Goal: Task Accomplishment & Management: Use online tool/utility

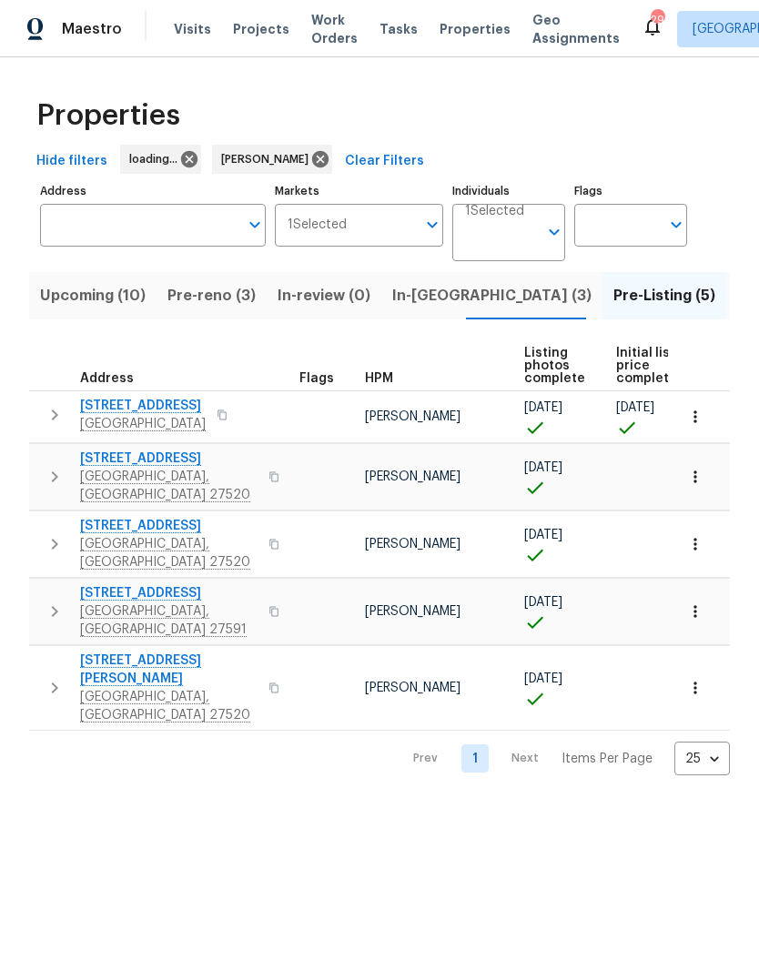
click at [438, 307] on span "In-[GEOGRAPHIC_DATA] (3)" at bounding box center [491, 295] width 199 height 25
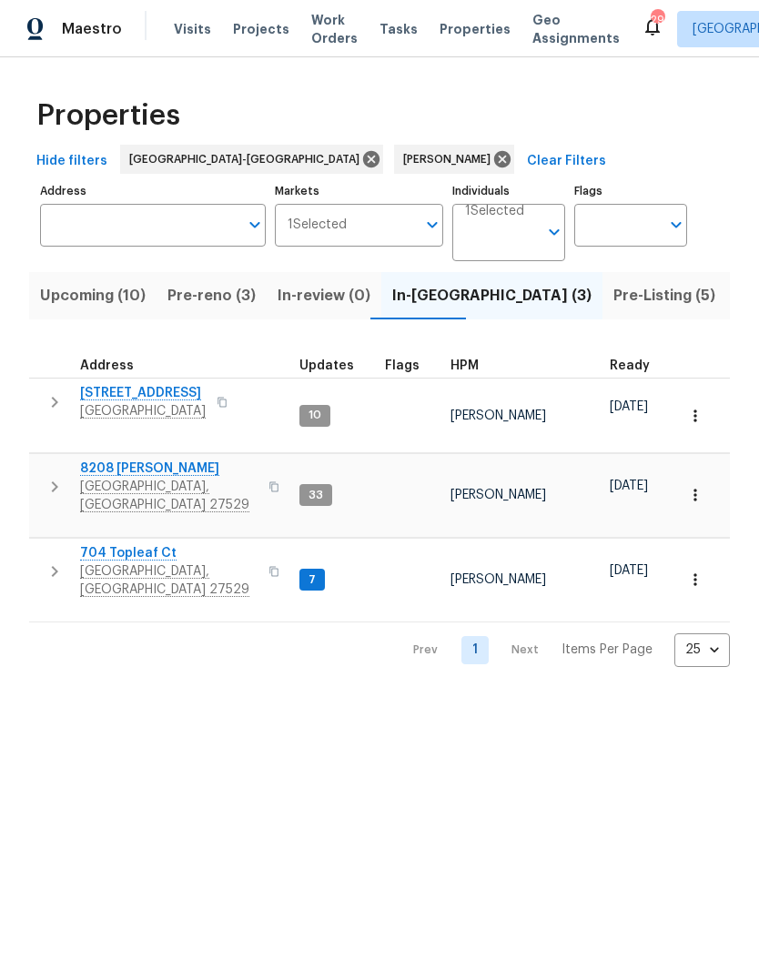
click at [143, 400] on span "[STREET_ADDRESS]" at bounding box center [143, 393] width 126 height 18
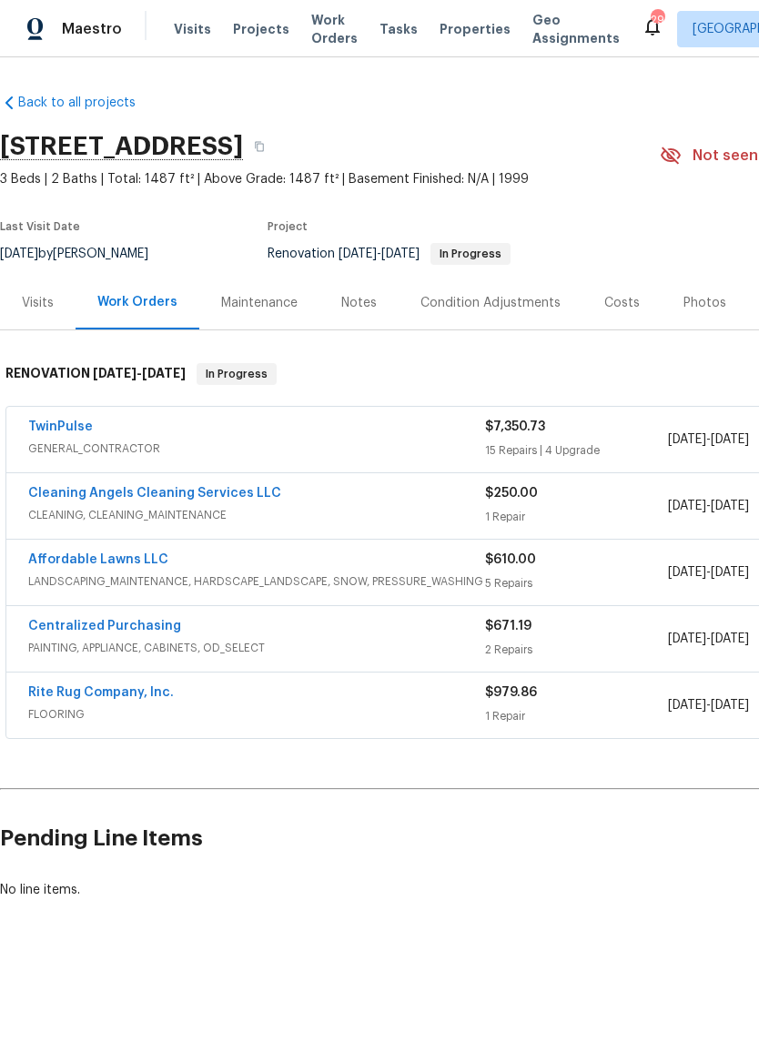
click at [53, 430] on link "TwinPulse" at bounding box center [60, 426] width 65 height 13
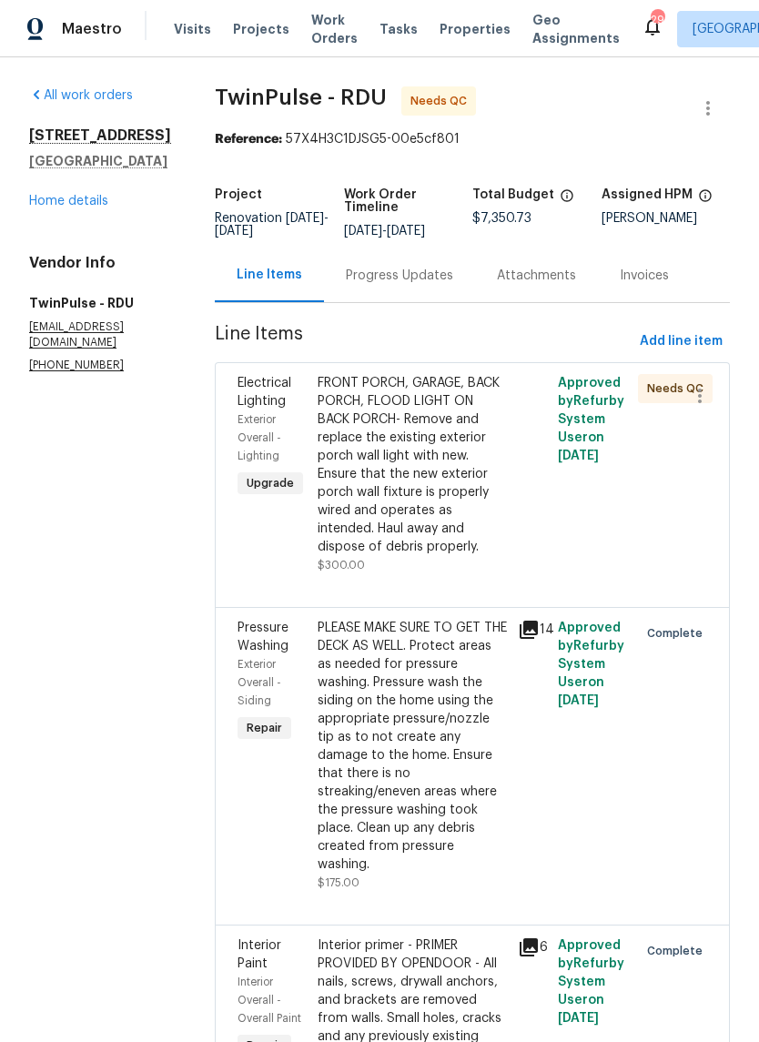
click at [479, 541] on div "FRONT PORCH, GARAGE, BACK PORCH, FLOOD LIGHT ON BACK PORCH- Remove and replace …" at bounding box center [412, 465] width 189 height 182
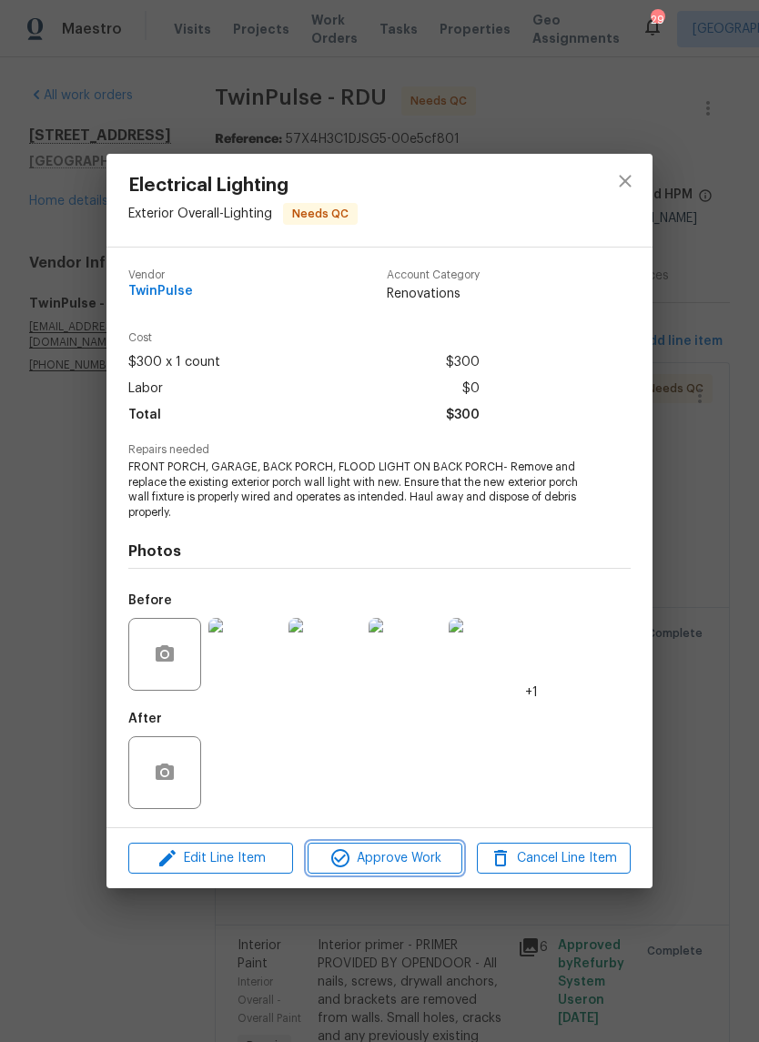
click at [425, 856] on span "Approve Work" at bounding box center [384, 858] width 143 height 23
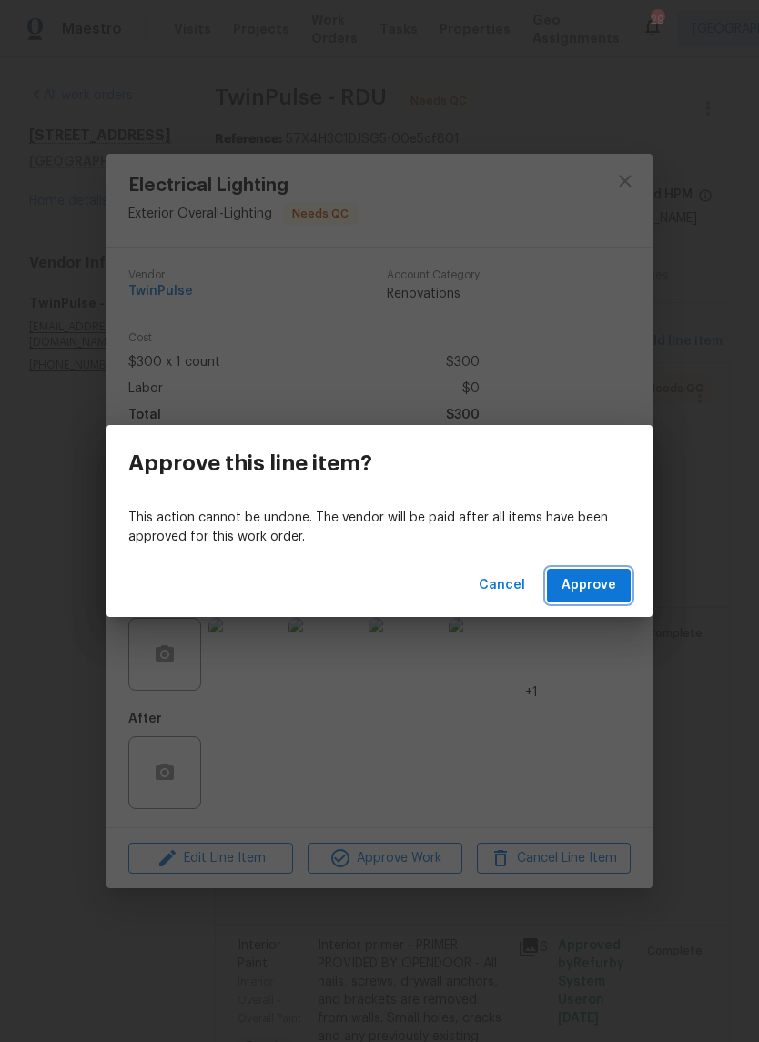
click at [603, 583] on span "Approve" at bounding box center [589, 585] width 55 height 23
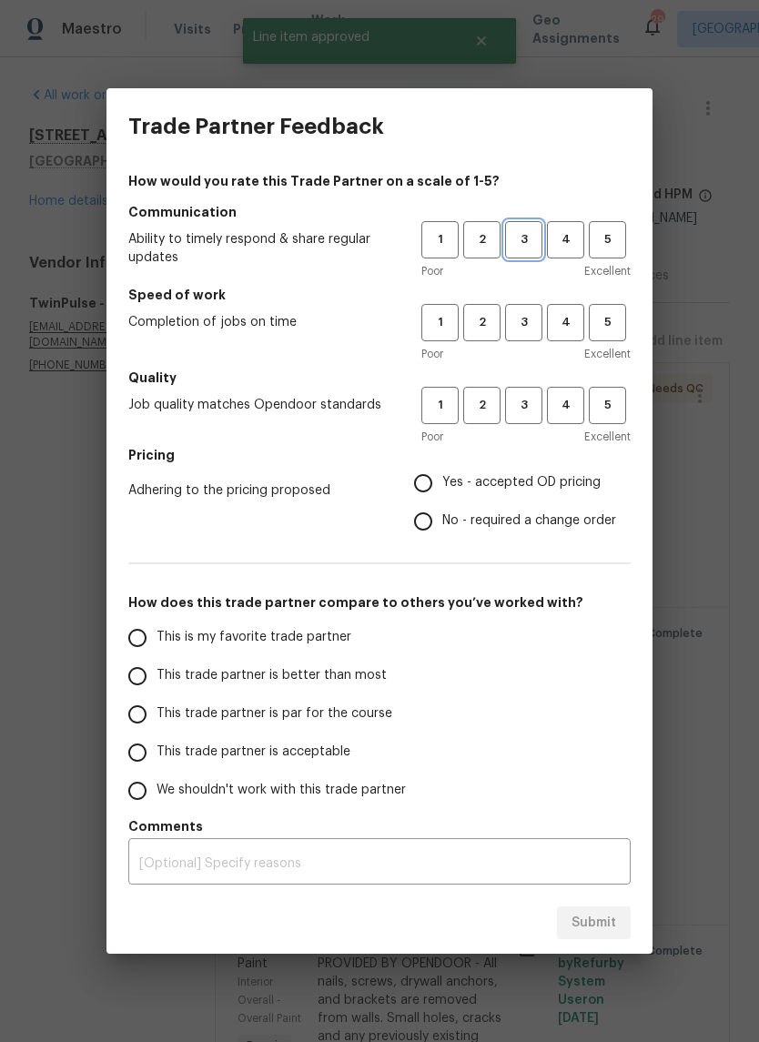
click at [538, 234] on span "3" at bounding box center [524, 239] width 34 height 21
click at [536, 311] on button "3" at bounding box center [523, 322] width 37 height 37
click at [535, 404] on span "3" at bounding box center [524, 405] width 34 height 21
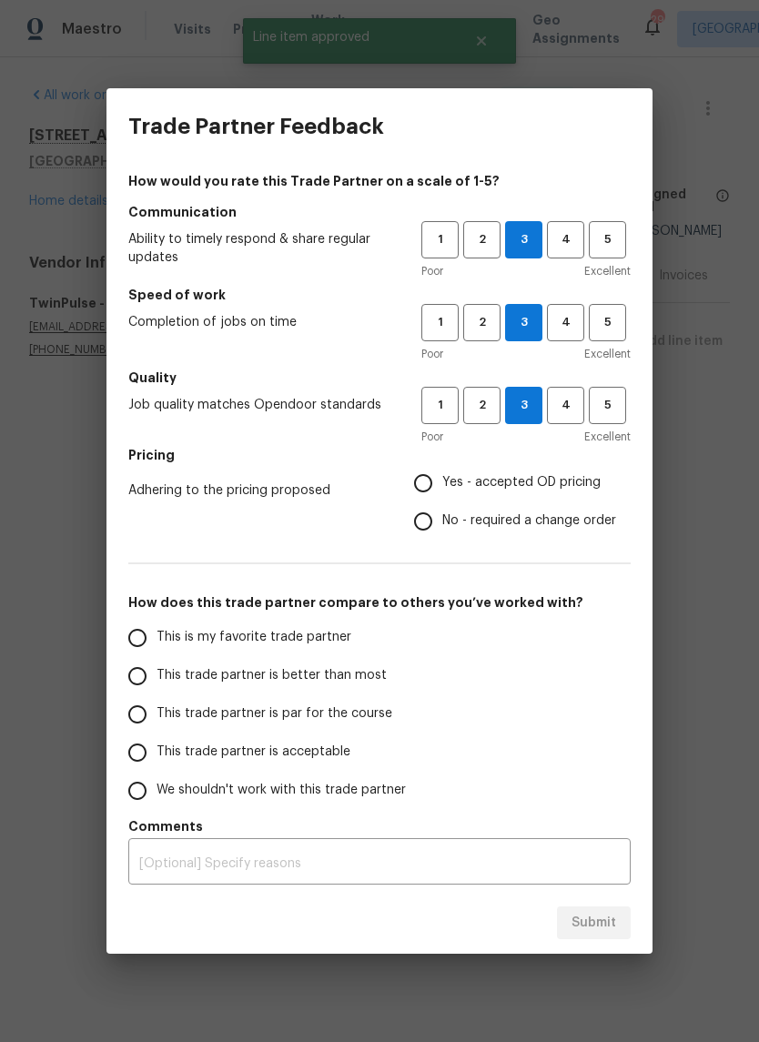
click at [554, 481] on span "Yes - accepted OD pricing" at bounding box center [521, 482] width 158 height 19
click at [442, 481] on input "Yes - accepted OD pricing" at bounding box center [423, 483] width 38 height 38
radio input "true"
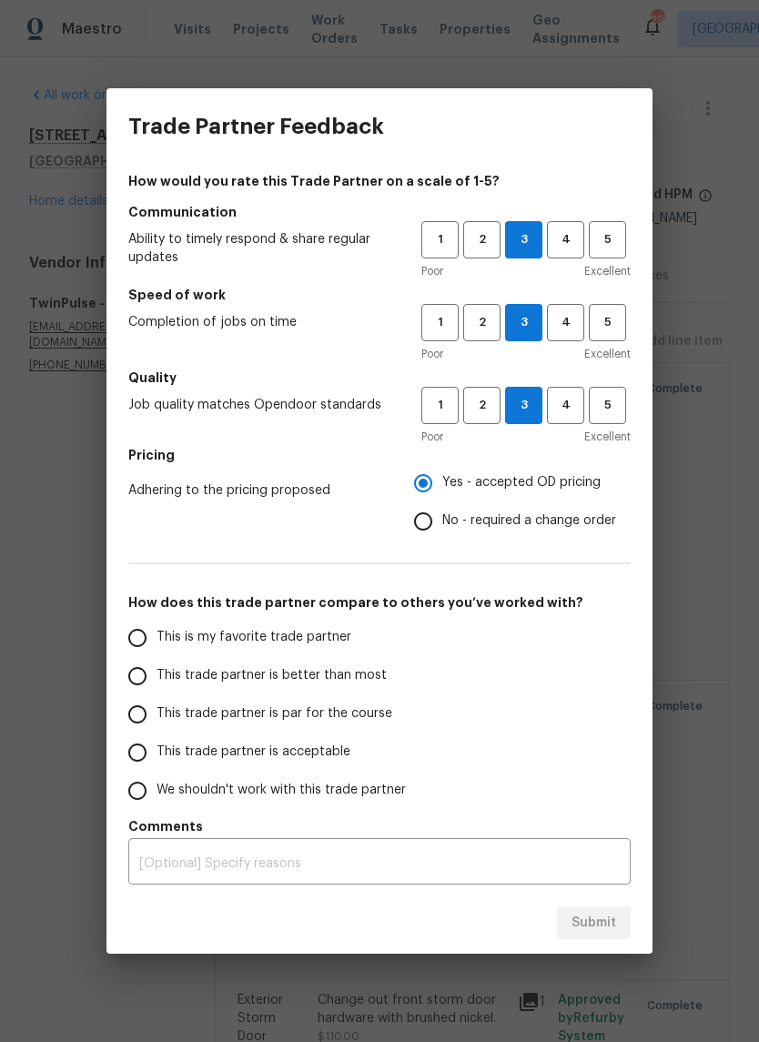
click at [291, 765] on label "This trade partner is acceptable" at bounding box center [262, 753] width 288 height 38
click at [157, 765] on input "This trade partner is acceptable" at bounding box center [137, 753] width 38 height 38
click at [605, 926] on span "Submit" at bounding box center [594, 923] width 45 height 23
radio input "true"
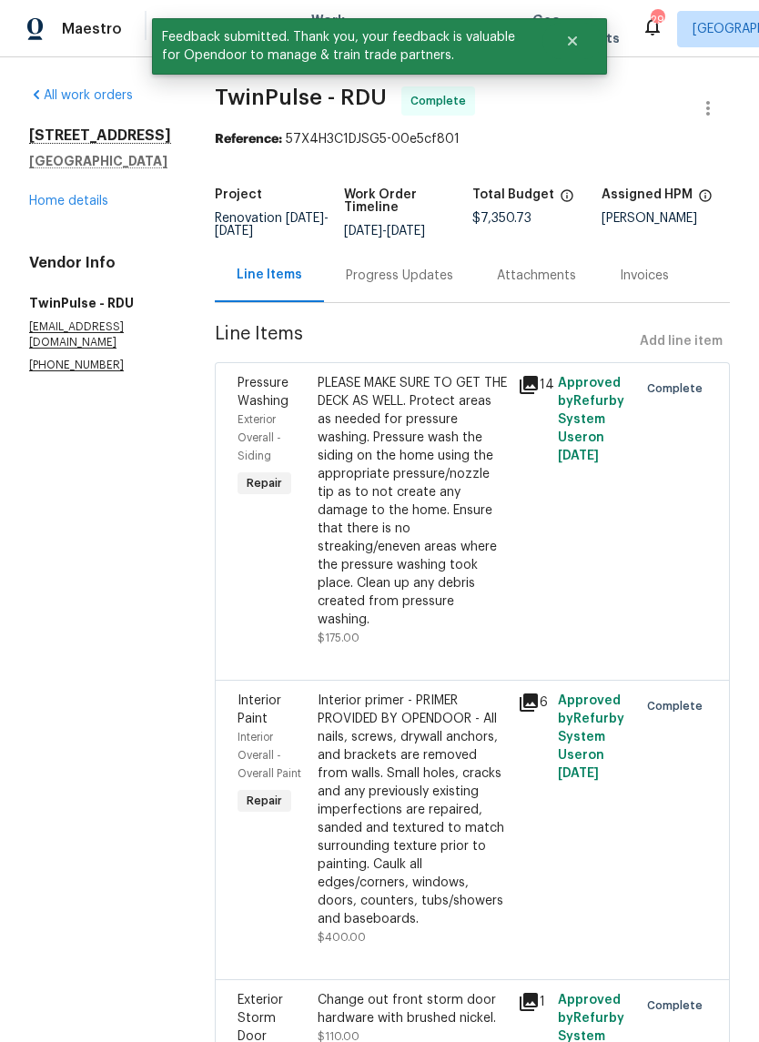
click at [66, 206] on link "Home details" at bounding box center [68, 201] width 79 height 13
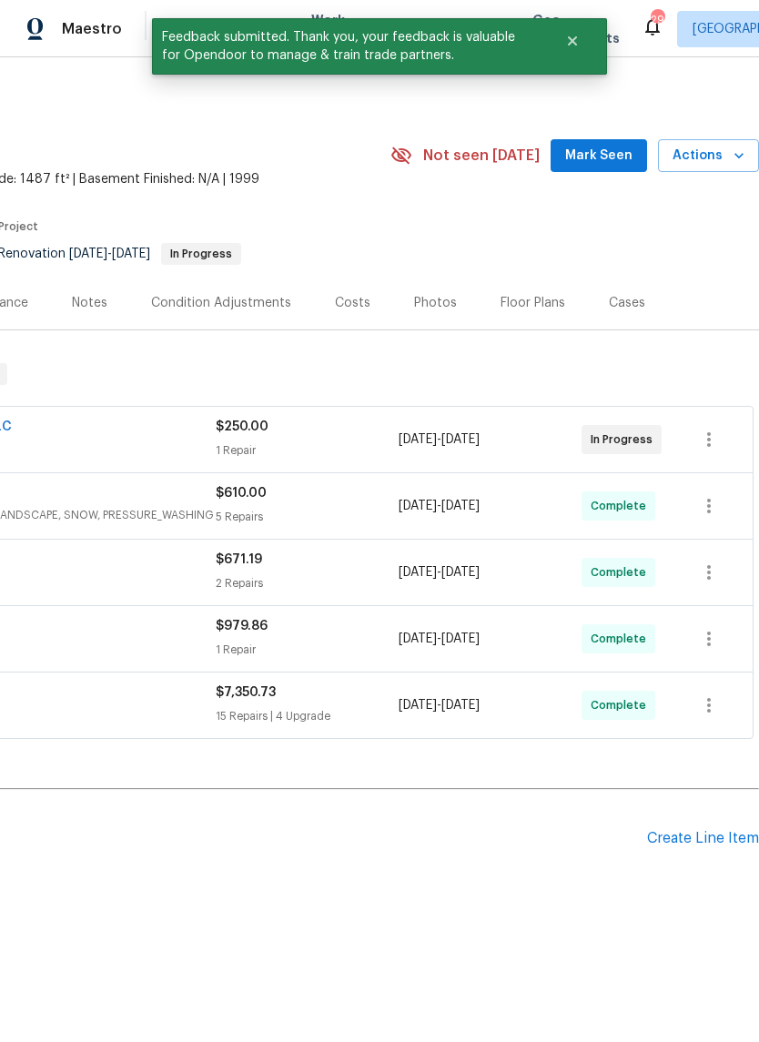
scroll to position [0, 269]
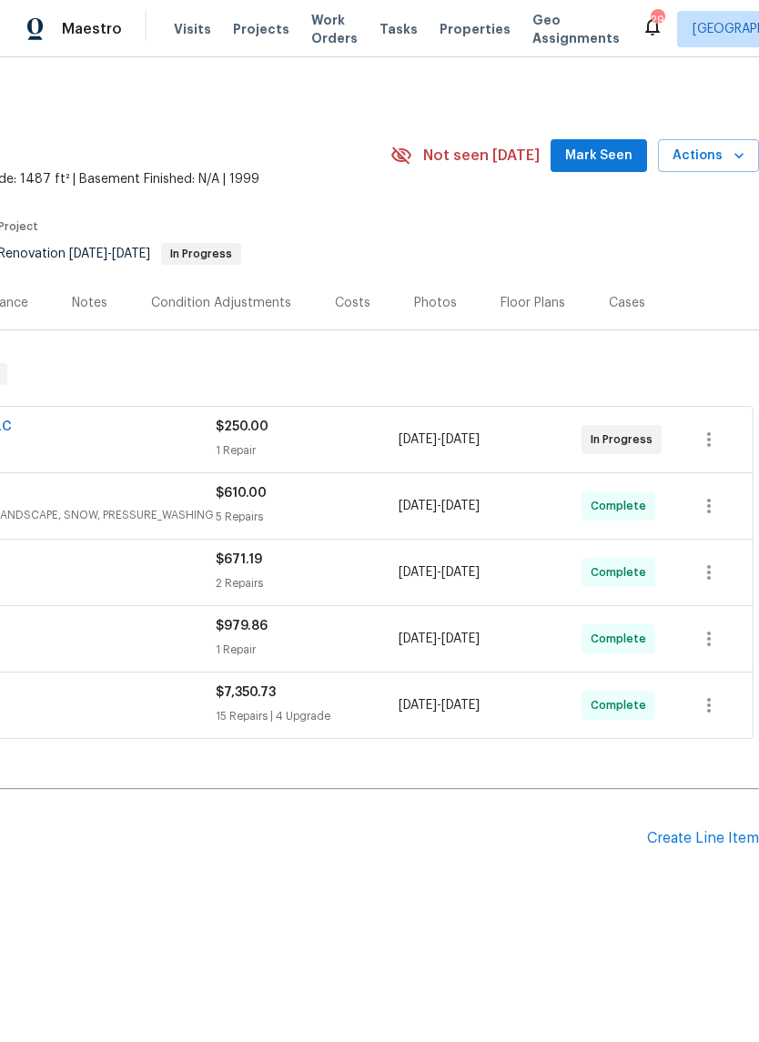
click at [590, 148] on span "Mark Seen" at bounding box center [598, 156] width 67 height 23
click at [726, 155] on span "Actions" at bounding box center [709, 156] width 72 height 23
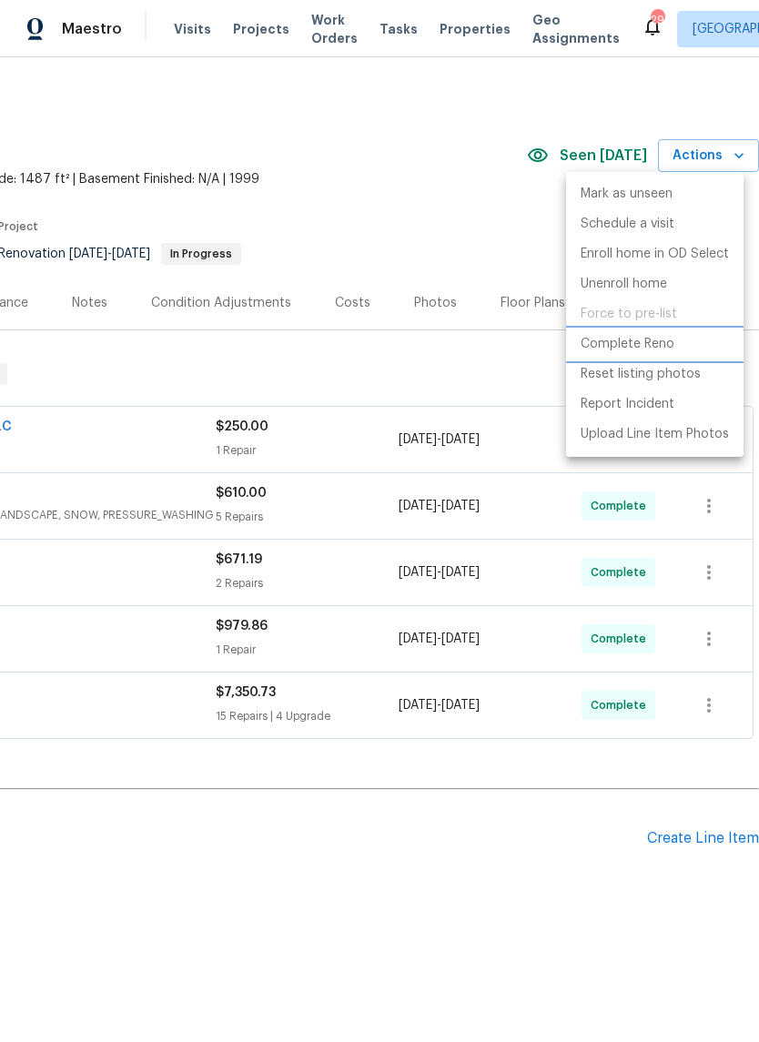
click at [677, 340] on li "Complete Reno" at bounding box center [654, 344] width 177 height 30
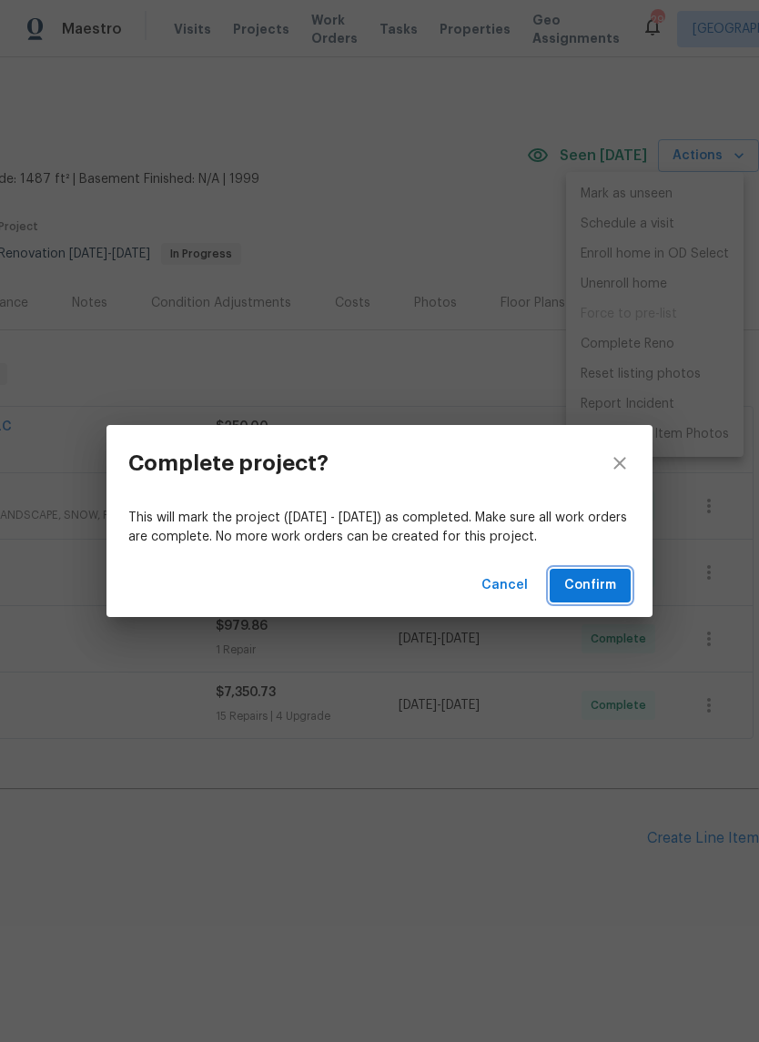
click at [604, 598] on button "Confirm" at bounding box center [590, 586] width 81 height 34
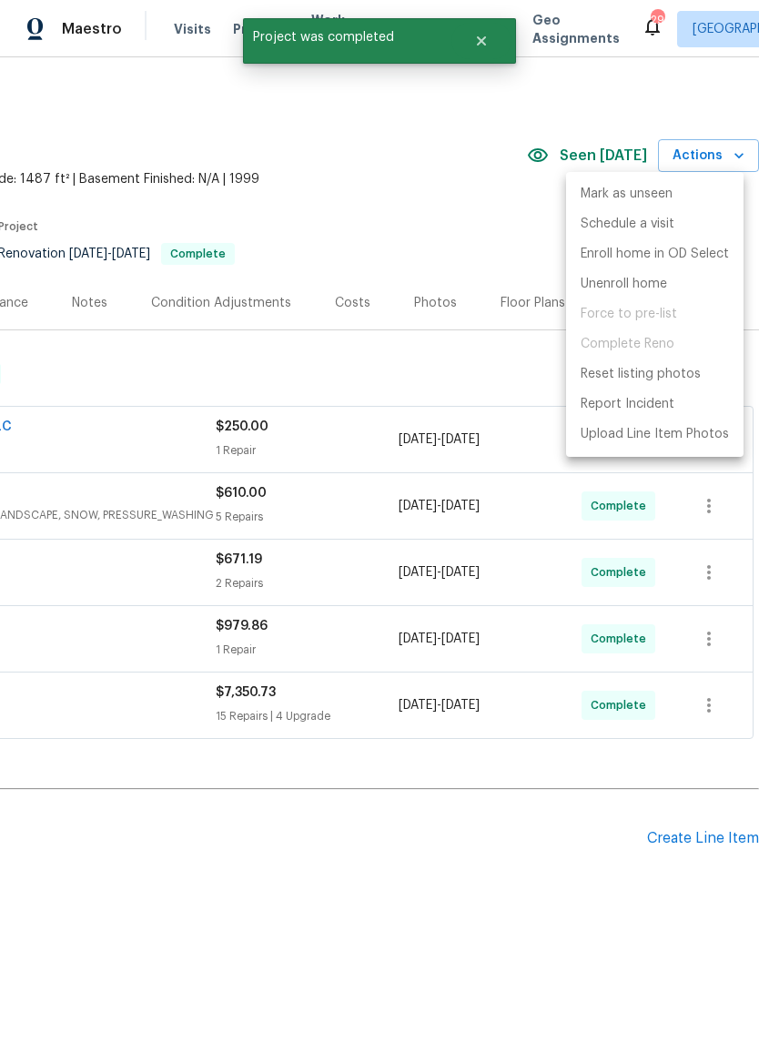
click at [667, 317] on span "Force to pre-list" at bounding box center [654, 314] width 177 height 30
click at [478, 205] on div at bounding box center [379, 521] width 759 height 1042
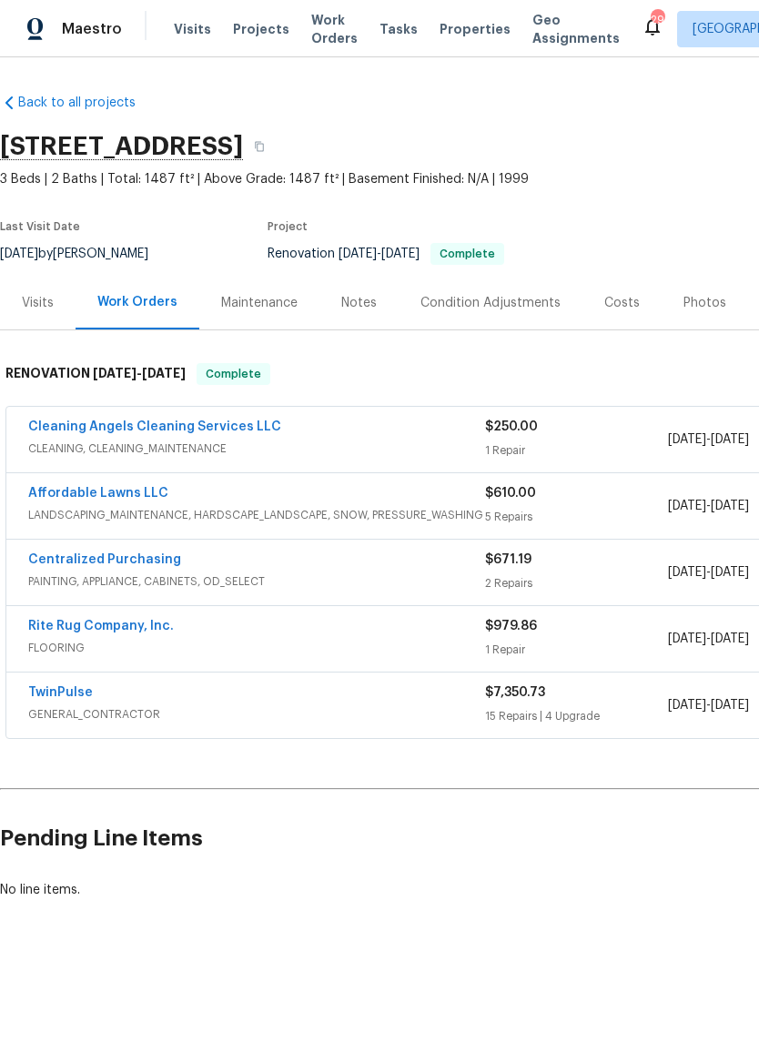
scroll to position [0, 0]
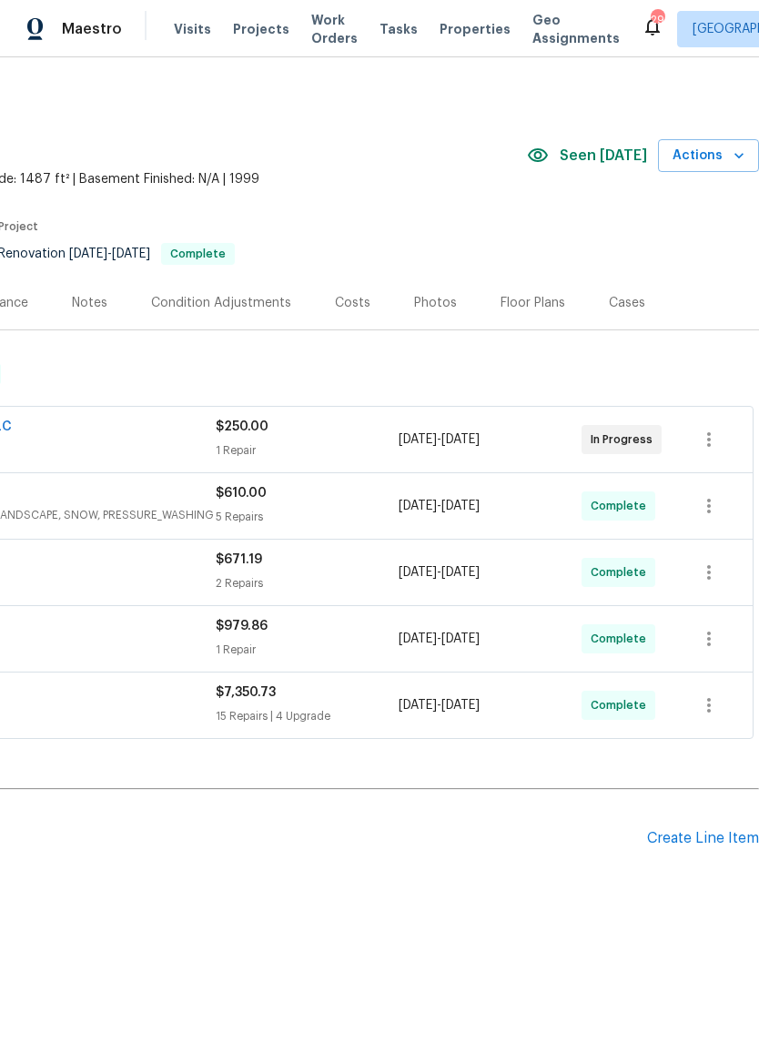
scroll to position [0, 269]
click at [734, 156] on icon "button" at bounding box center [739, 156] width 18 height 18
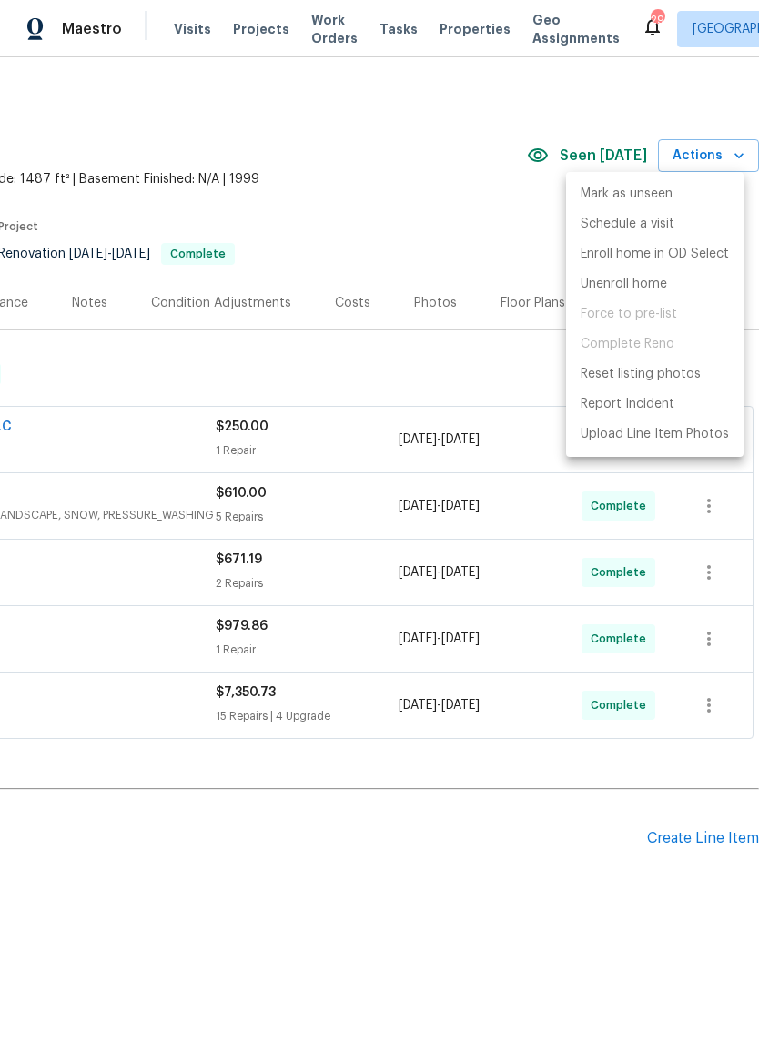
click at [651, 324] on span "Force to pre-list" at bounding box center [654, 314] width 177 height 30
click at [424, 194] on div at bounding box center [379, 521] width 759 height 1042
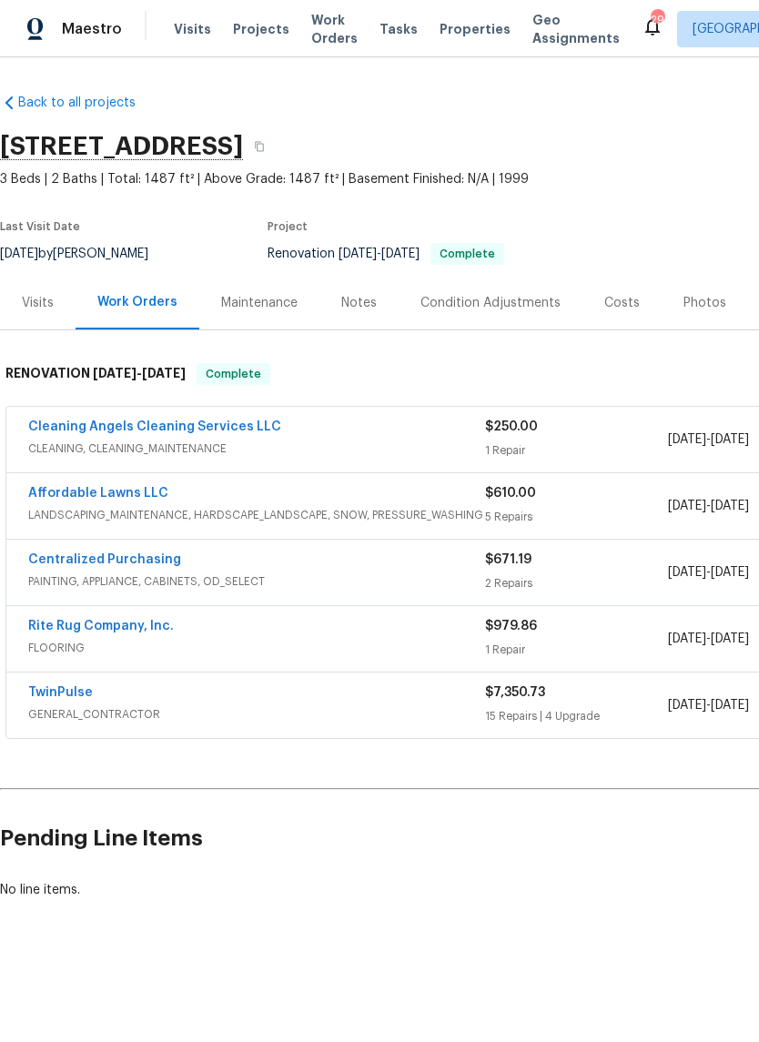
scroll to position [0, 0]
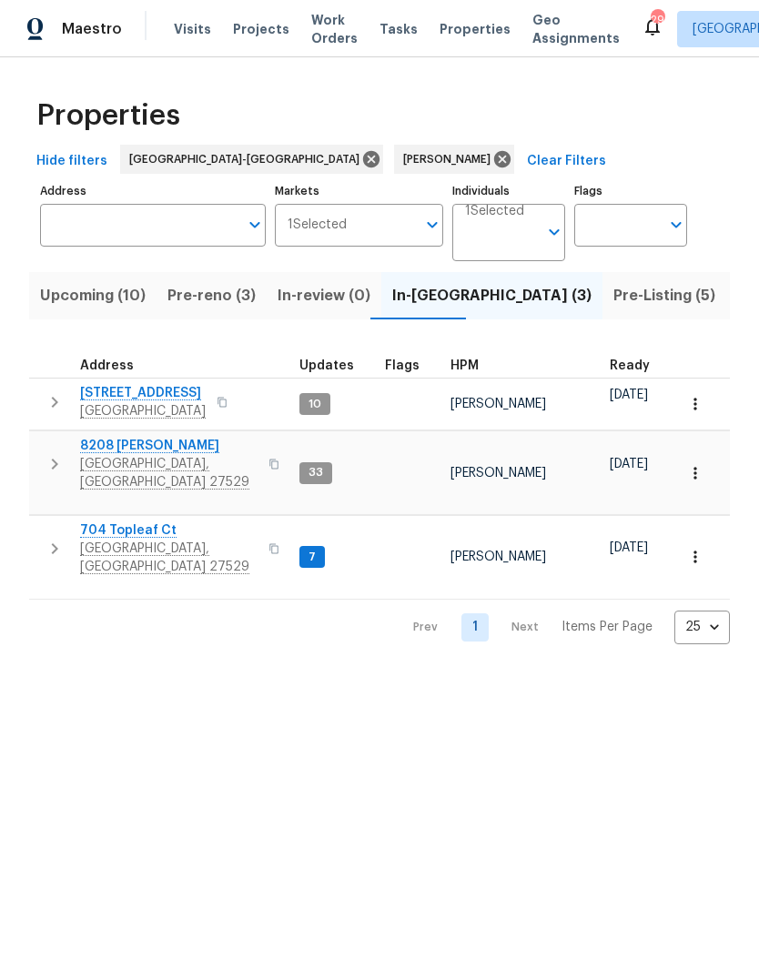
click at [151, 389] on span "105 Redbay Ln" at bounding box center [143, 393] width 126 height 18
click at [603, 310] on button "Pre-Listing (5)" at bounding box center [665, 295] width 124 height 47
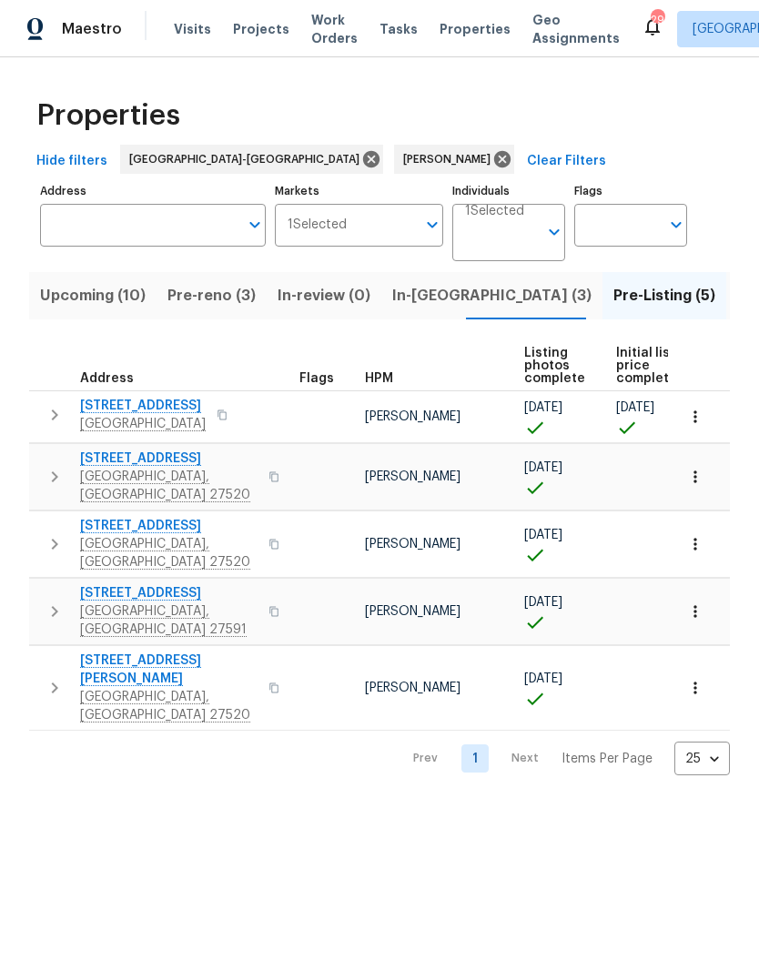
click at [112, 412] on span "125 River Hills Dr" at bounding box center [143, 406] width 126 height 18
click at [99, 465] on span "210 Clearwater Ct" at bounding box center [168, 459] width 177 height 18
click at [93, 521] on span "116 Government Rd" at bounding box center [168, 526] width 177 height 18
click at [98, 603] on span "Wendell, NC 27591" at bounding box center [168, 621] width 177 height 36
click at [107, 688] on span "[GEOGRAPHIC_DATA], [GEOGRAPHIC_DATA] 27520" at bounding box center [168, 706] width 177 height 36
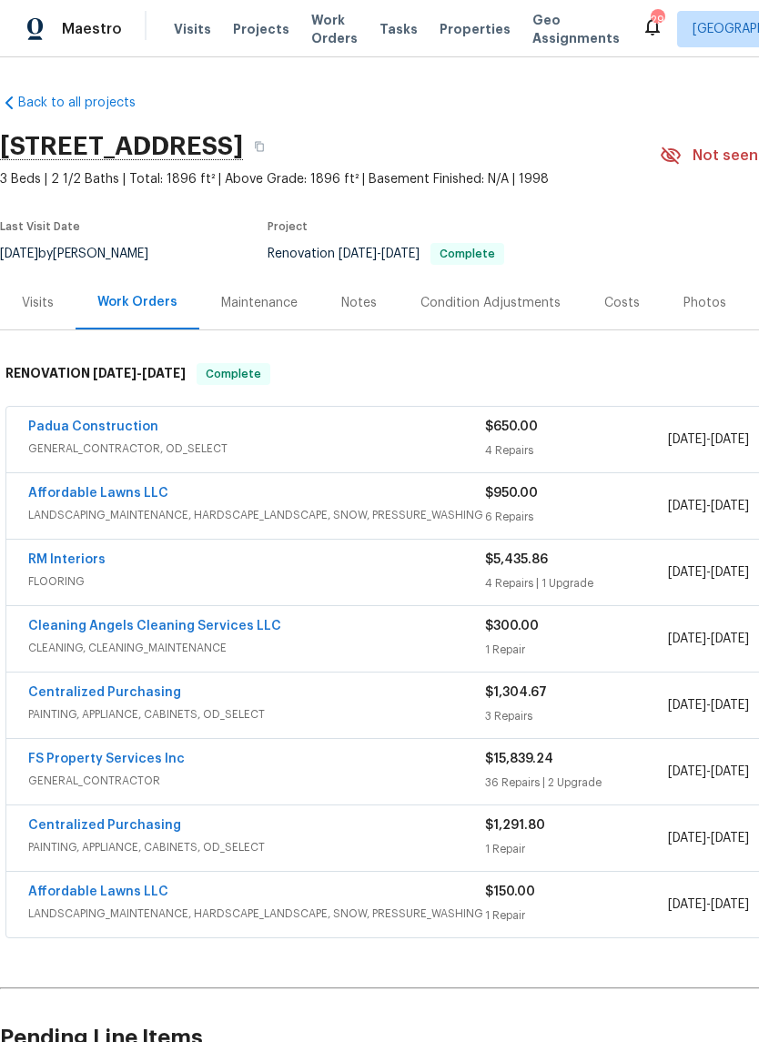
click at [700, 306] on div "Photos" at bounding box center [705, 303] width 43 height 18
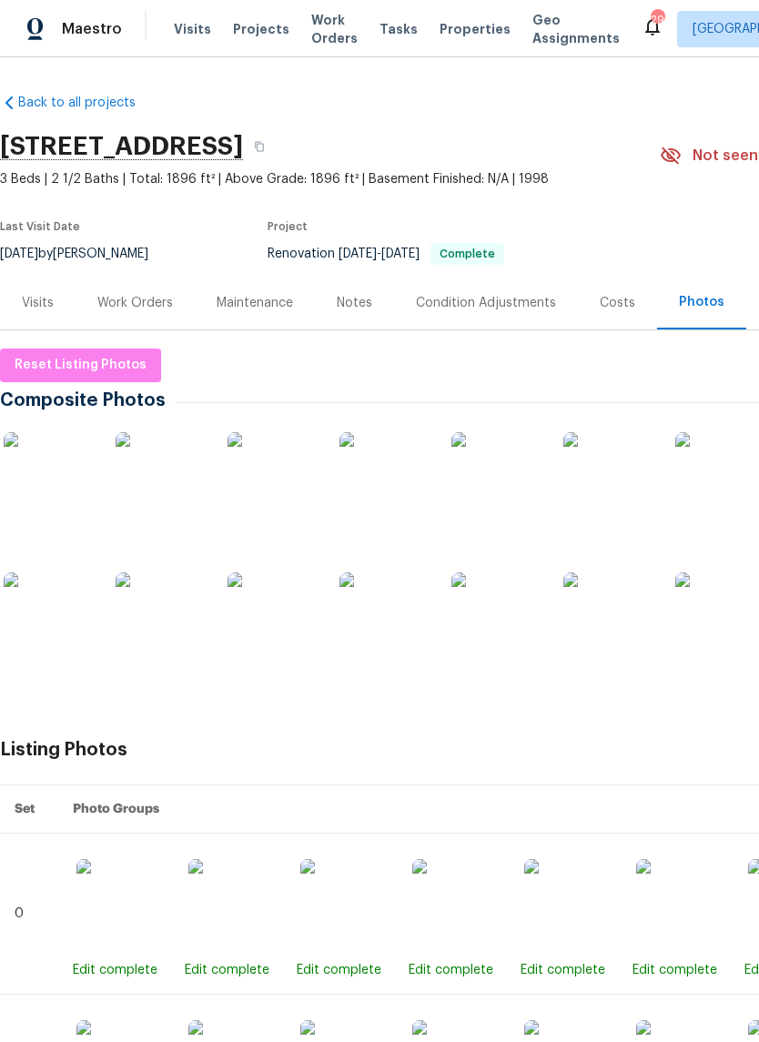
click at [500, 613] on img at bounding box center [496, 617] width 91 height 91
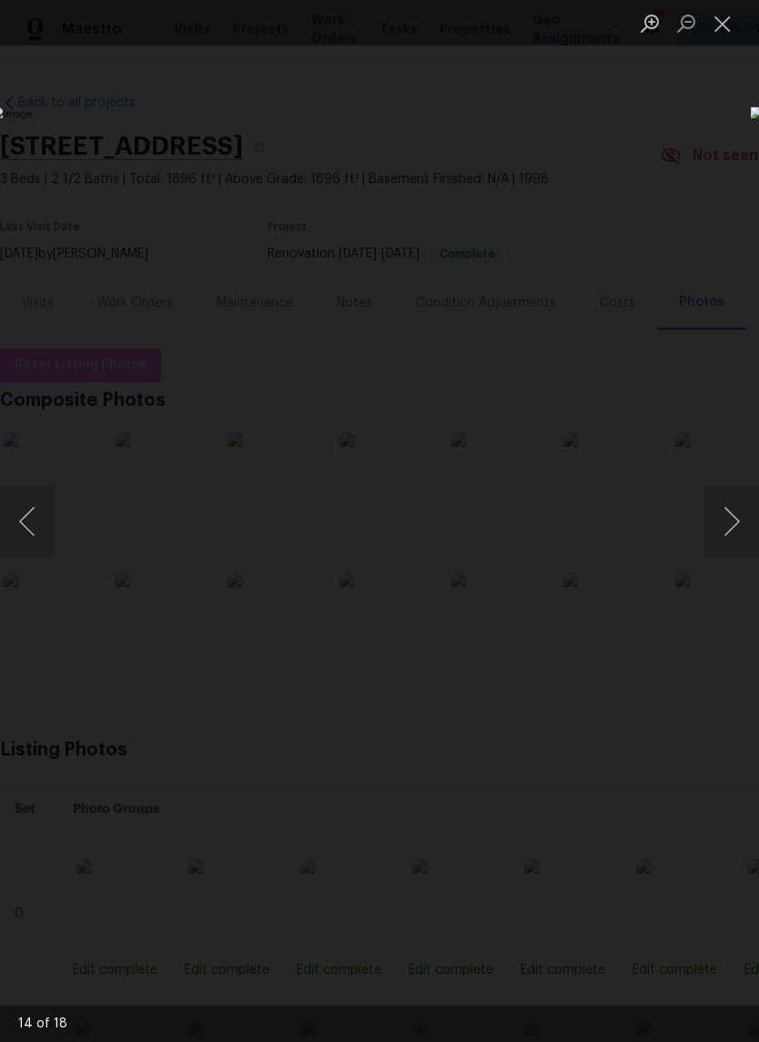
click at [729, 23] on button "Close lightbox" at bounding box center [722, 23] width 36 height 32
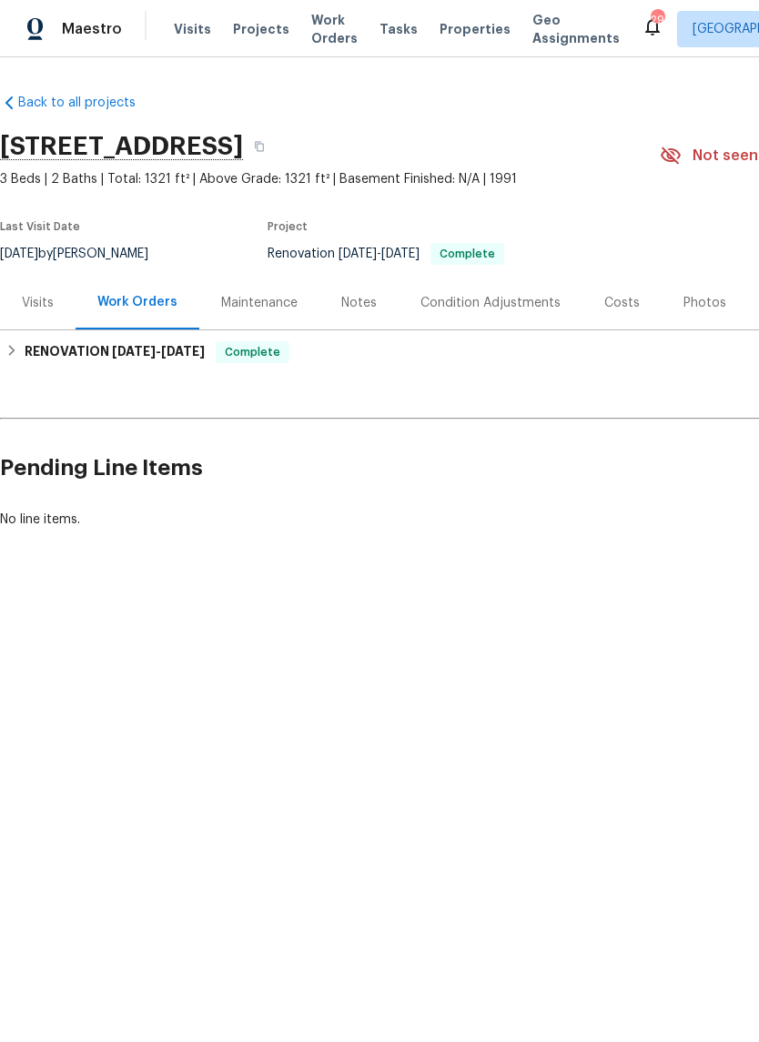
click at [700, 323] on div "Photos" at bounding box center [705, 303] width 86 height 54
click at [703, 311] on div "Photos" at bounding box center [705, 303] width 43 height 18
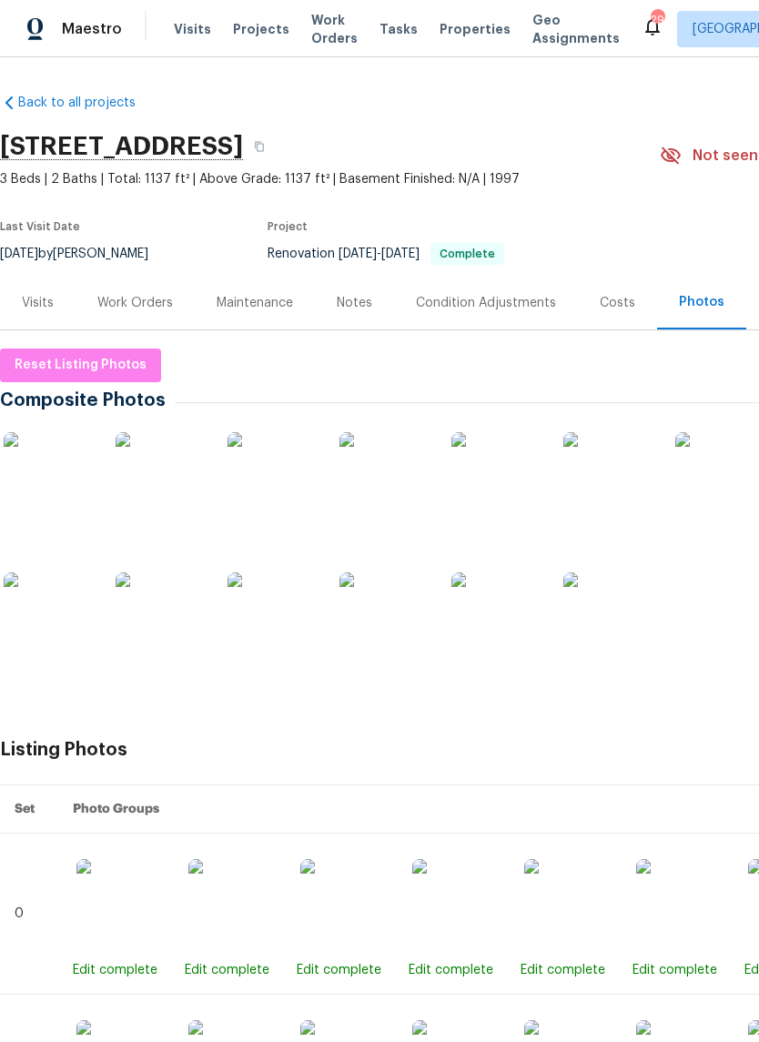
click at [407, 481] on img at bounding box center [384, 477] width 91 height 91
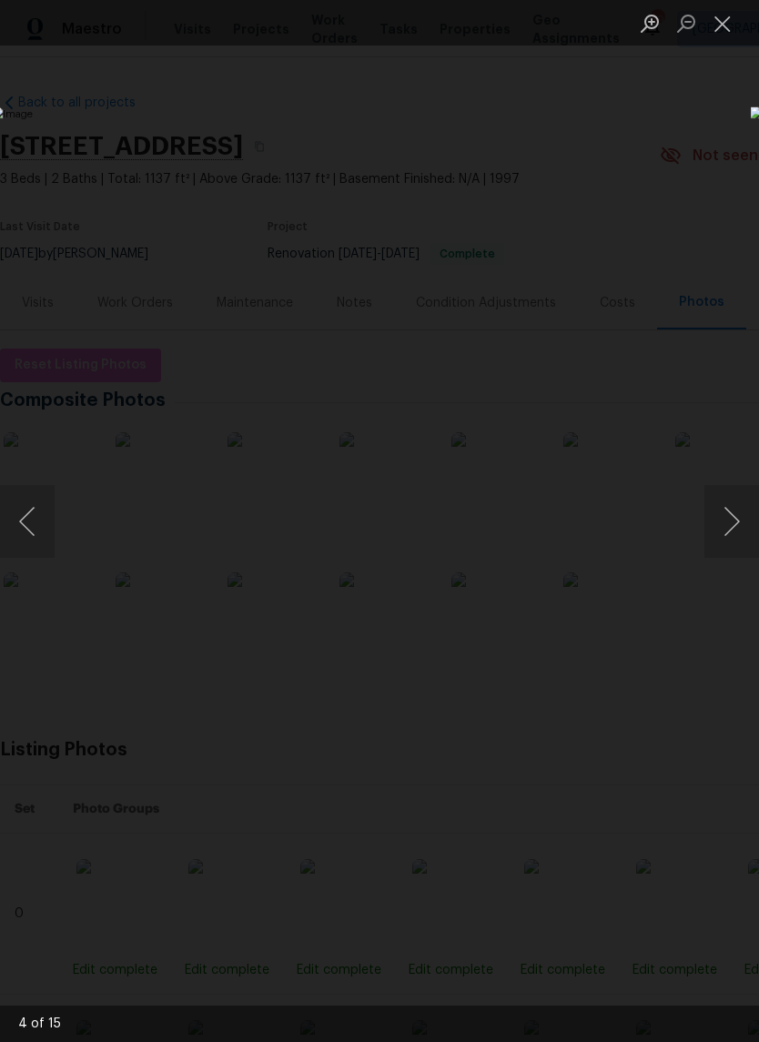
click at [718, 21] on button "Close lightbox" at bounding box center [722, 23] width 36 height 32
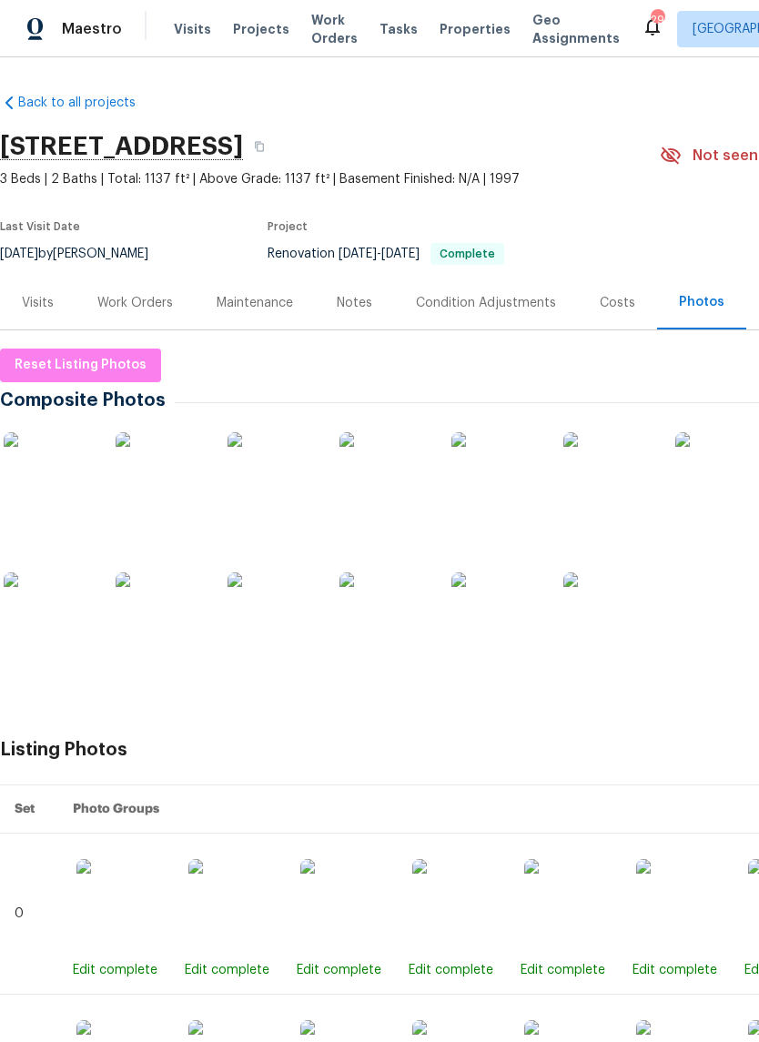
click at [43, 491] on img at bounding box center [49, 477] width 91 height 91
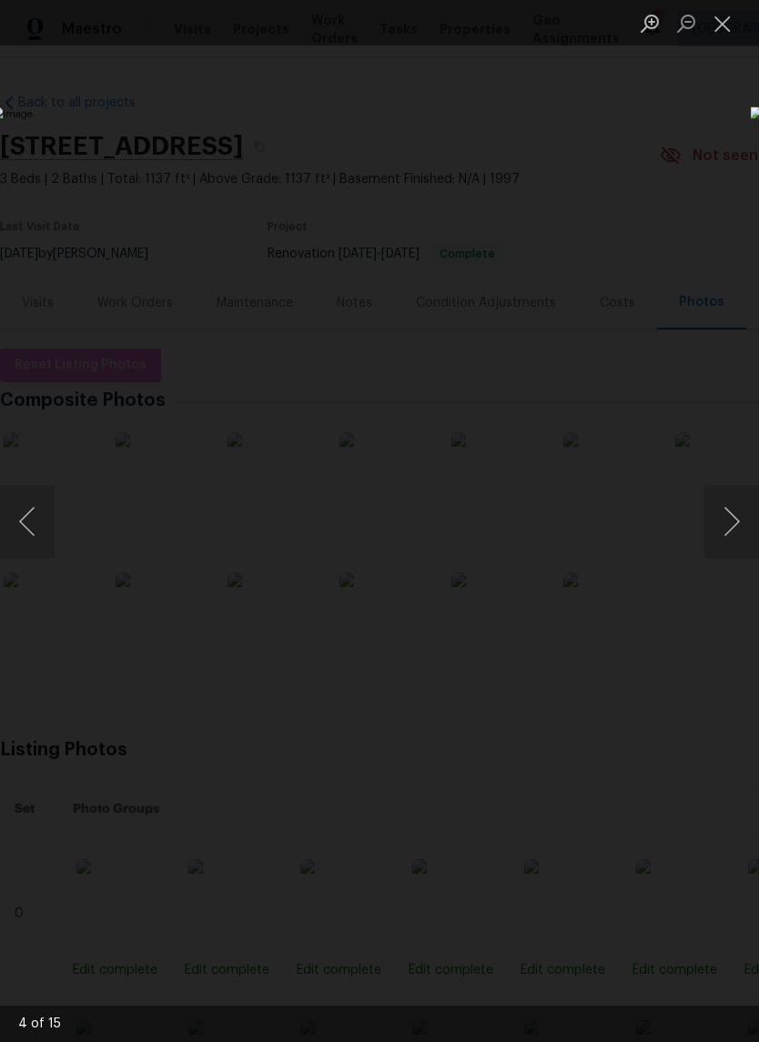
click at [724, 22] on button "Close lightbox" at bounding box center [722, 23] width 36 height 32
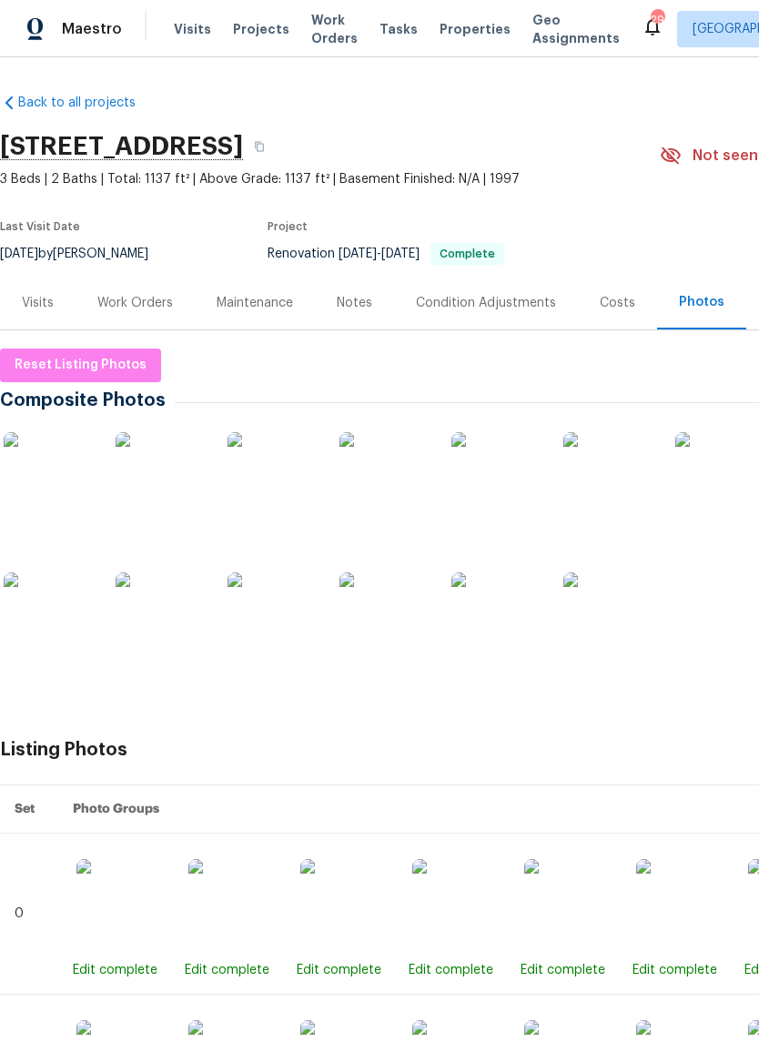
click at [51, 491] on img at bounding box center [49, 477] width 91 height 91
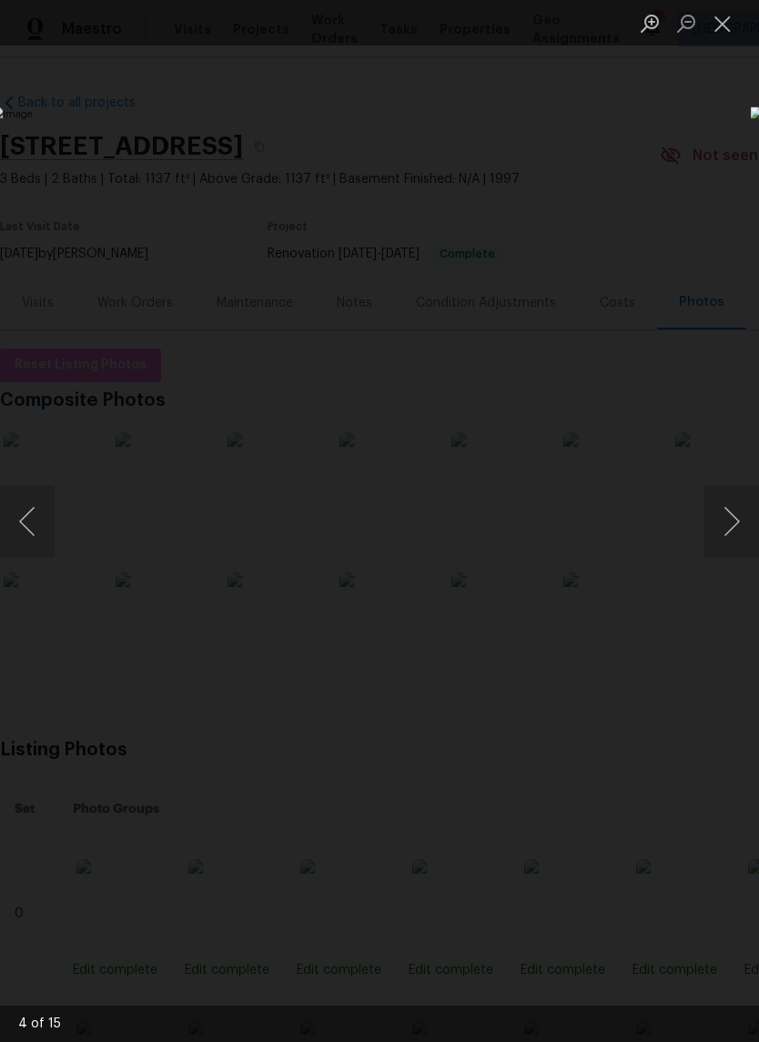
click at [733, 521] on button "Next image" at bounding box center [731, 521] width 55 height 73
click at [734, 531] on button "Next image" at bounding box center [731, 521] width 55 height 73
click at [745, 531] on button "Next image" at bounding box center [731, 521] width 55 height 73
click at [727, 532] on button "Next image" at bounding box center [731, 521] width 55 height 73
click at [737, 536] on button "Next image" at bounding box center [731, 521] width 55 height 73
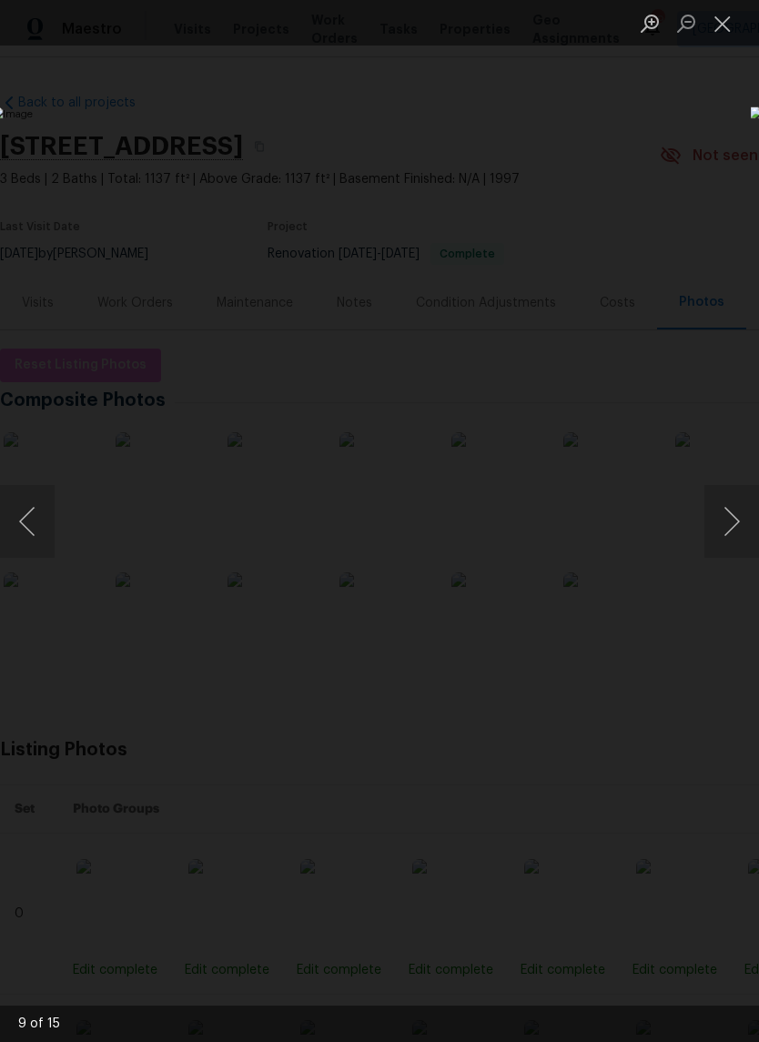
click at [734, 538] on button "Next image" at bounding box center [731, 521] width 55 height 73
click at [735, 537] on button "Next image" at bounding box center [731, 521] width 55 height 73
click at [731, 25] on button "Close lightbox" at bounding box center [722, 23] width 36 height 32
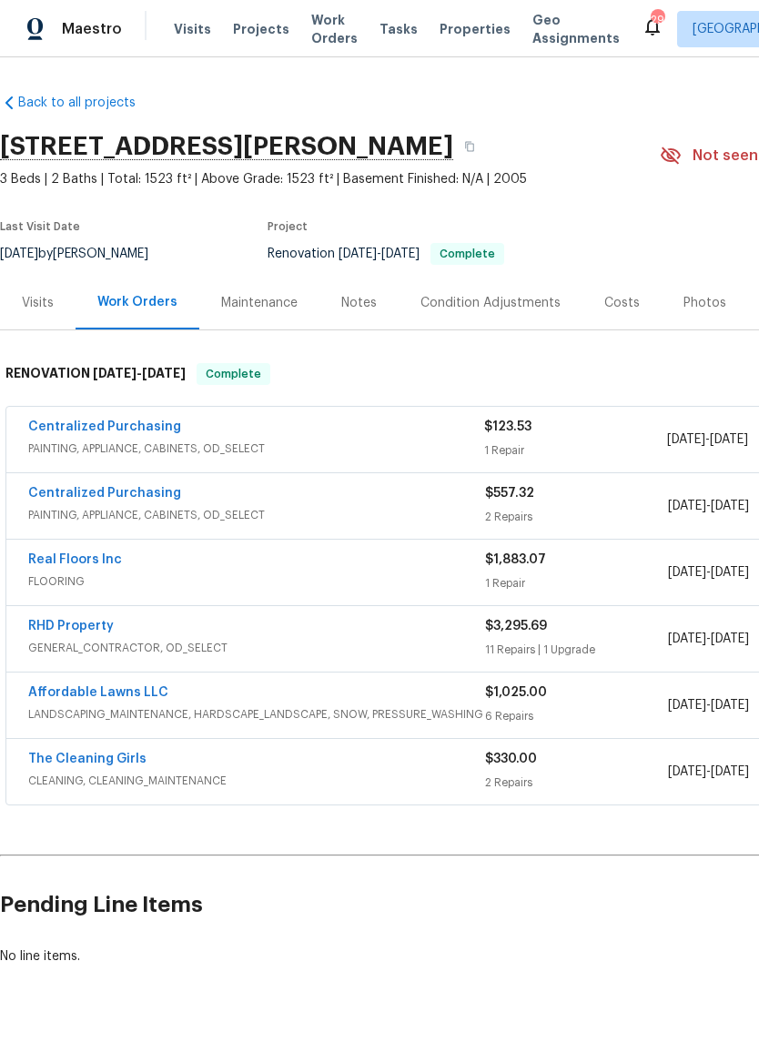
click at [681, 314] on div "Photos" at bounding box center [705, 303] width 86 height 54
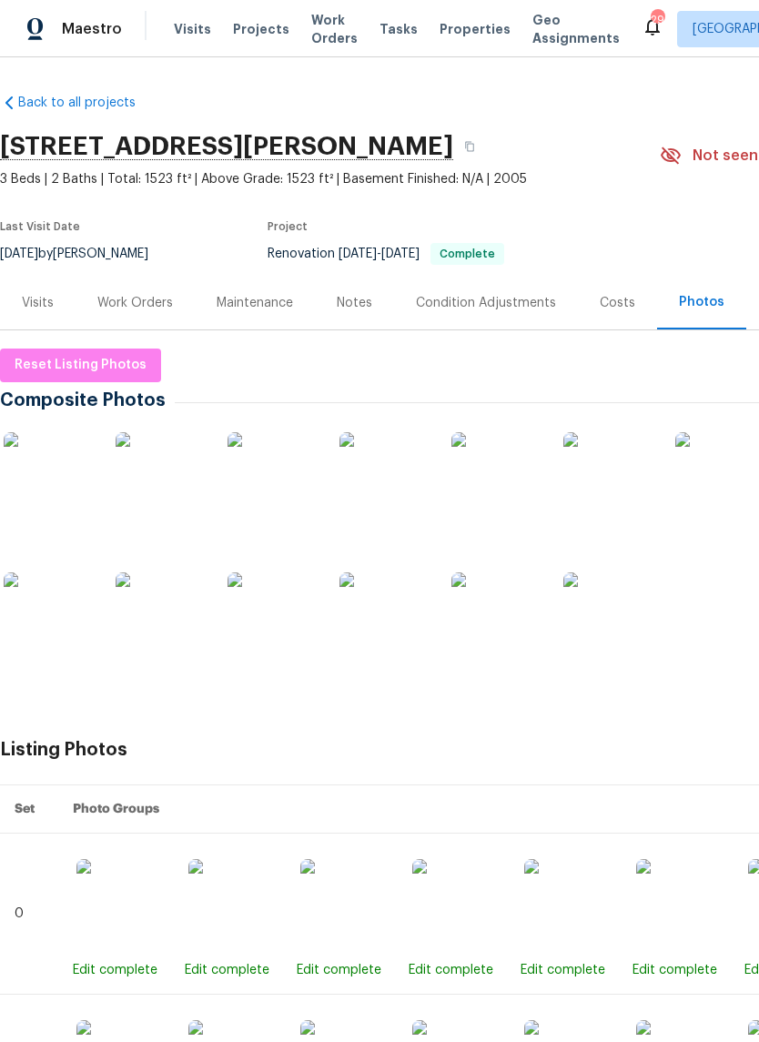
click at [299, 482] on img at bounding box center [273, 477] width 91 height 91
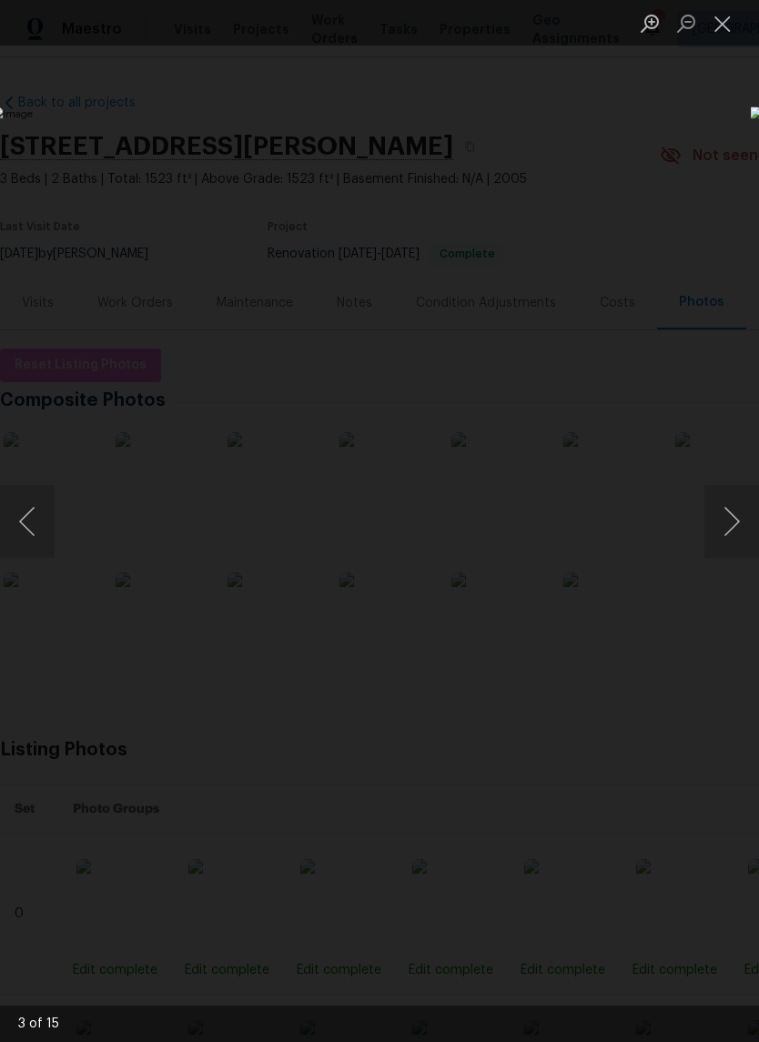
click at [730, 28] on button "Close lightbox" at bounding box center [722, 23] width 36 height 32
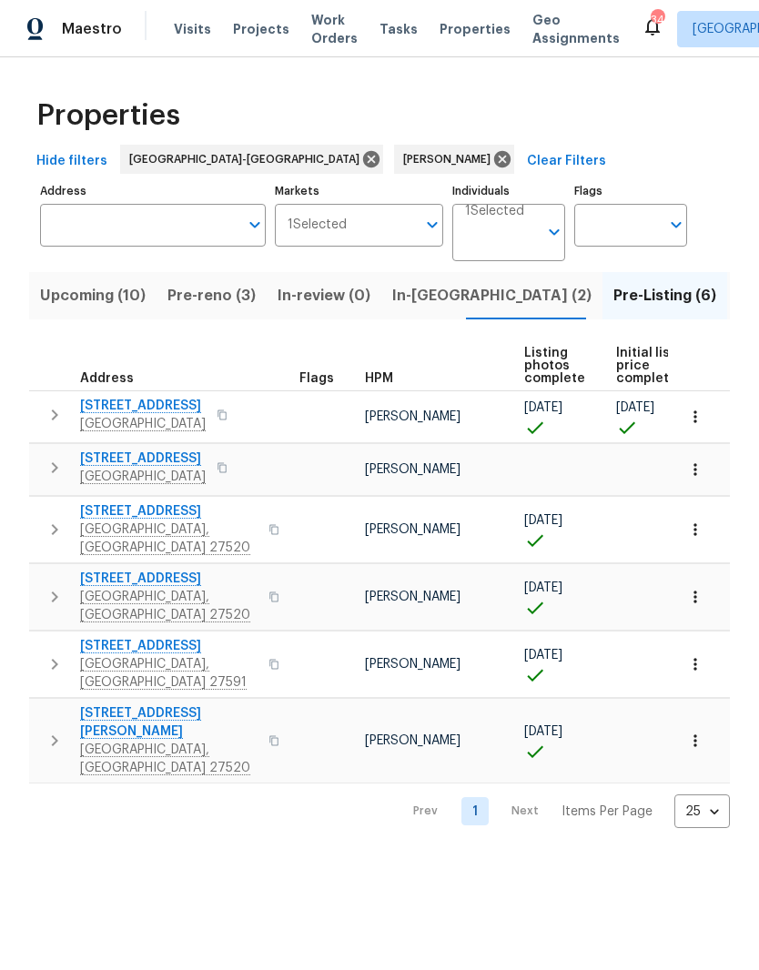
click at [410, 299] on span "In-reno (2)" at bounding box center [491, 295] width 199 height 25
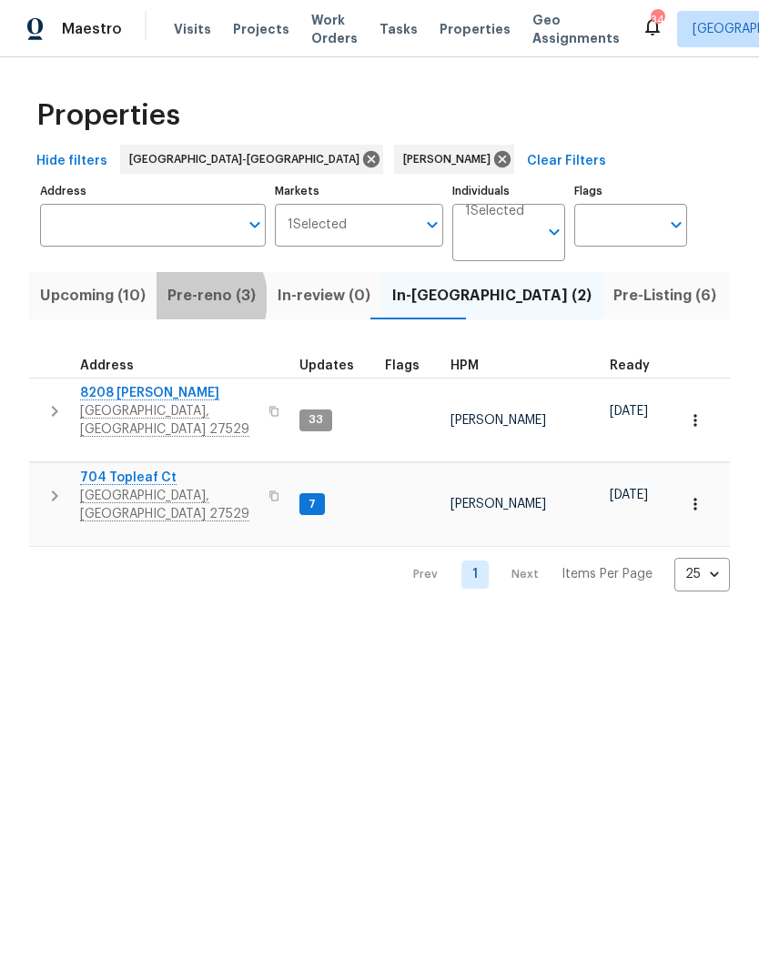
click at [187, 299] on span "Pre-reno (3)" at bounding box center [211, 295] width 88 height 25
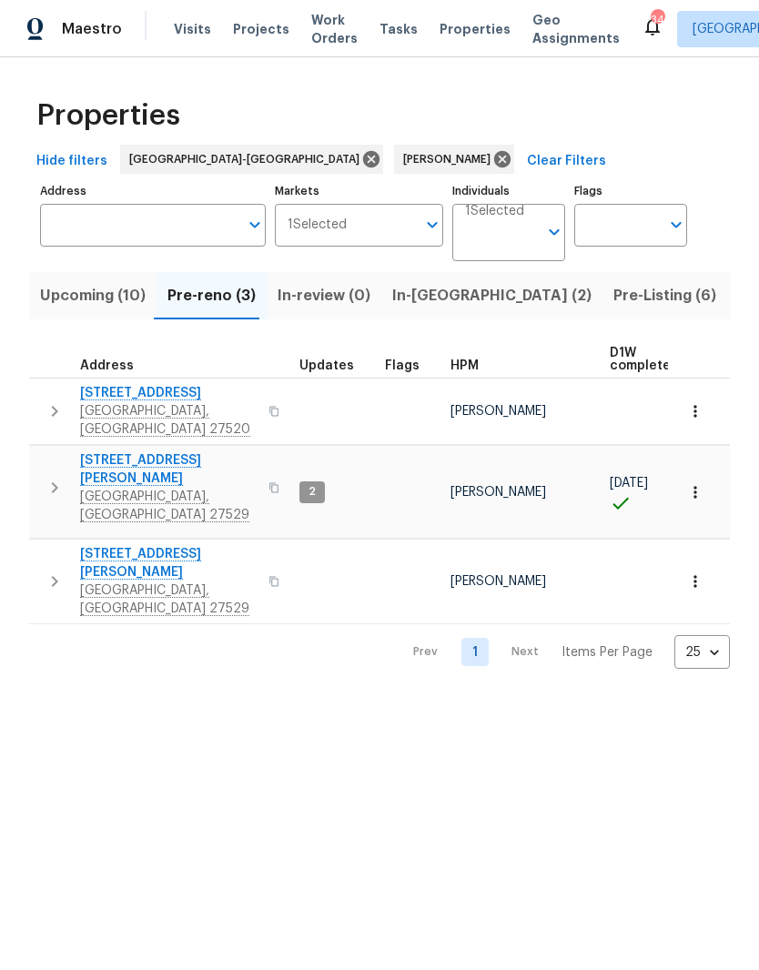
click at [116, 395] on span "[STREET_ADDRESS]" at bounding box center [168, 393] width 177 height 18
click at [54, 406] on icon "button" at bounding box center [55, 411] width 6 height 11
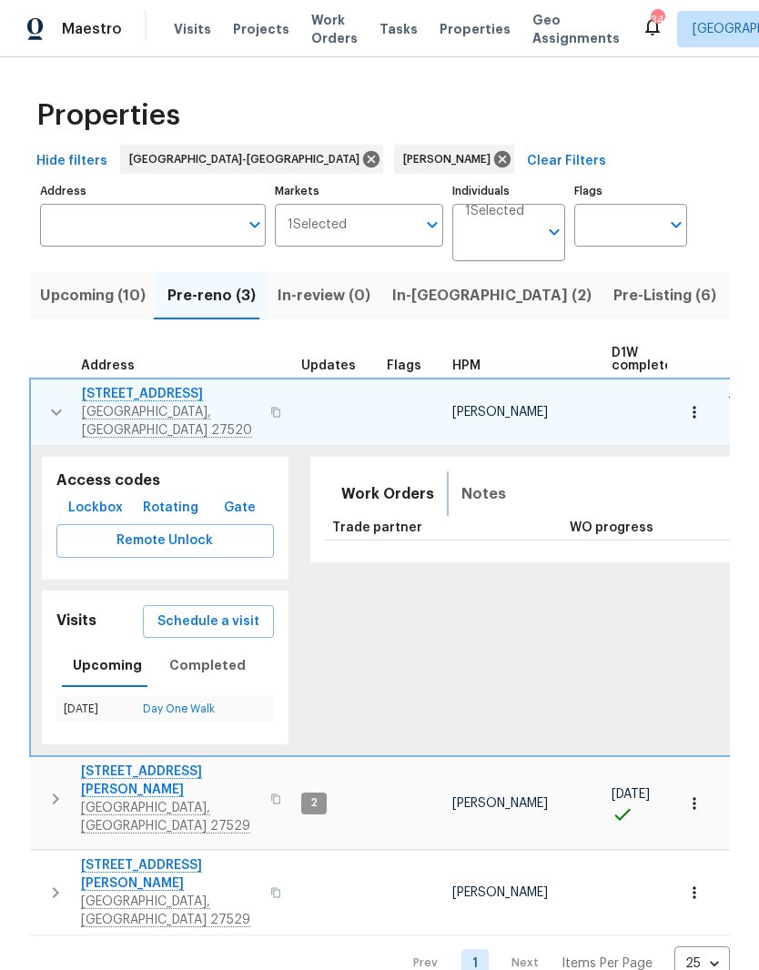
click at [472, 485] on span "Notes" at bounding box center [483, 493] width 45 height 25
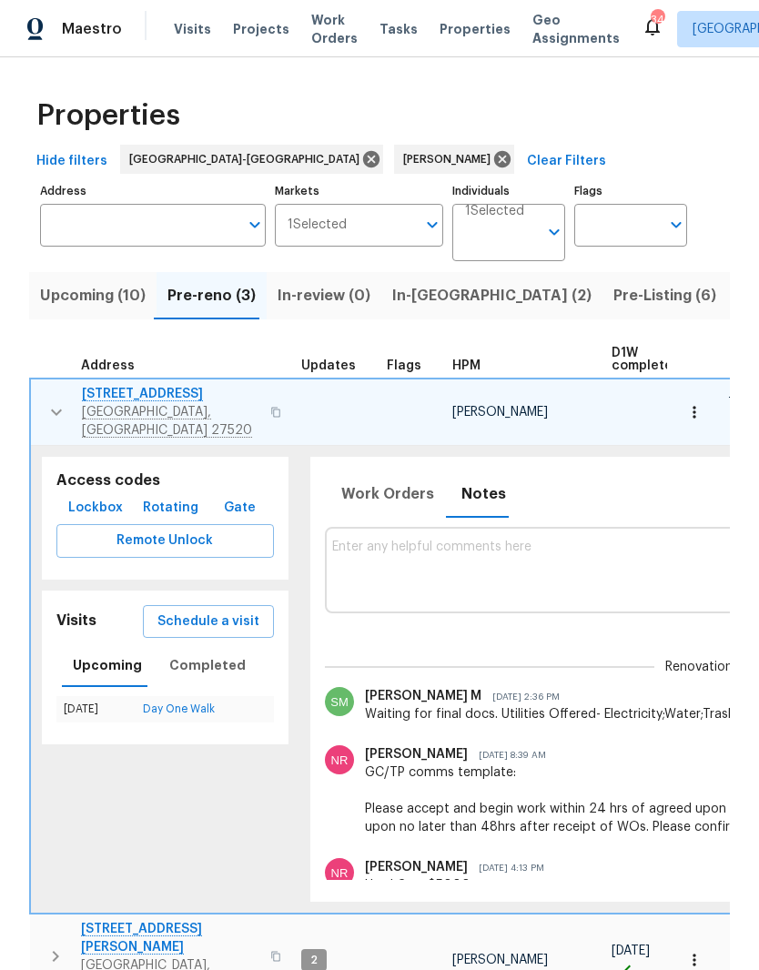
click at [60, 401] on icon "button" at bounding box center [57, 412] width 22 height 22
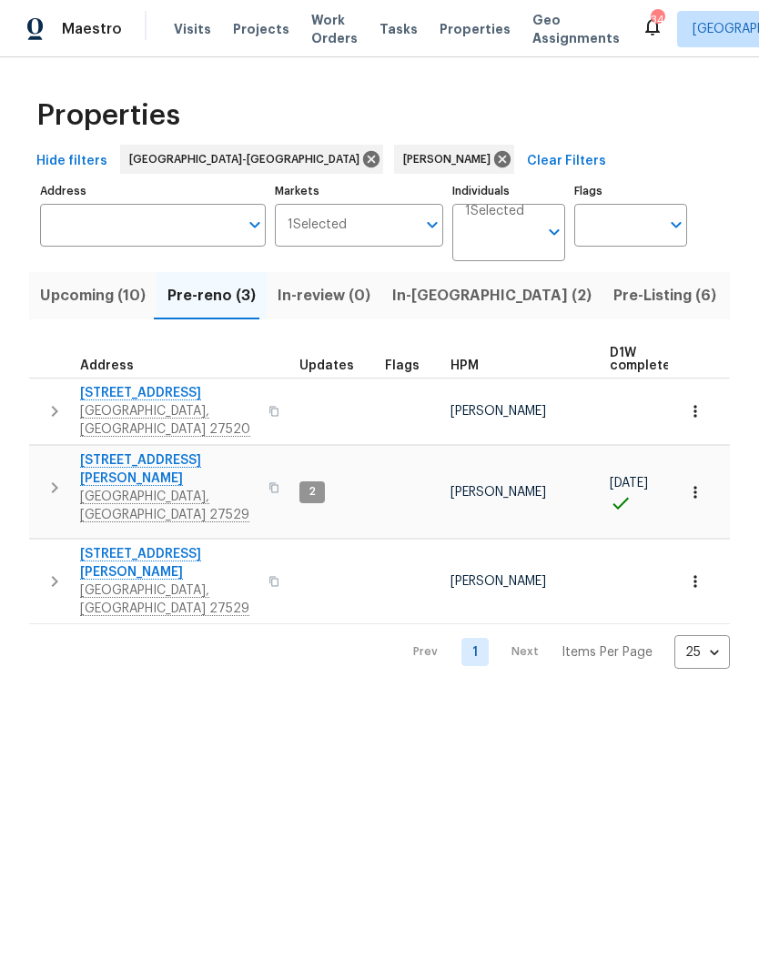
click at [53, 571] on icon "button" at bounding box center [55, 582] width 22 height 22
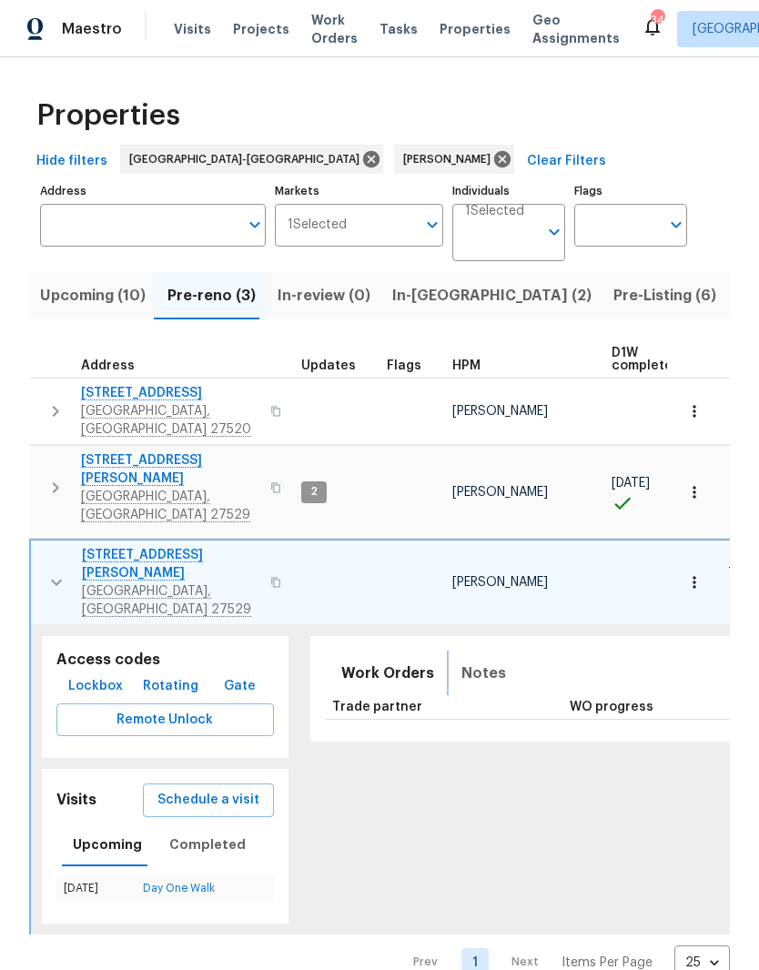
click at [463, 661] on span "Notes" at bounding box center [483, 673] width 45 height 25
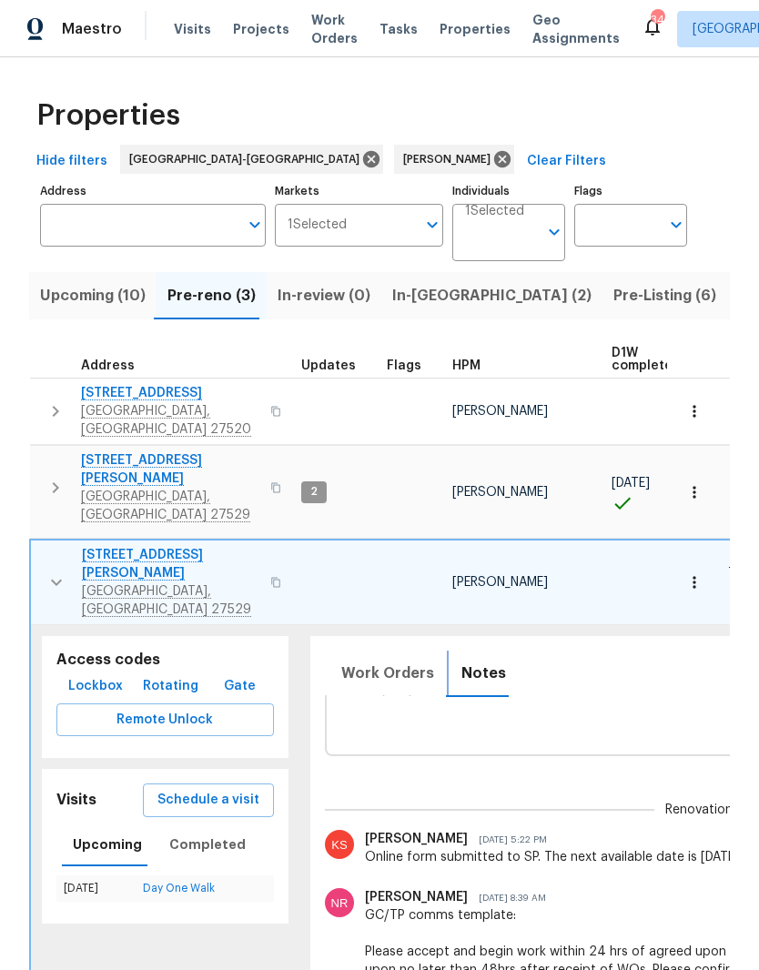
scroll to position [36, 0]
click at [50, 572] on icon "button" at bounding box center [57, 583] width 22 height 22
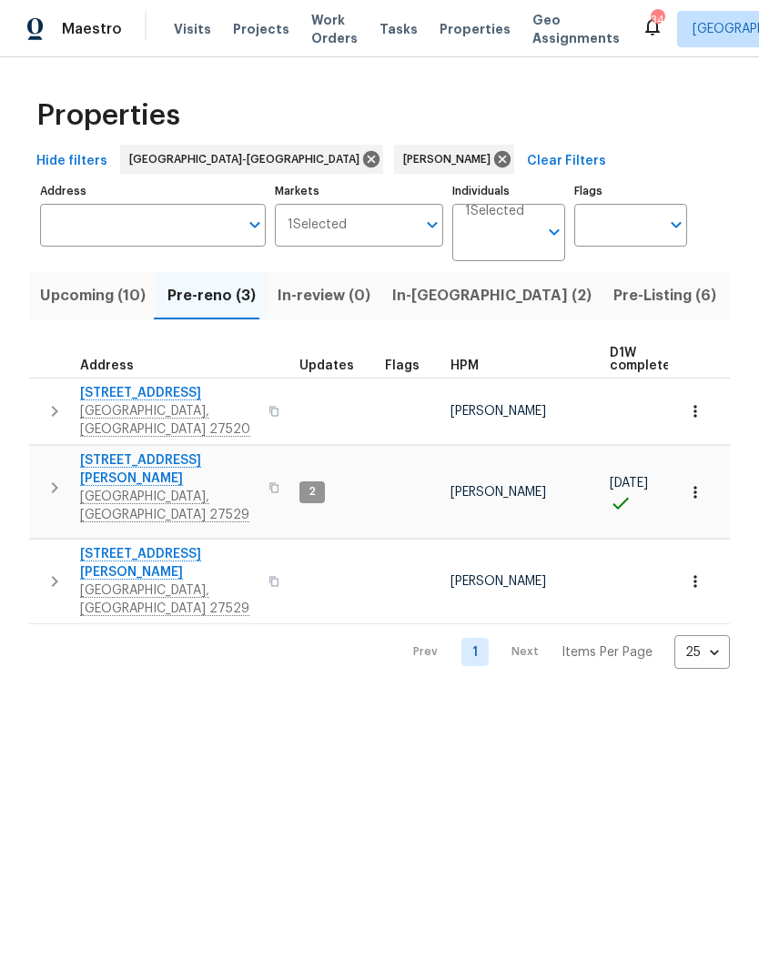
click at [700, 402] on icon "button" at bounding box center [695, 411] width 18 height 18
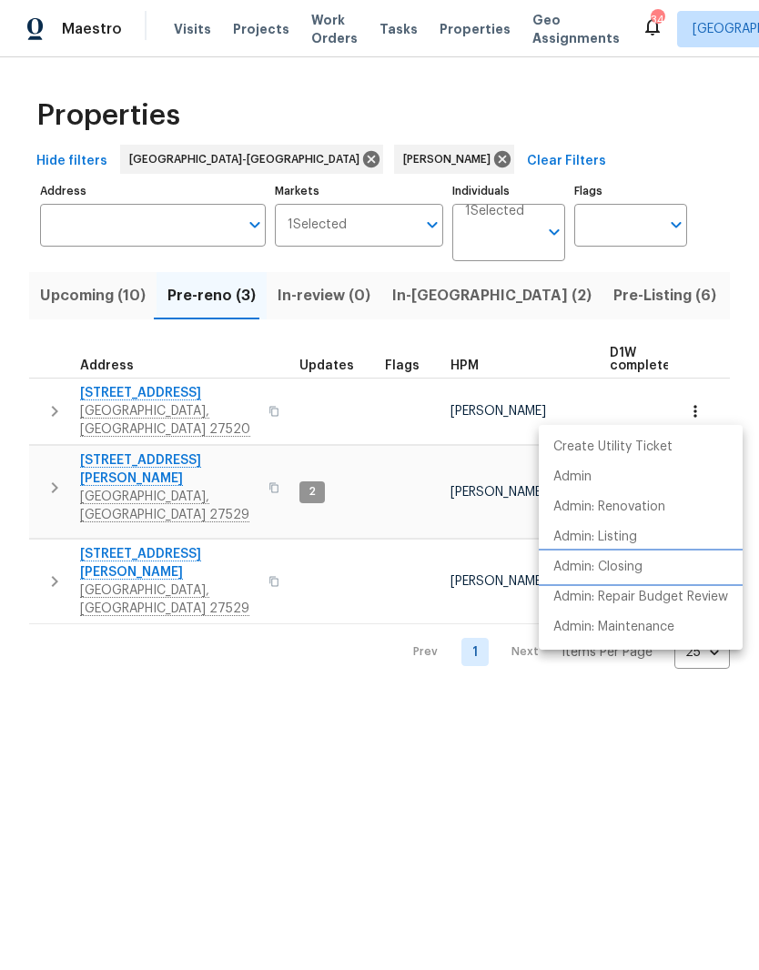
click at [690, 564] on li "Admin: Closing" at bounding box center [641, 567] width 204 height 30
click at [104, 398] on div at bounding box center [379, 485] width 759 height 970
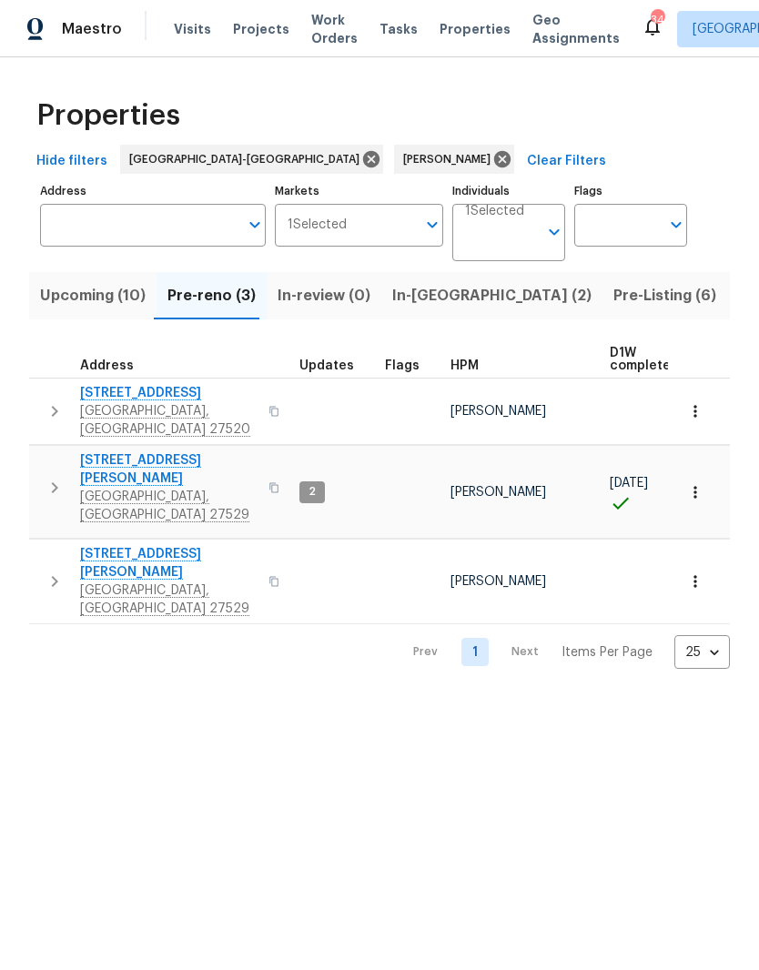
click at [116, 398] on span "[STREET_ADDRESS]" at bounding box center [168, 393] width 177 height 18
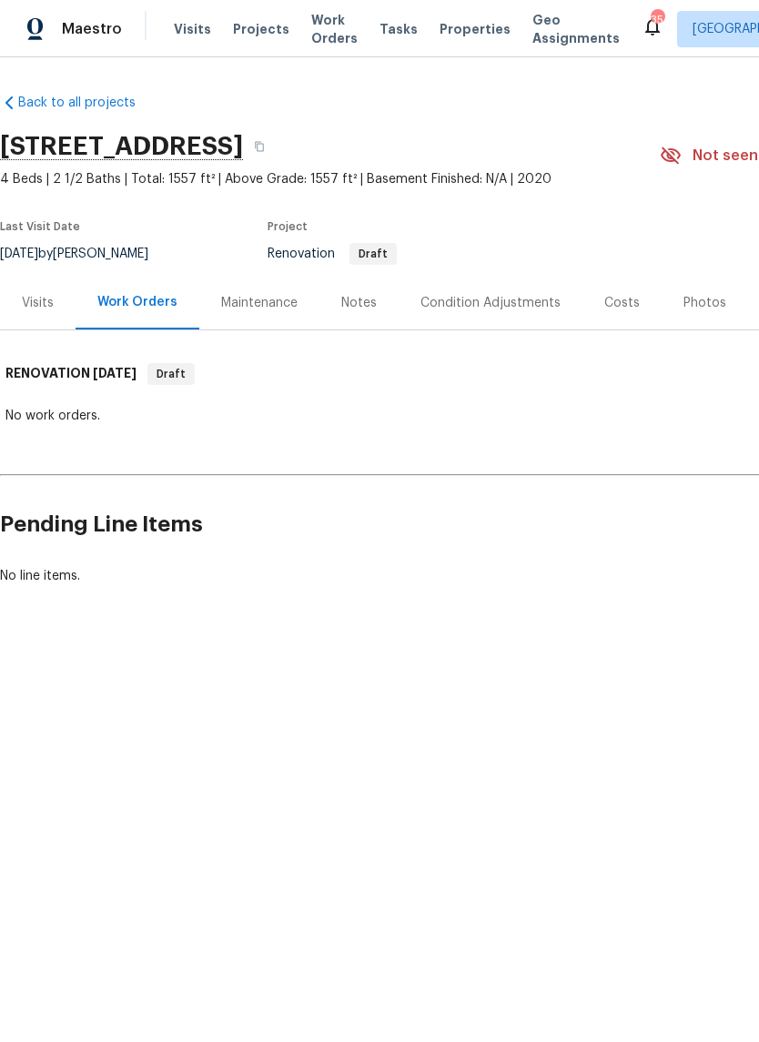
click at [355, 311] on div "Notes" at bounding box center [358, 303] width 35 height 18
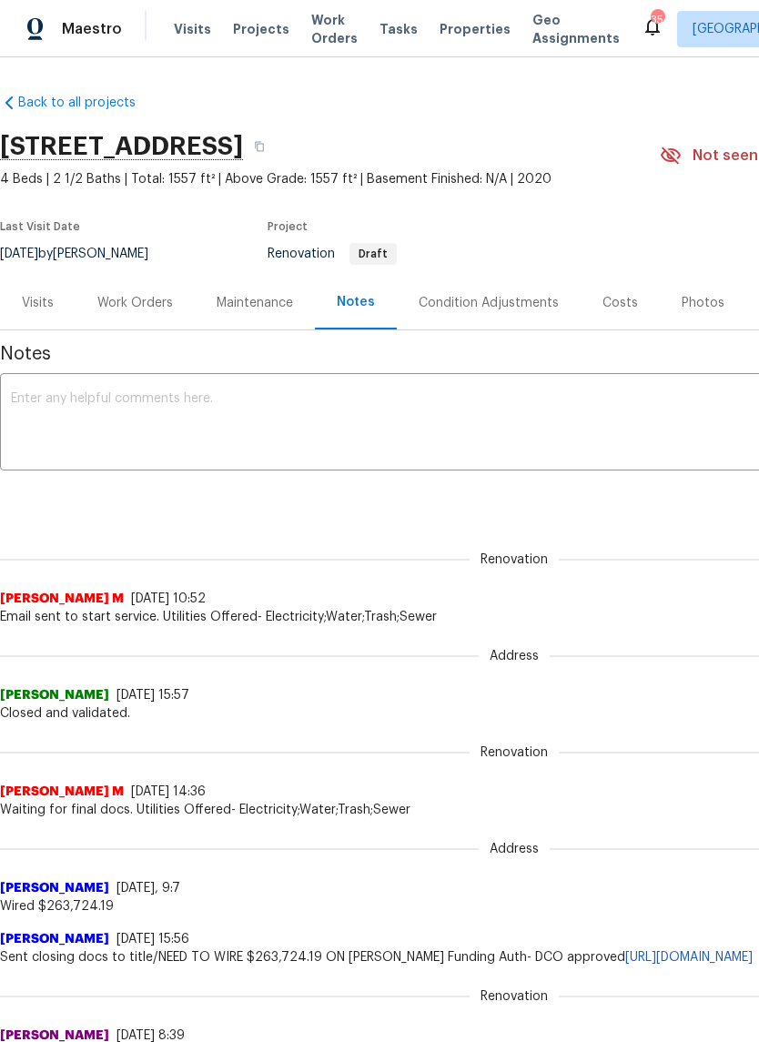
click at [60, 440] on textarea at bounding box center [514, 424] width 1007 height 64
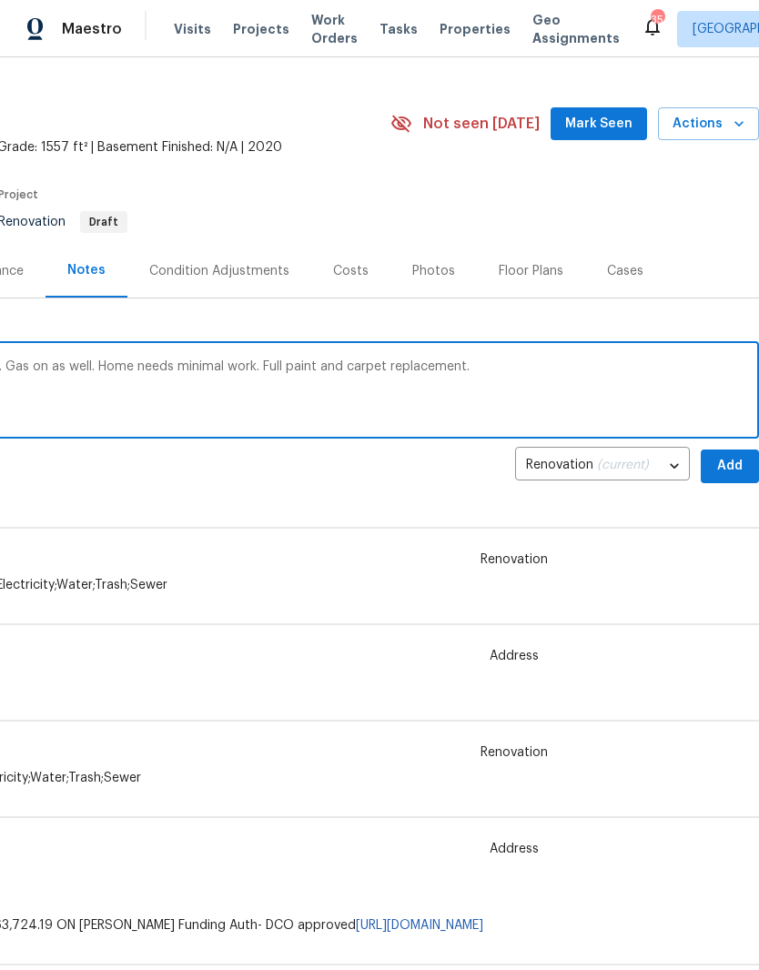
scroll to position [32, 269]
type textarea "D1W completed, water and power both on. Gas on as well. Home needs minimal work…"
click at [734, 463] on span "Add" at bounding box center [729, 466] width 29 height 23
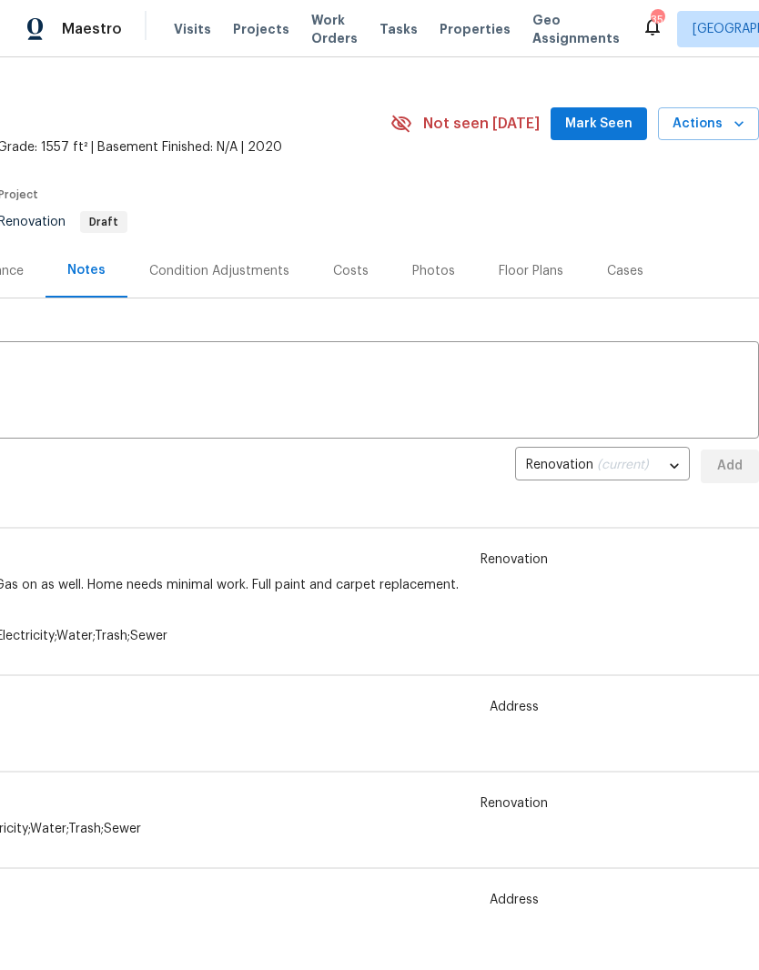
click at [624, 126] on span "Mark Seen" at bounding box center [598, 124] width 67 height 23
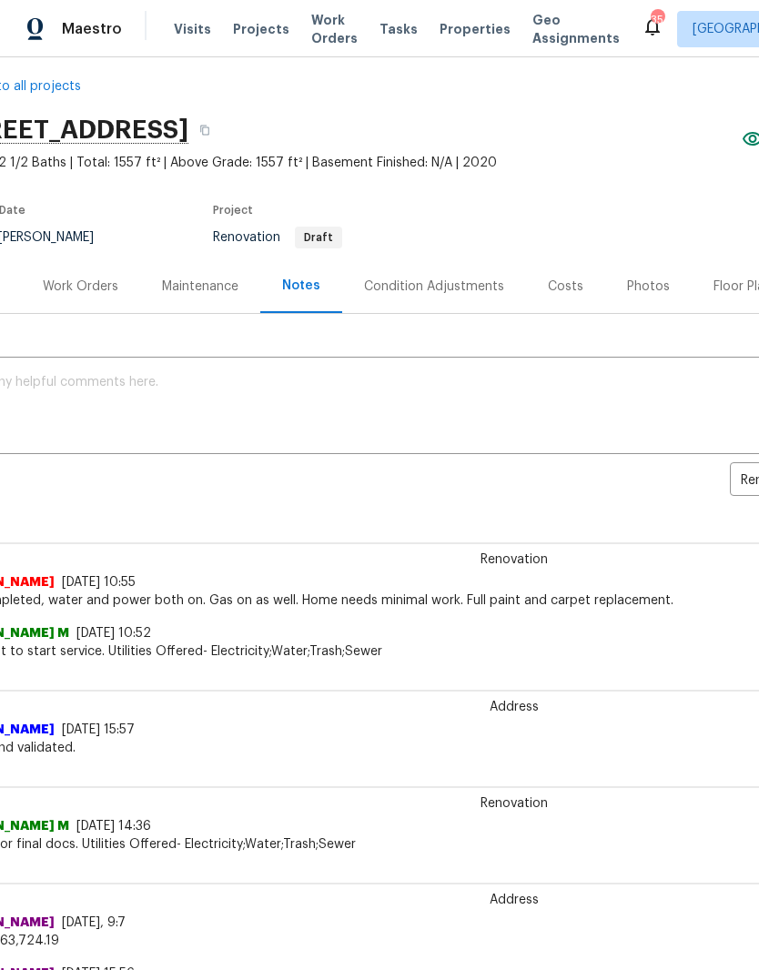
scroll to position [18, 51]
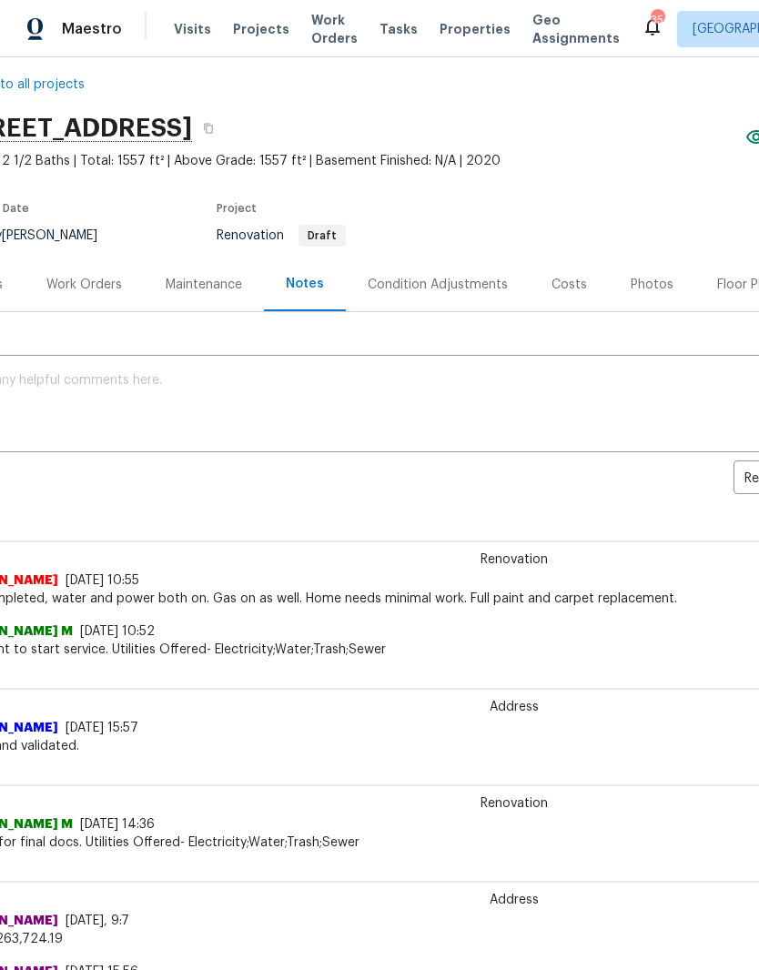
click at [96, 299] on div "Work Orders" at bounding box center [84, 285] width 119 height 54
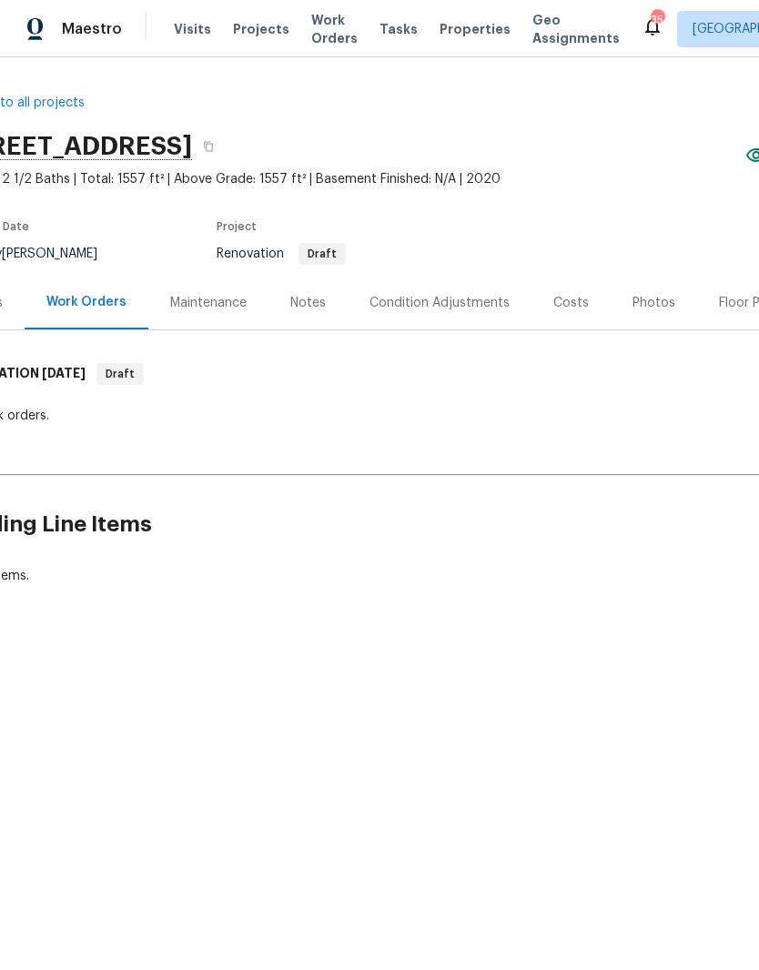
click at [316, 315] on div "Notes" at bounding box center [307, 303] width 79 height 54
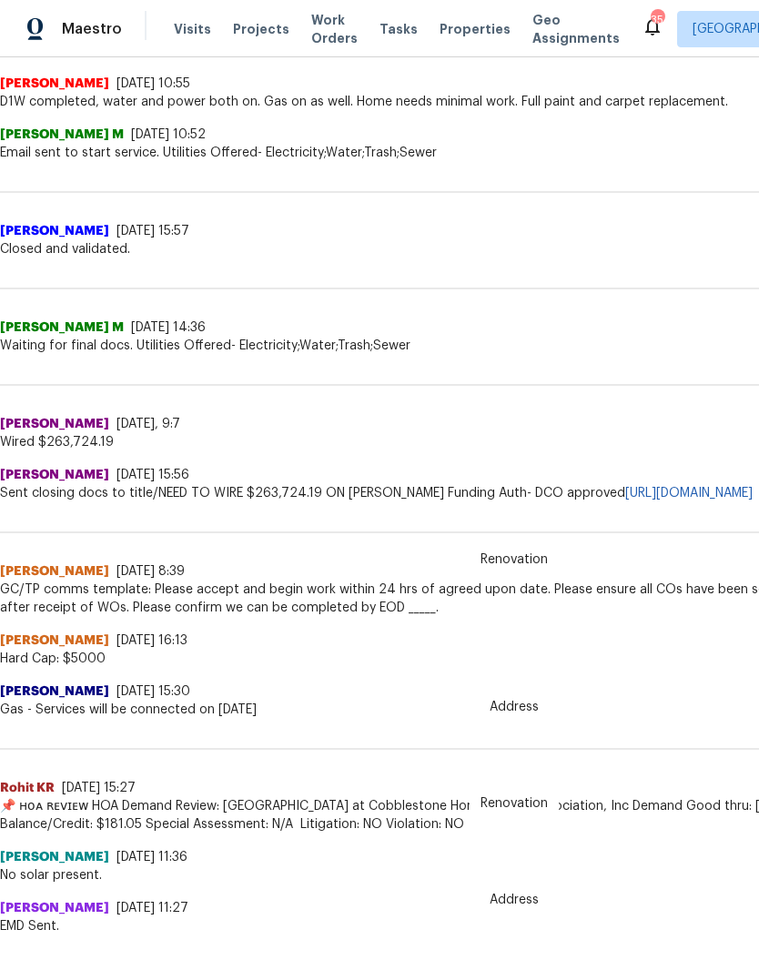
scroll to position [514, 0]
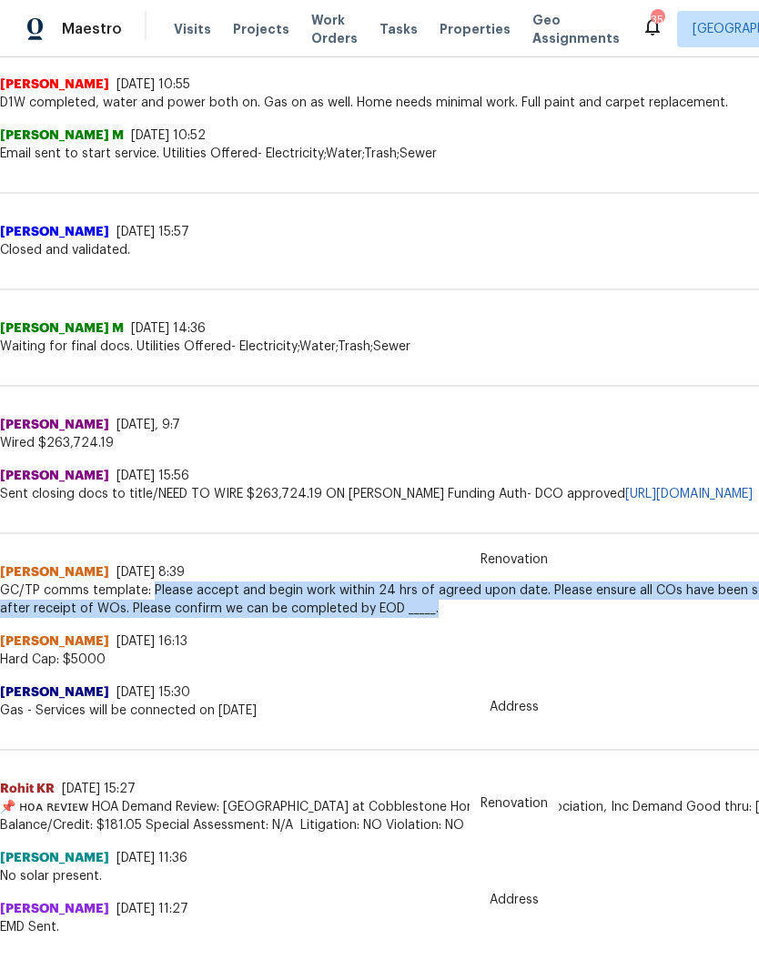
copy span "Please accept and begin work within 24 hrs of agreed upon date. Please ensure a…"
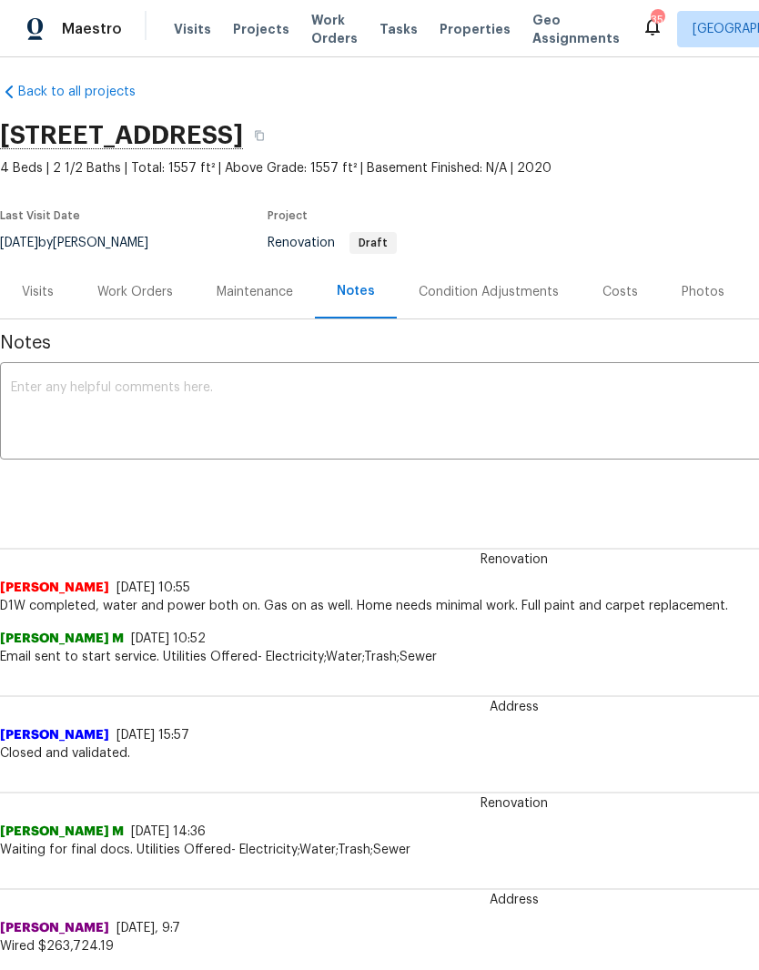
scroll to position [11, 0]
click at [154, 299] on div "Work Orders" at bounding box center [135, 292] width 76 height 18
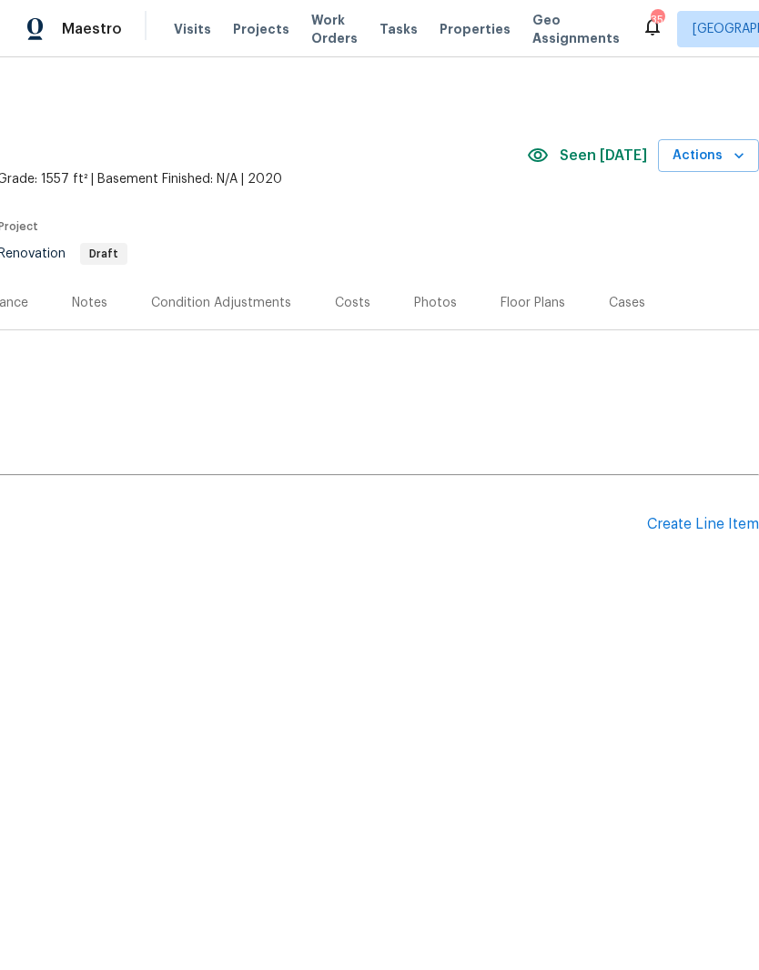
scroll to position [0, 269]
click at [734, 532] on div "Create Line Item" at bounding box center [703, 524] width 112 height 17
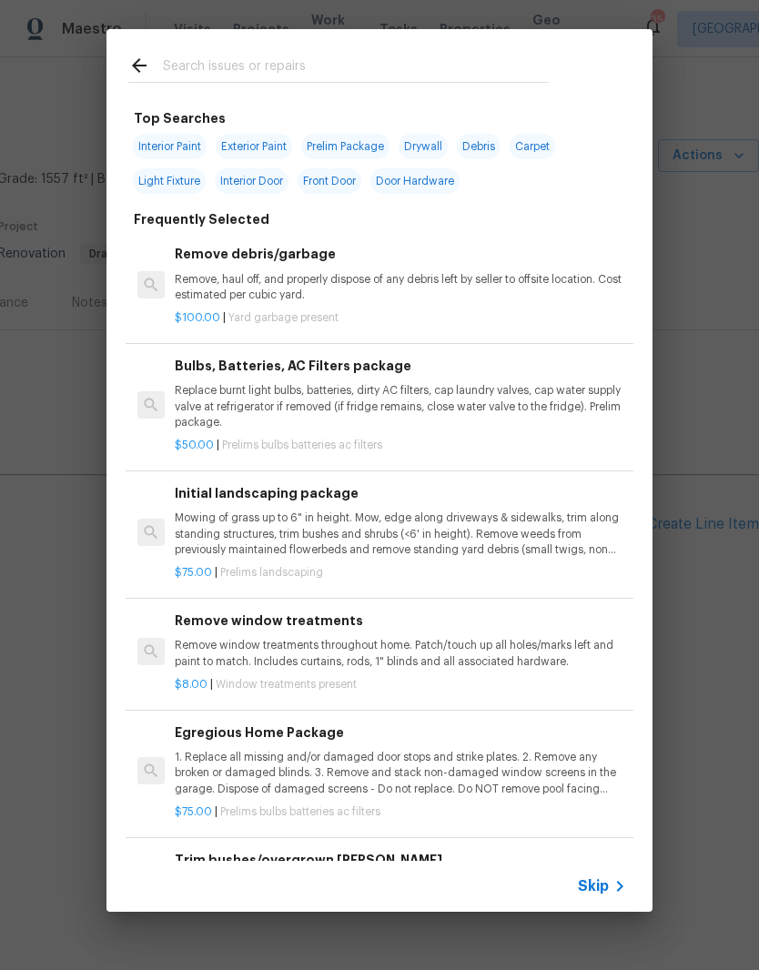
click at [450, 63] on input "text" at bounding box center [356, 68] width 386 height 27
type input "Interior paint"
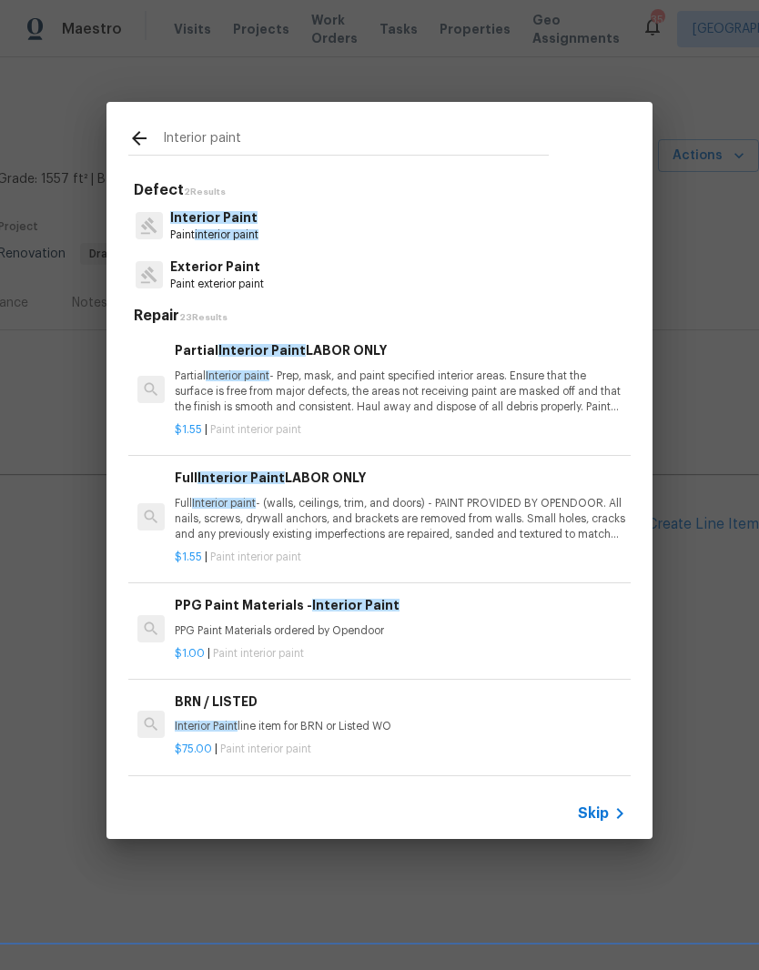
click at [366, 507] on p "Full Interior paint - (walls, ceilings, trim, and doors) - PAINT PROVIDED BY OP…" at bounding box center [400, 519] width 451 height 46
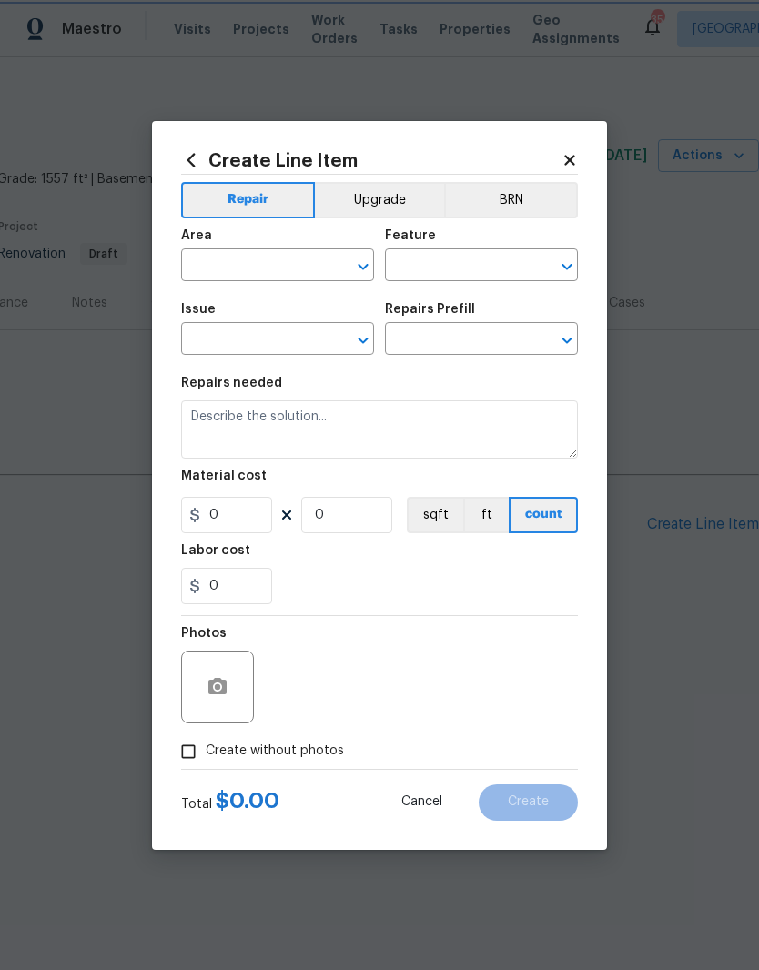
type input "Overall Paint"
type input "Interior Paint"
type input "Full Interior Paint LABOR ONLY $1.55"
type textarea "Full Interior paint - (walls, ceilings, trim, and doors) - PAINT PROVIDED BY OP…"
type input "1.55"
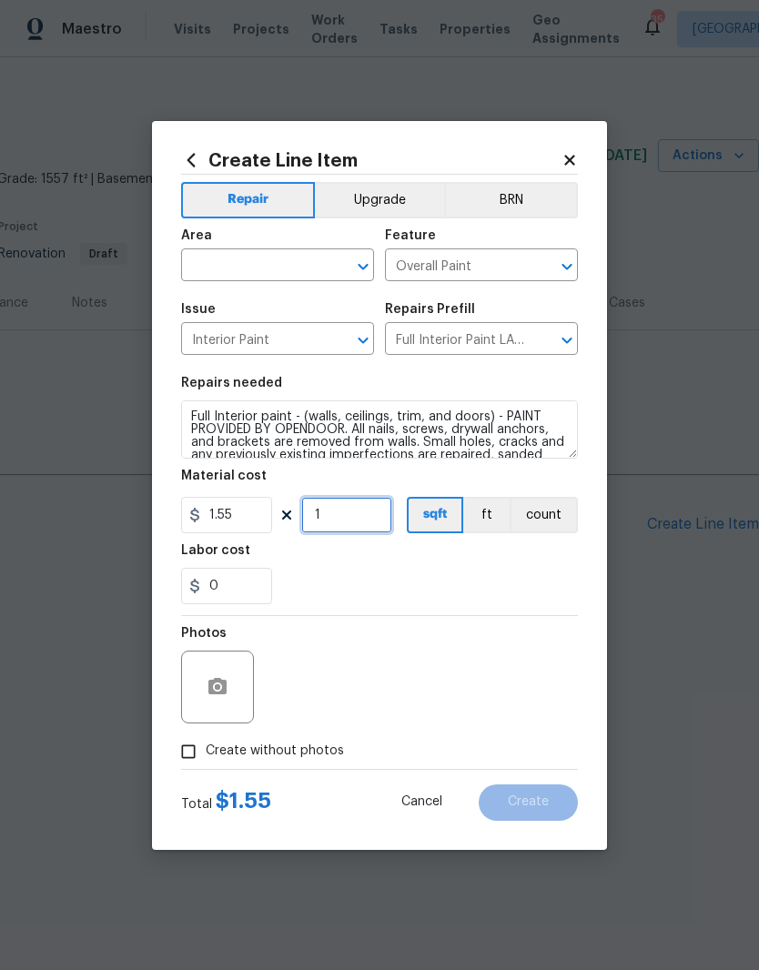
click at [357, 521] on input "1" at bounding box center [346, 515] width 91 height 36
type input "1557"
click at [377, 574] on div "0" at bounding box center [379, 586] width 397 height 36
click at [283, 270] on input "text" at bounding box center [252, 267] width 142 height 28
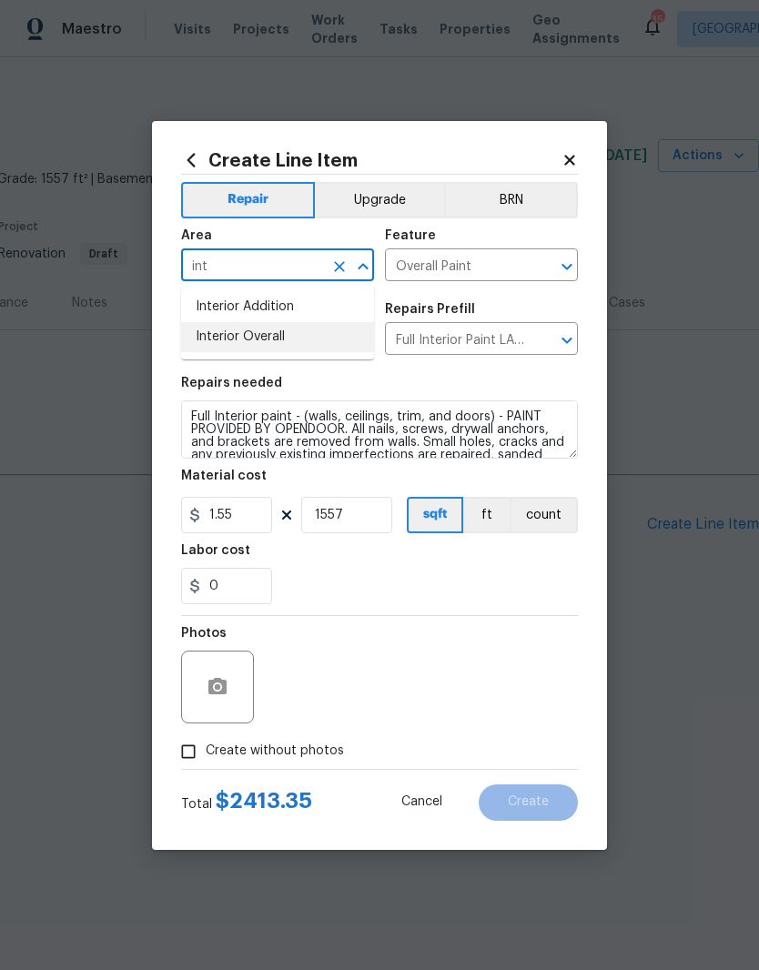
click at [315, 349] on li "Interior Overall" at bounding box center [277, 337] width 193 height 30
type input "Interior Overall"
click at [372, 580] on div "0" at bounding box center [379, 586] width 397 height 36
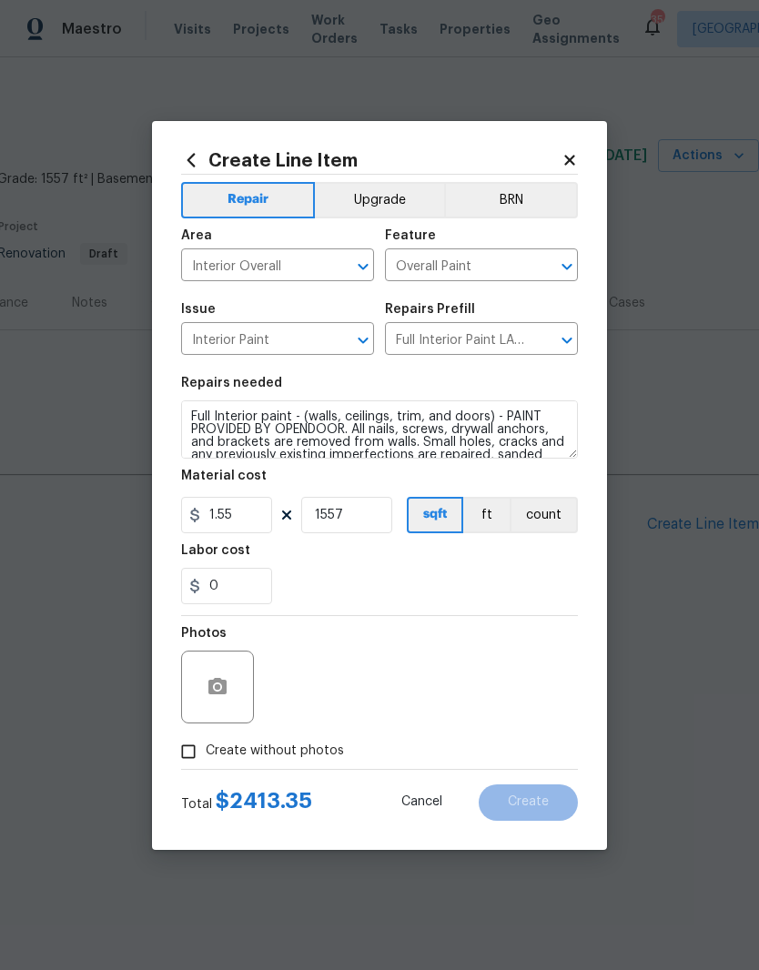
click at [194, 746] on input "Create without photos" at bounding box center [188, 751] width 35 height 35
checkbox input "true"
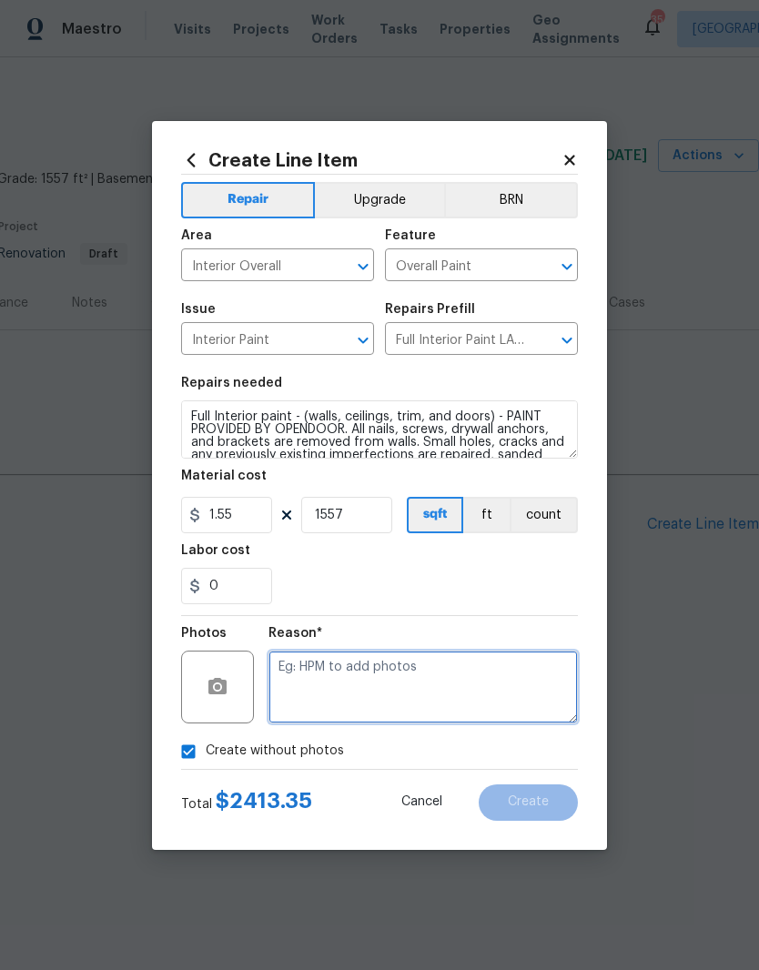
click at [530, 681] on textarea at bounding box center [422, 687] width 309 height 73
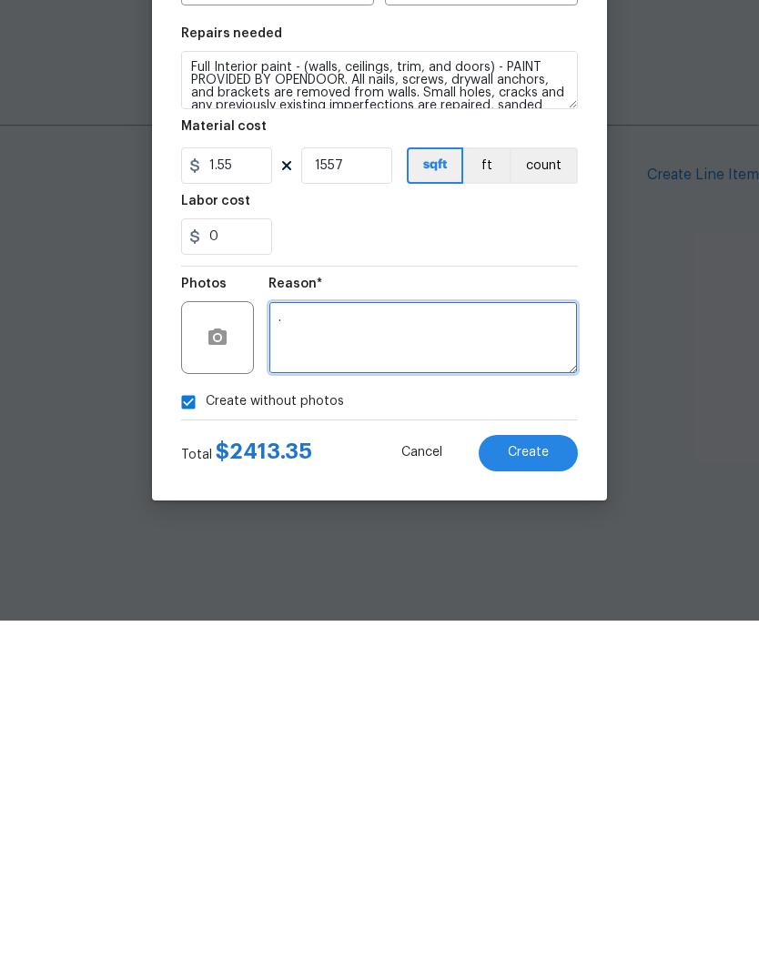
type textarea "."
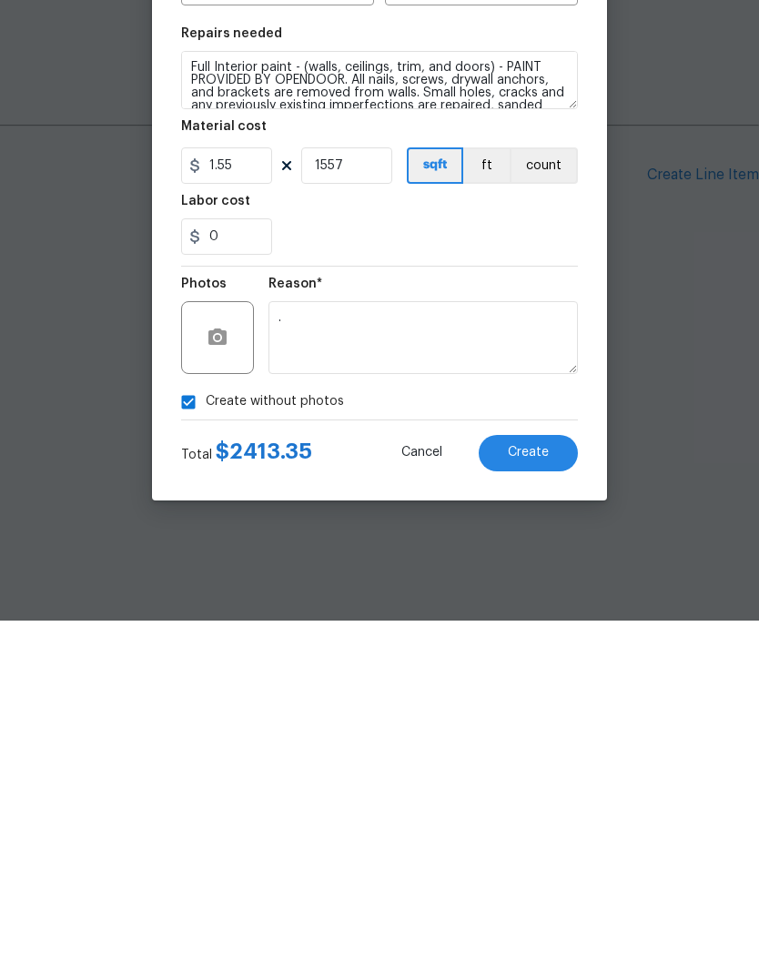
click at [558, 785] on button "Create" at bounding box center [528, 803] width 99 height 36
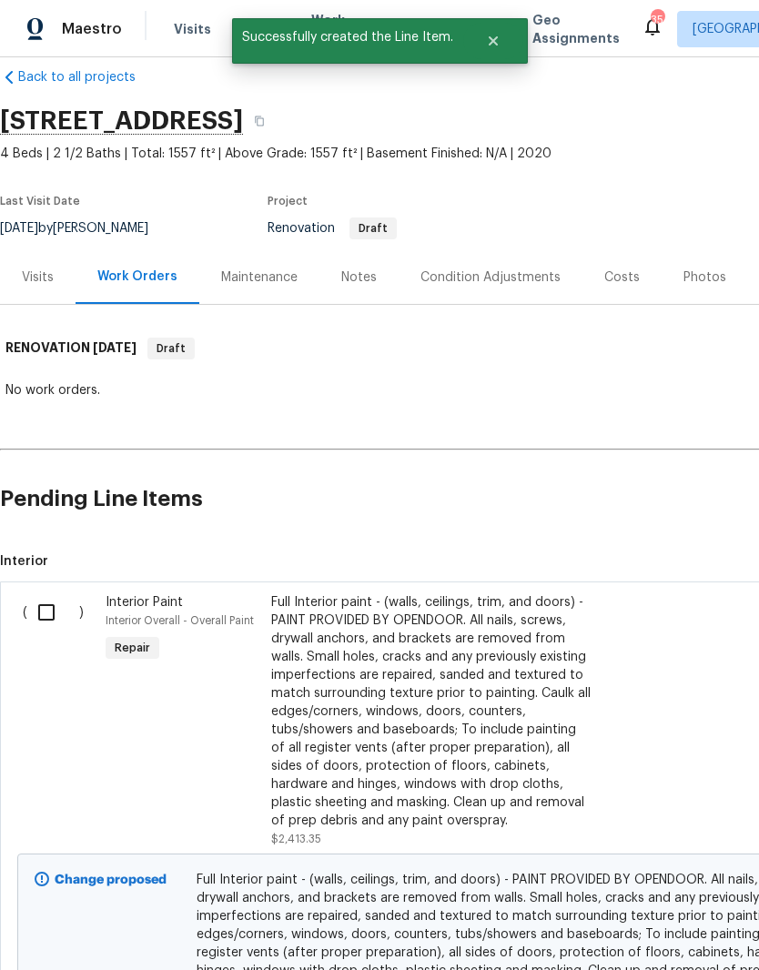
scroll to position [26, 0]
click at [56, 609] on input "checkbox" at bounding box center [53, 612] width 52 height 38
checkbox input "true"
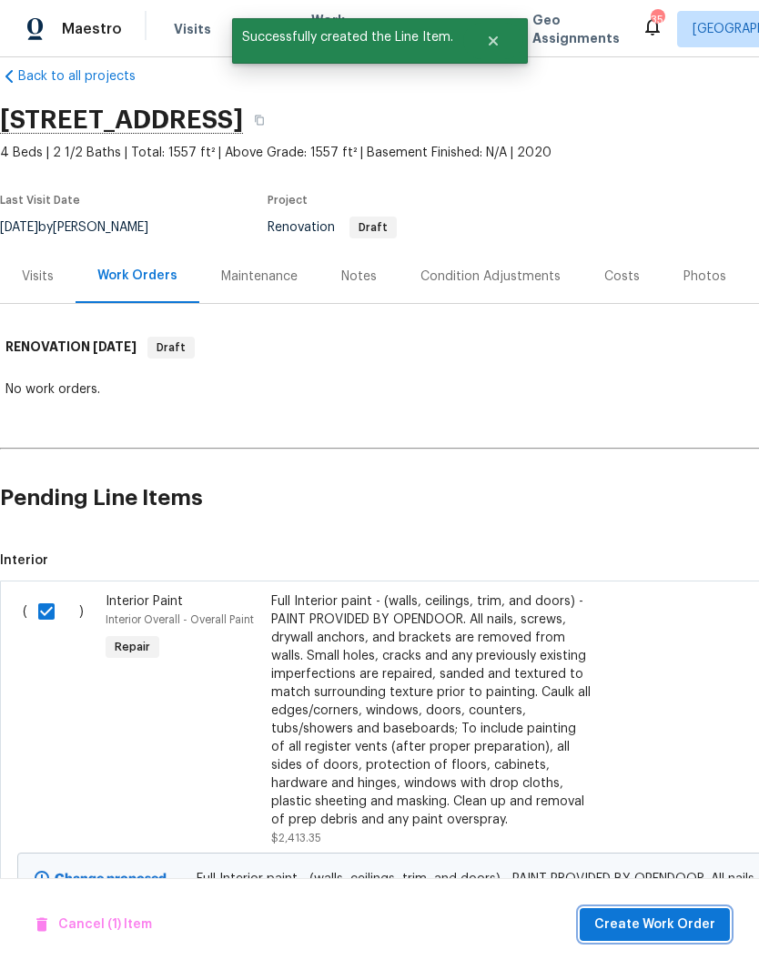
click at [682, 927] on span "Create Work Order" at bounding box center [654, 925] width 121 height 23
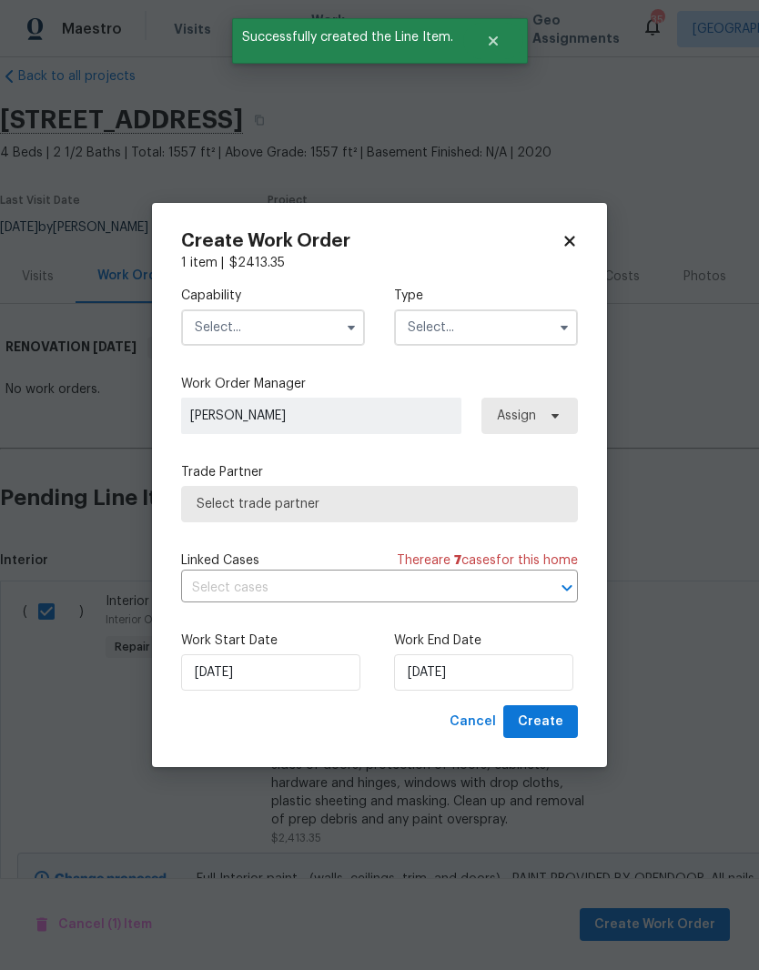
click at [299, 325] on input "text" at bounding box center [273, 327] width 184 height 36
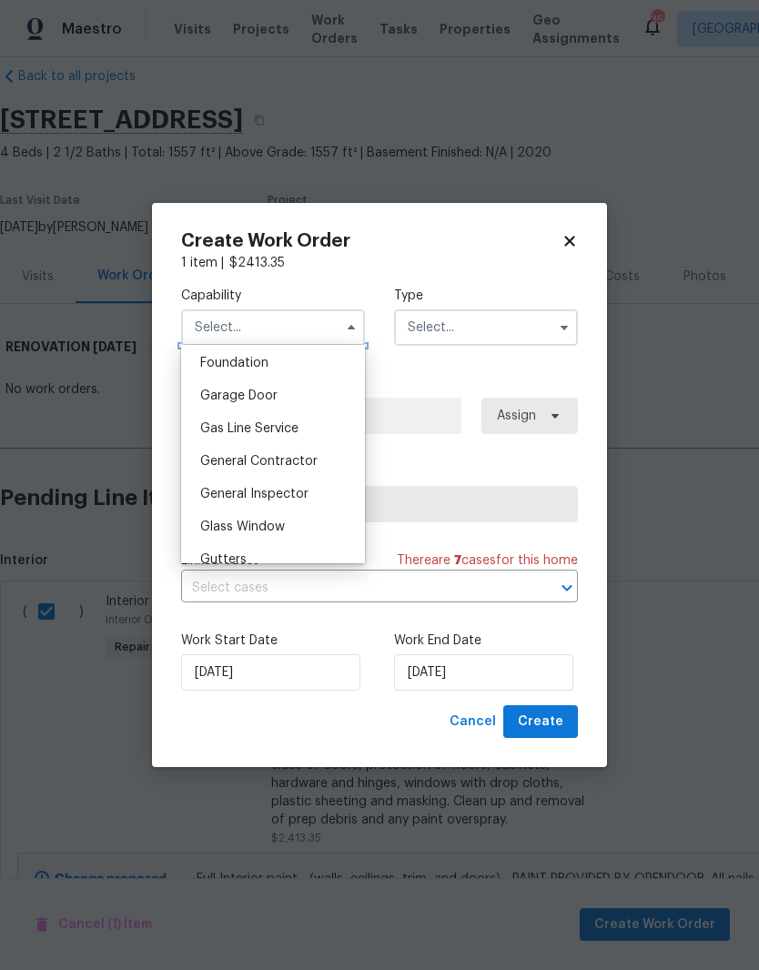
scroll to position [774, 0]
click at [320, 468] on div "General Contractor" at bounding box center [273, 462] width 175 height 33
type input "General Contractor"
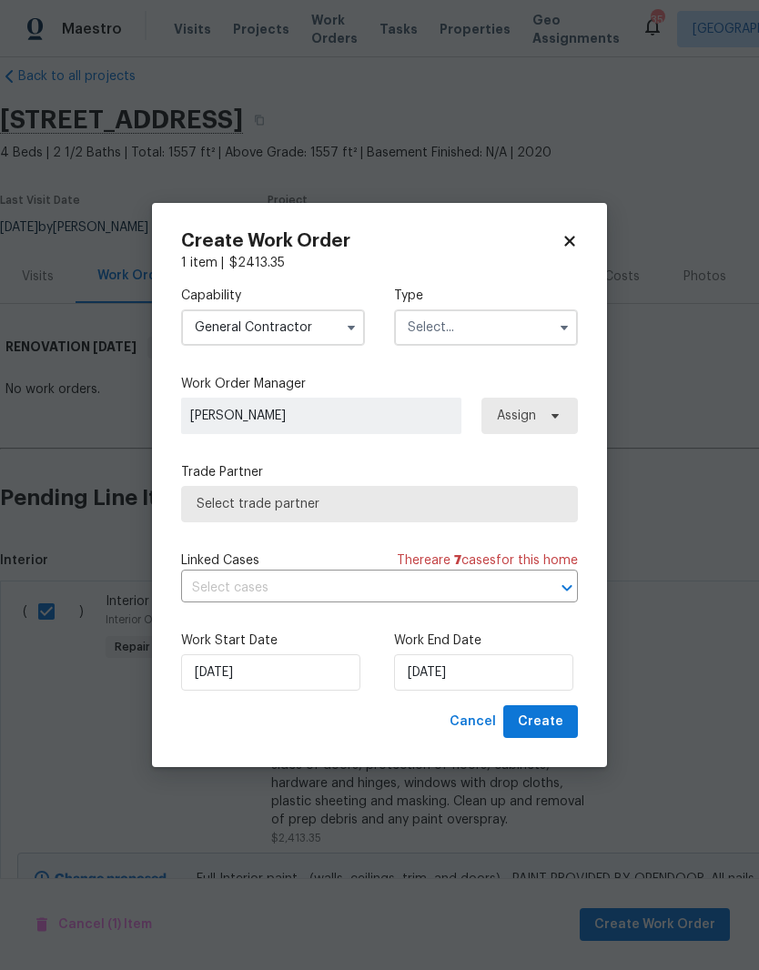
click at [535, 326] on input "text" at bounding box center [486, 327] width 184 height 36
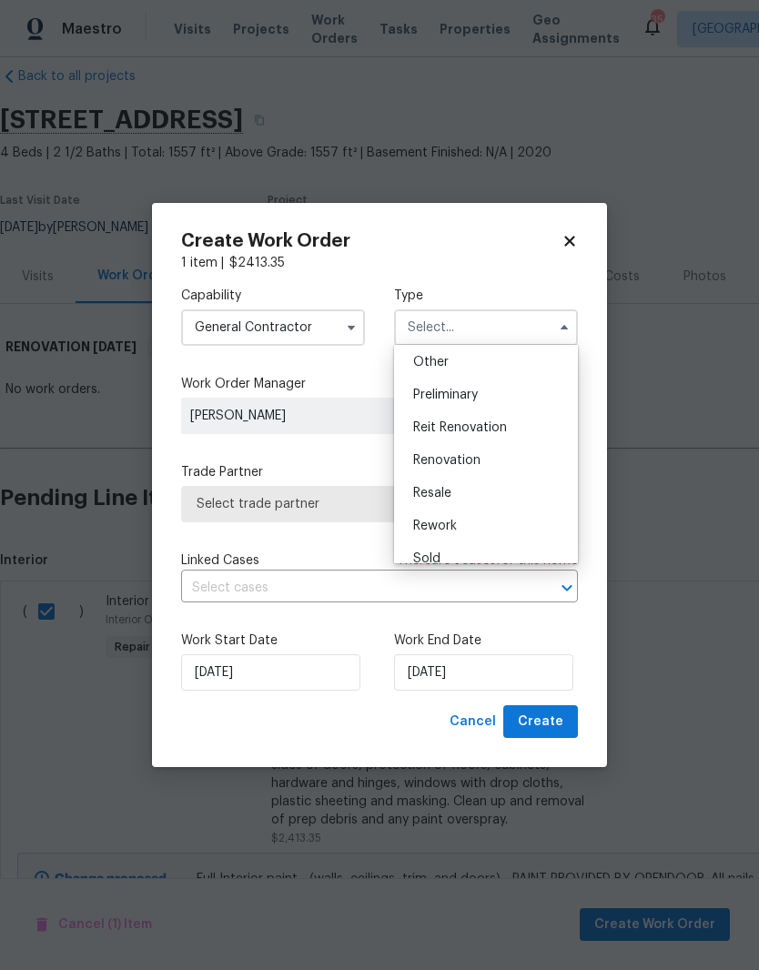
scroll to position [379, 0]
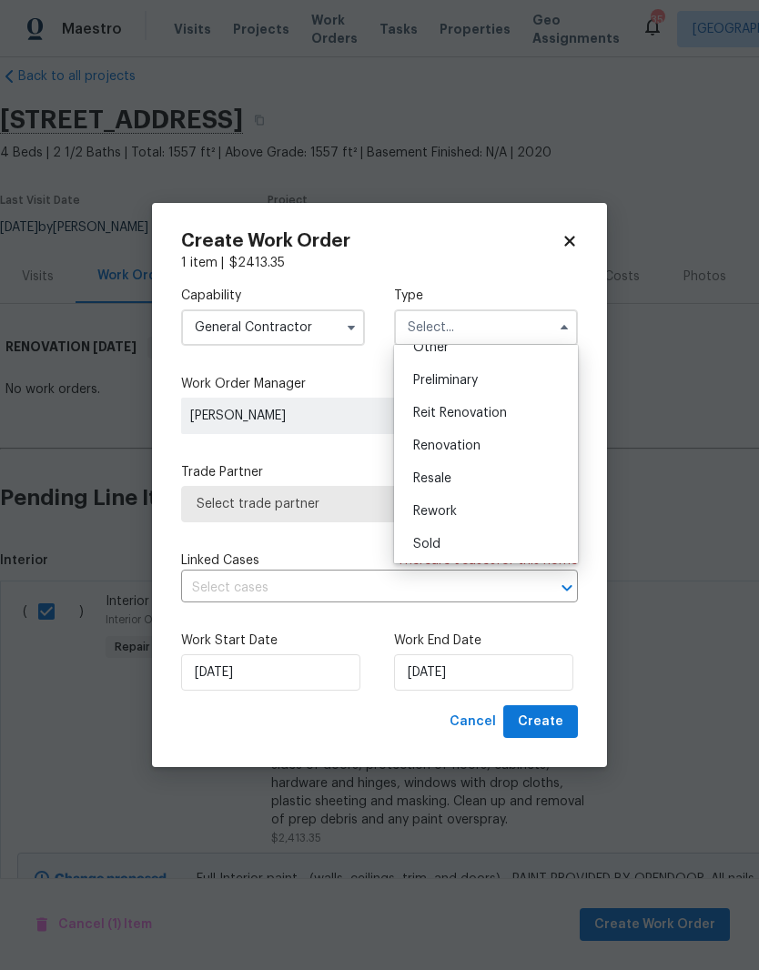
click at [519, 450] on div "Renovation" at bounding box center [486, 446] width 175 height 33
type input "Renovation"
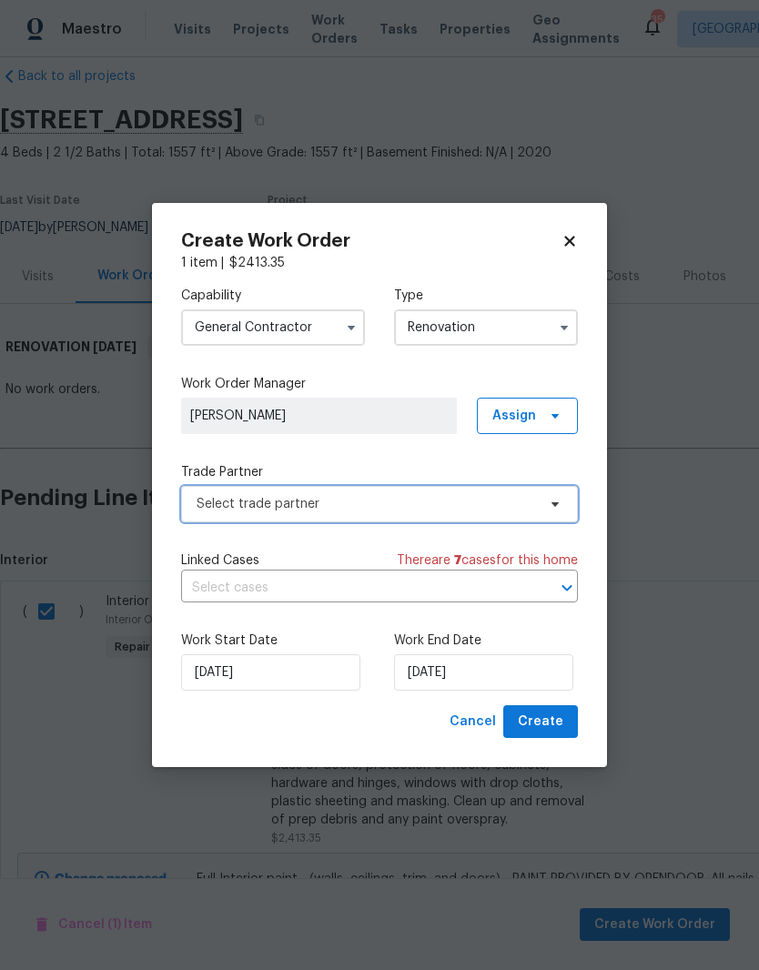
click at [521, 513] on span "Select trade partner" at bounding box center [379, 504] width 397 height 36
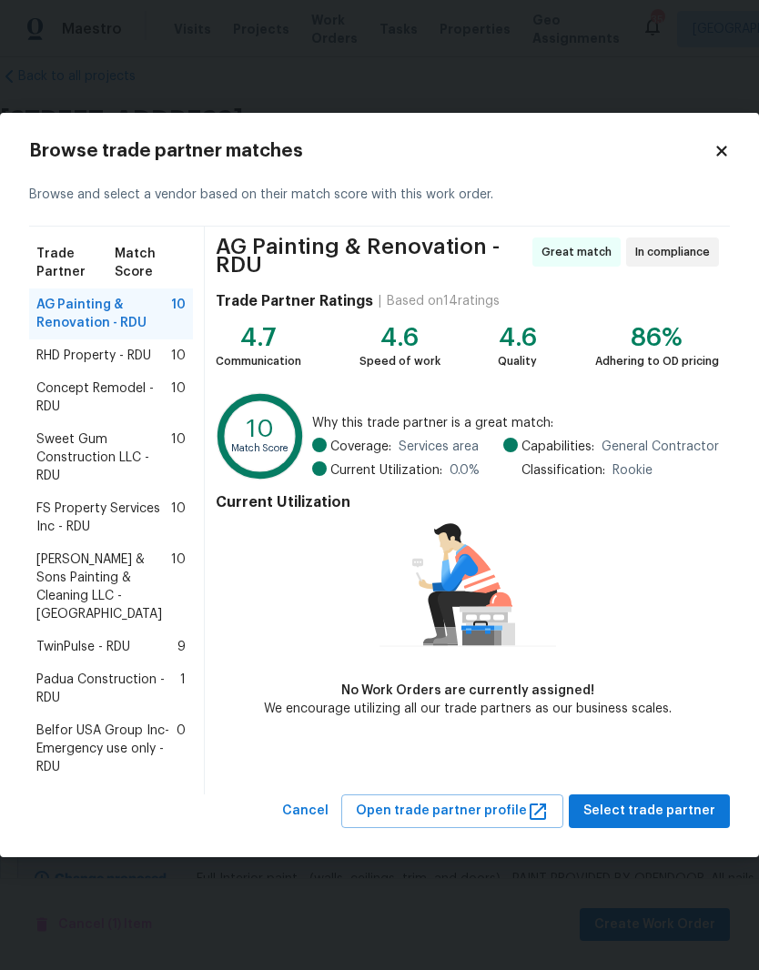
click at [77, 663] on div "Padua Construction - RDU 1" at bounding box center [111, 688] width 164 height 51
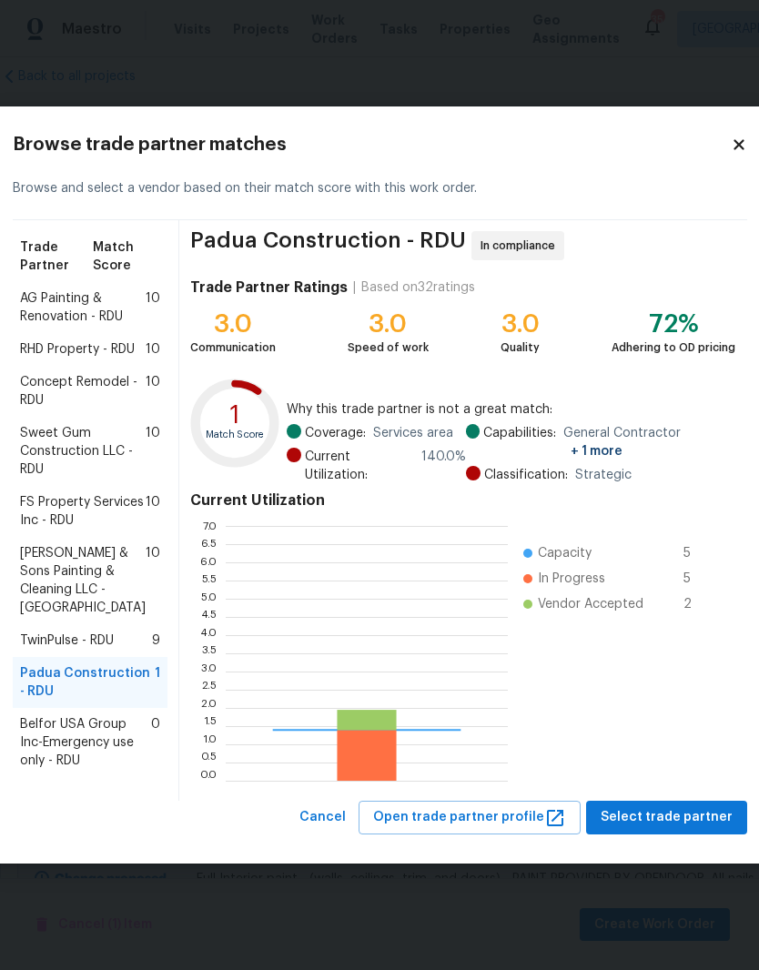
scroll to position [255, 282]
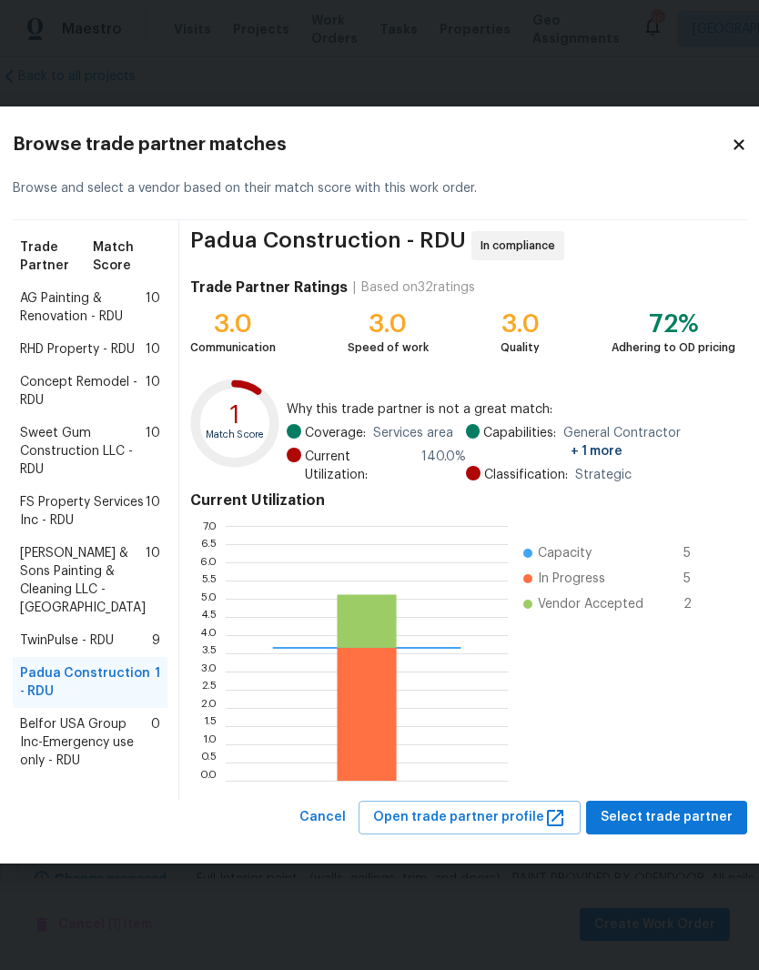
click at [61, 617] on span "[PERSON_NAME] & Sons Painting & Cleaning LLC - [GEOGRAPHIC_DATA]" at bounding box center [83, 580] width 126 height 73
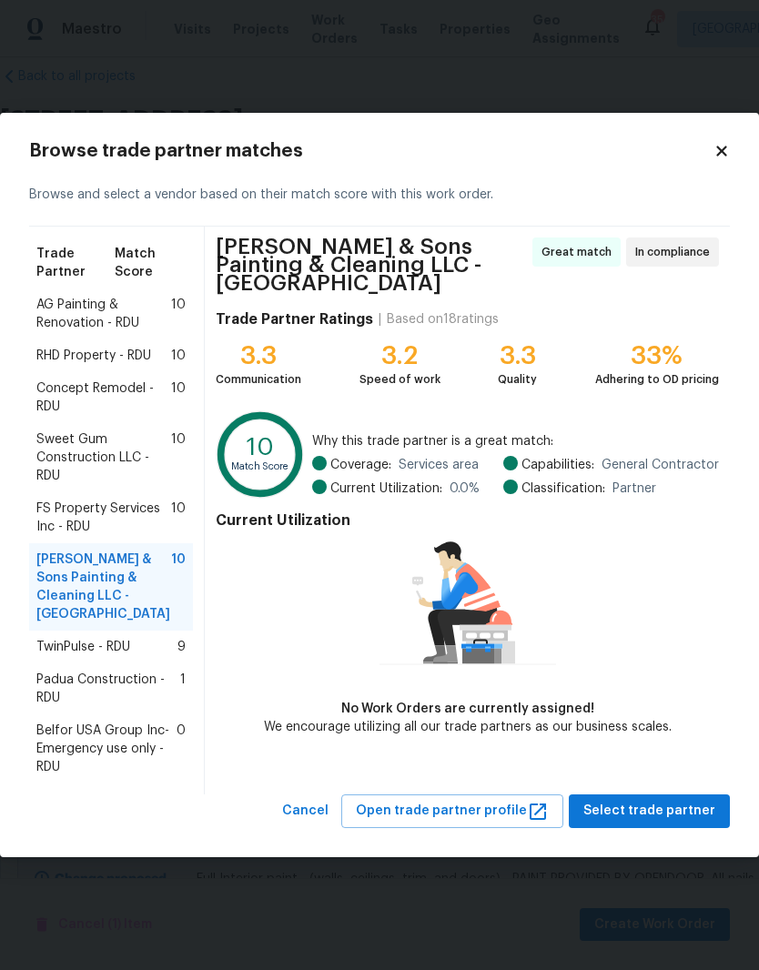
click at [68, 642] on span "TwinPulse - RDU" at bounding box center [83, 647] width 94 height 18
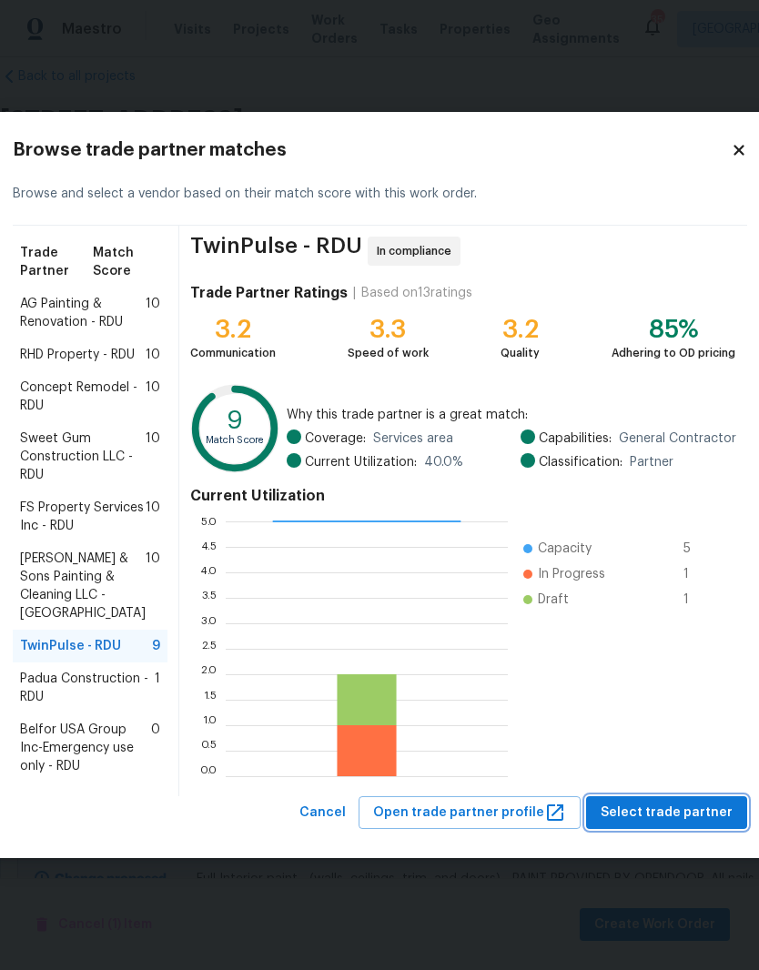
click at [647, 825] on span "Select trade partner" at bounding box center [667, 813] width 132 height 23
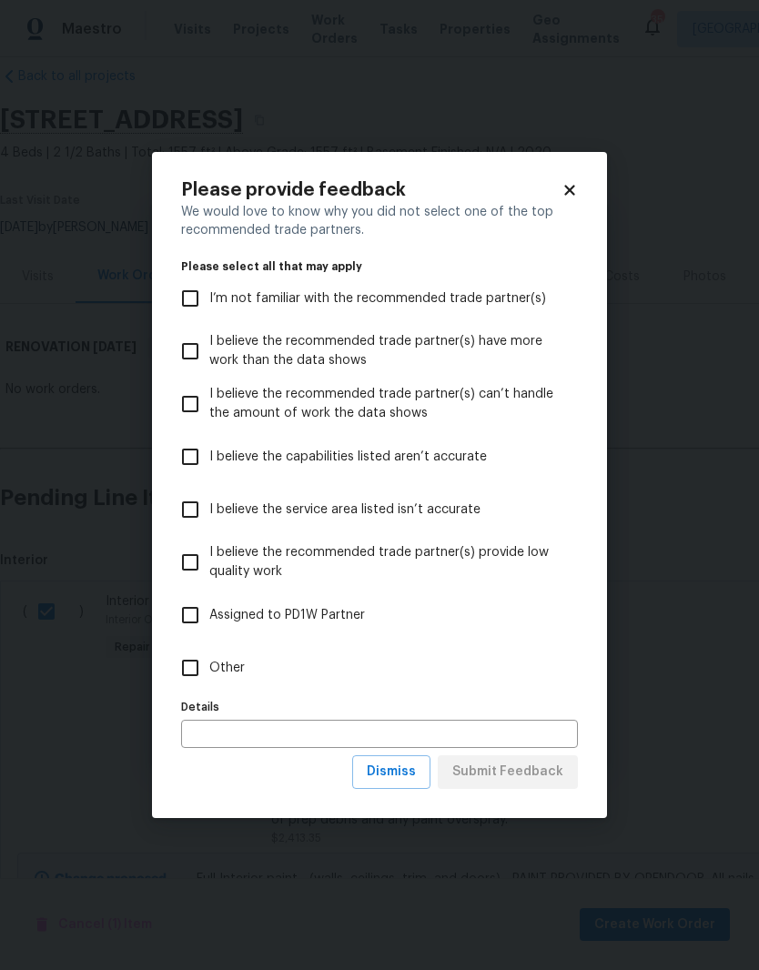
click at [225, 677] on label "Other" at bounding box center [367, 668] width 392 height 53
click at [209, 677] on input "Other" at bounding box center [190, 668] width 38 height 38
checkbox input "true"
click at [545, 780] on span "Submit Feedback" at bounding box center [507, 772] width 111 height 23
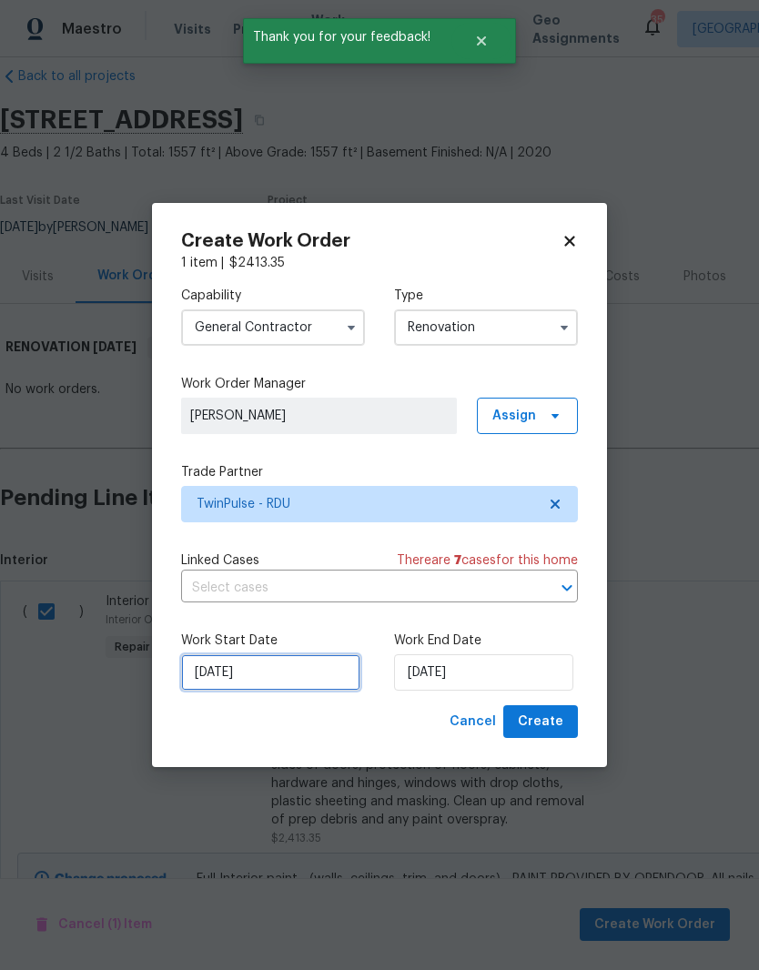
click at [267, 677] on input "[DATE]" at bounding box center [270, 672] width 179 height 36
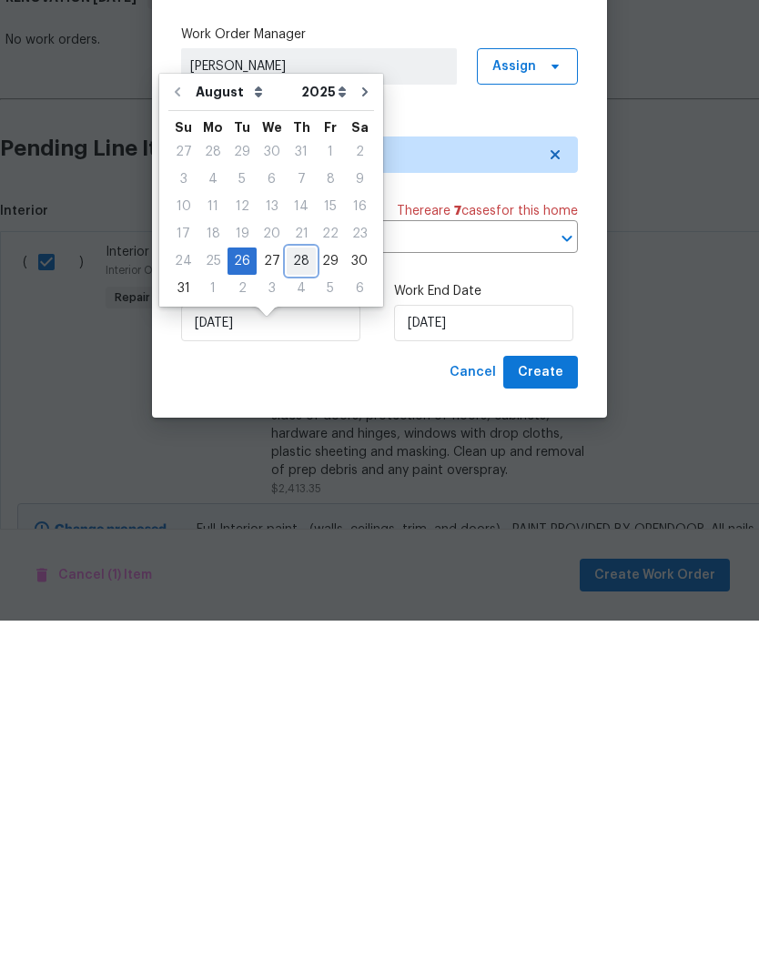
click at [292, 598] on div "28" at bounding box center [301, 610] width 29 height 25
type input "[DATE]"
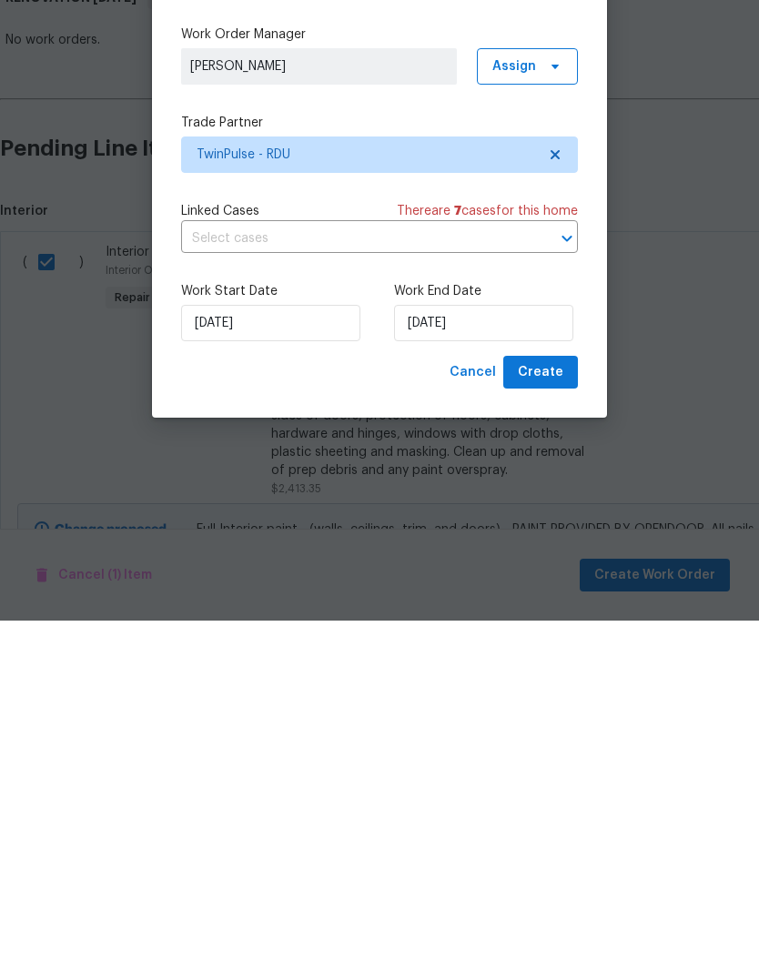
type input "[DATE]"
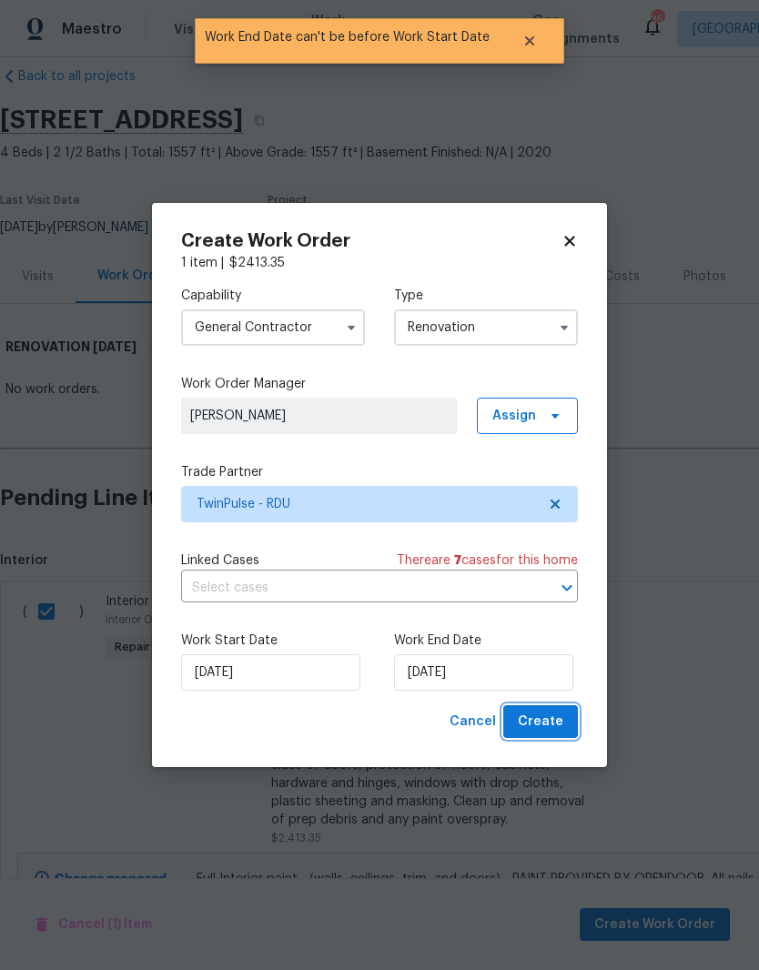
click at [572, 734] on button "Create" at bounding box center [540, 722] width 75 height 34
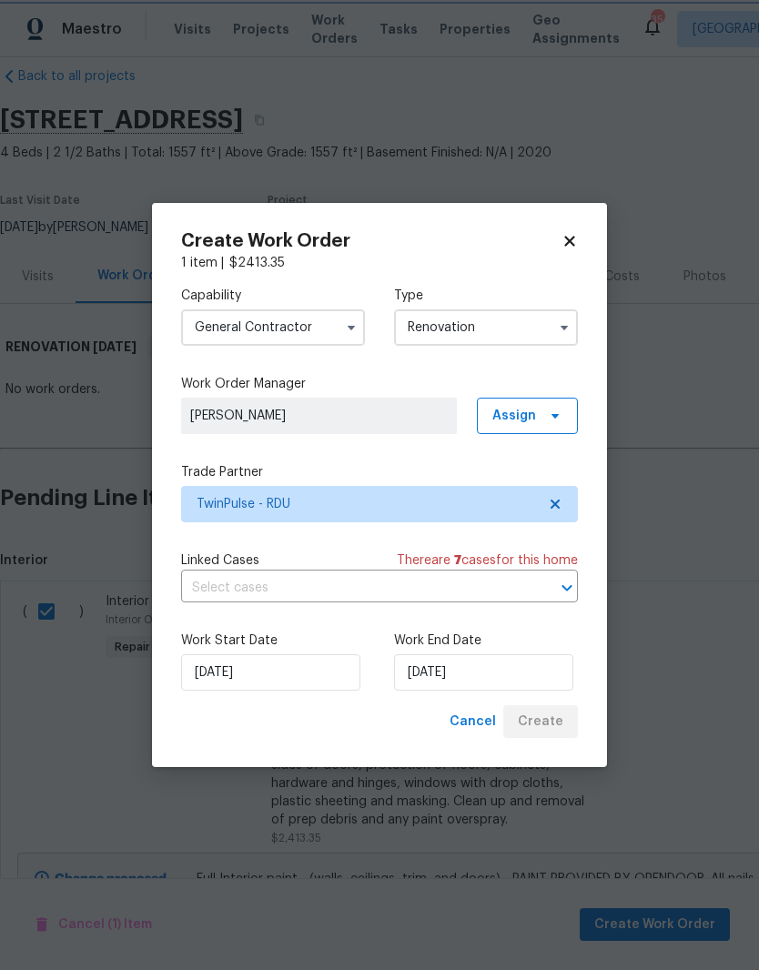
scroll to position [0, 0]
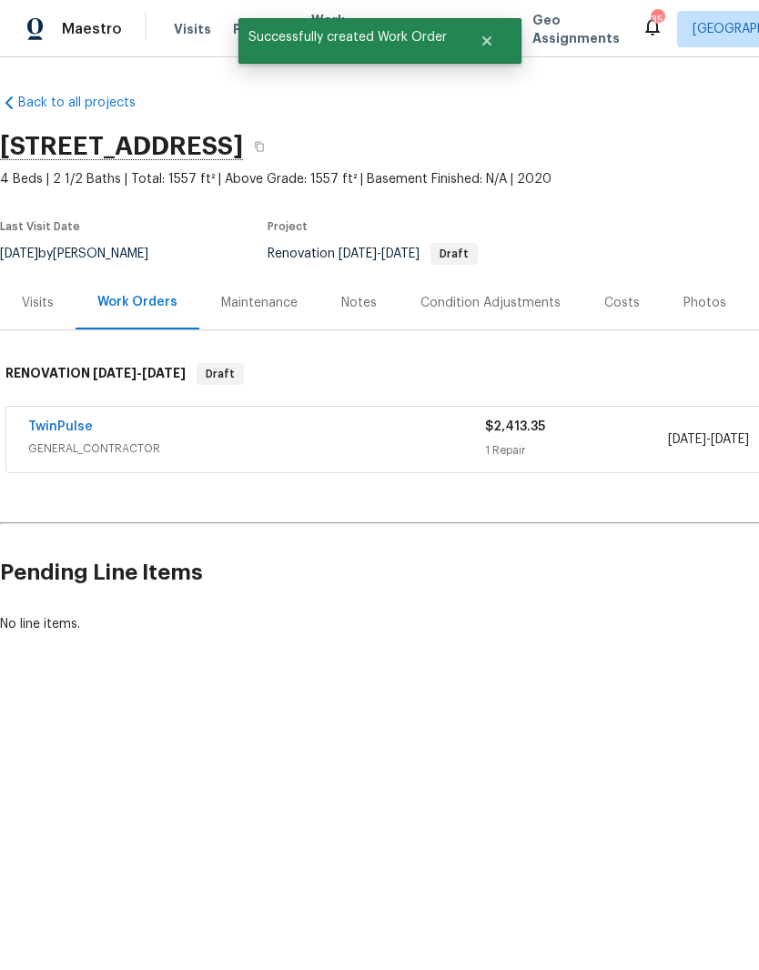
click at [63, 431] on link "TwinPulse" at bounding box center [60, 426] width 65 height 13
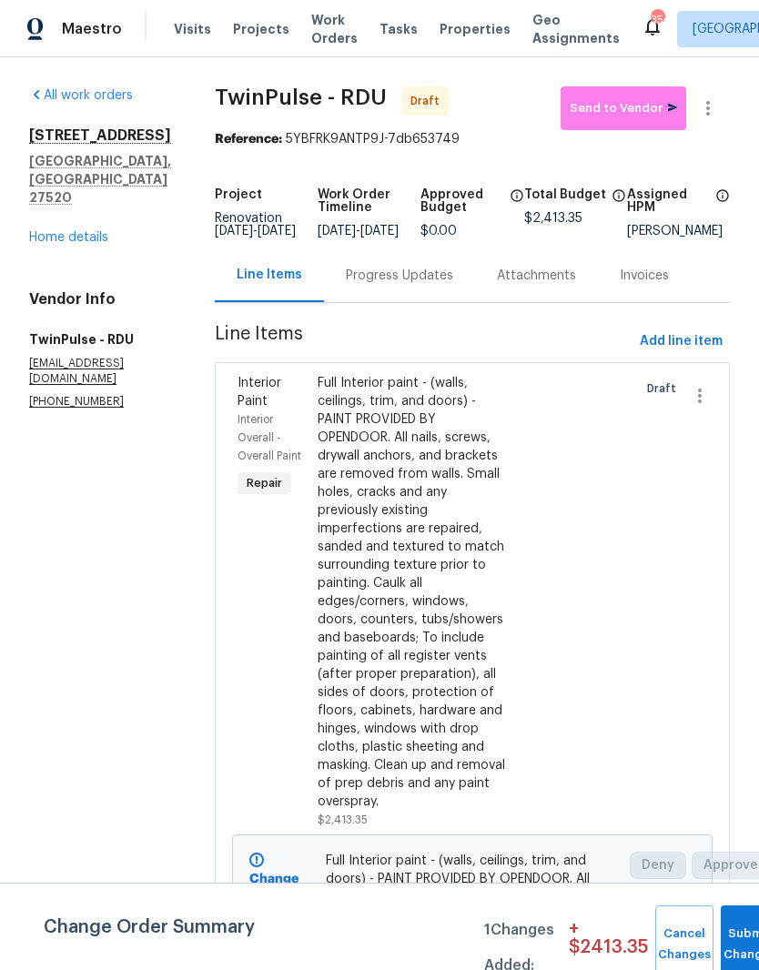
click at [107, 231] on link "Home details" at bounding box center [68, 237] width 79 height 13
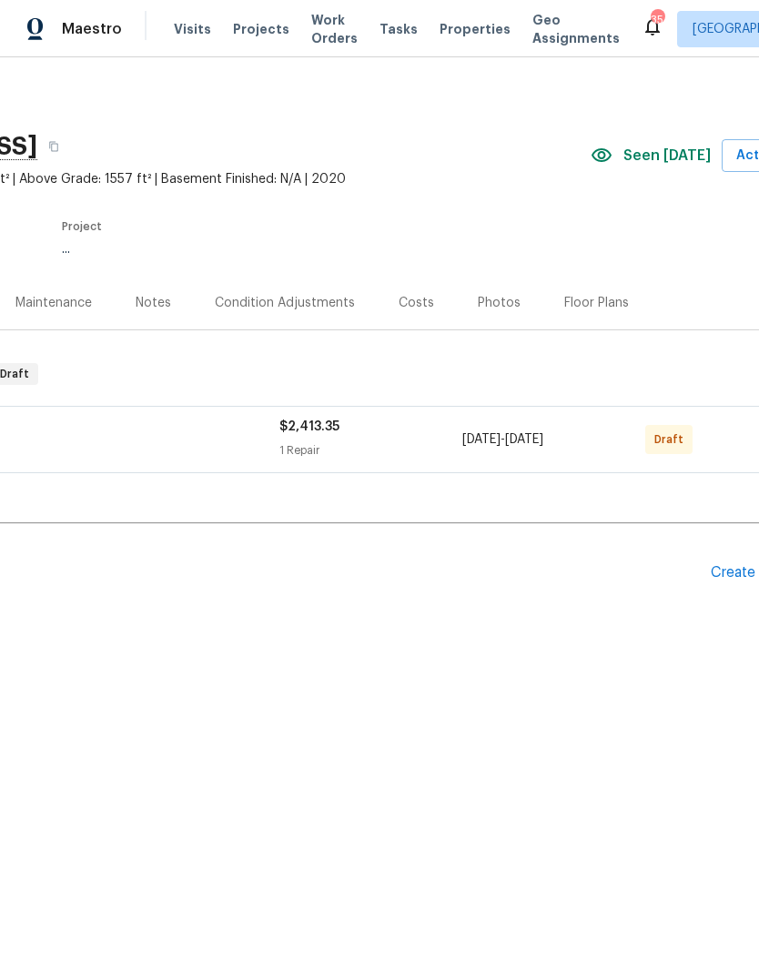
scroll to position [0, 234]
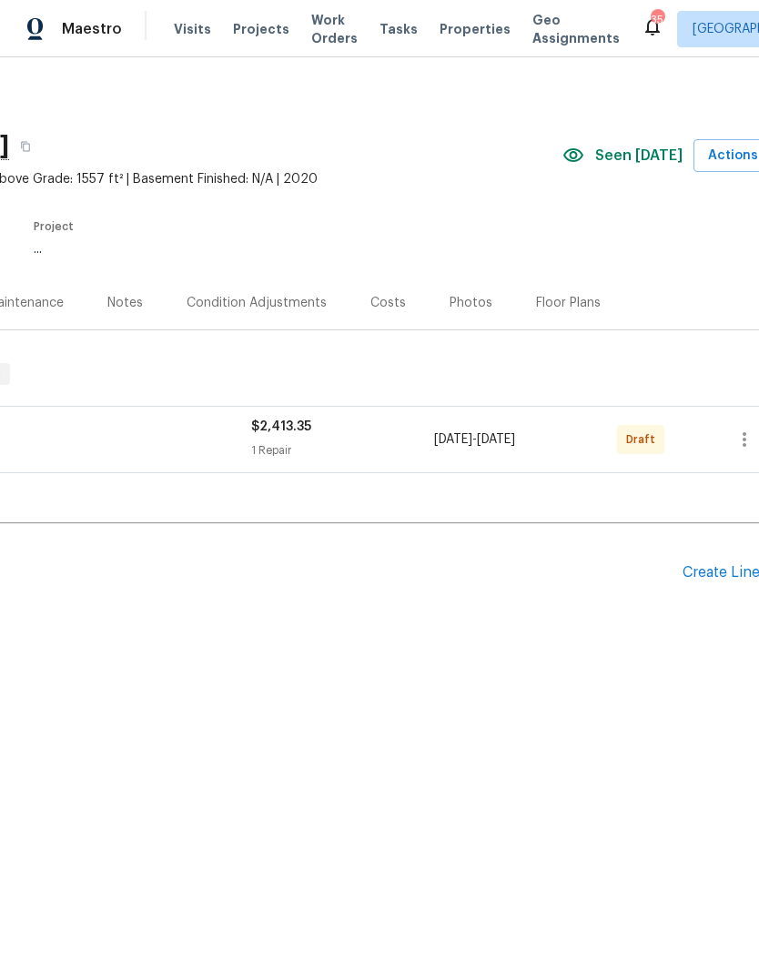
click at [740, 578] on div "Create Line Item" at bounding box center [739, 572] width 112 height 17
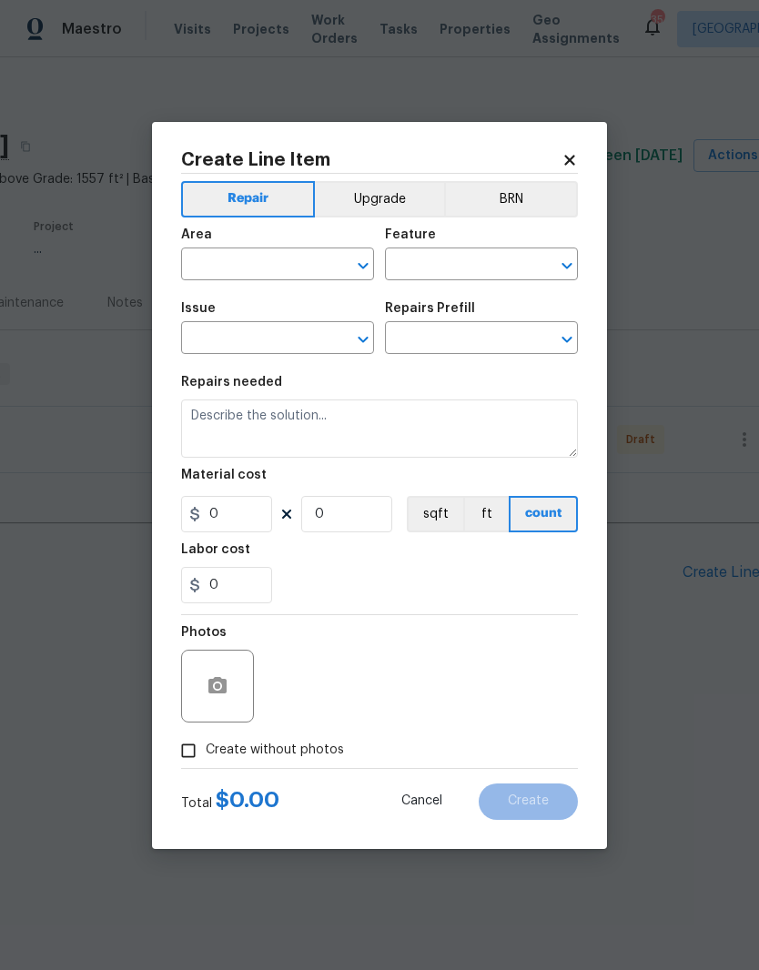
click at [301, 276] on input "text" at bounding box center [252, 266] width 142 height 28
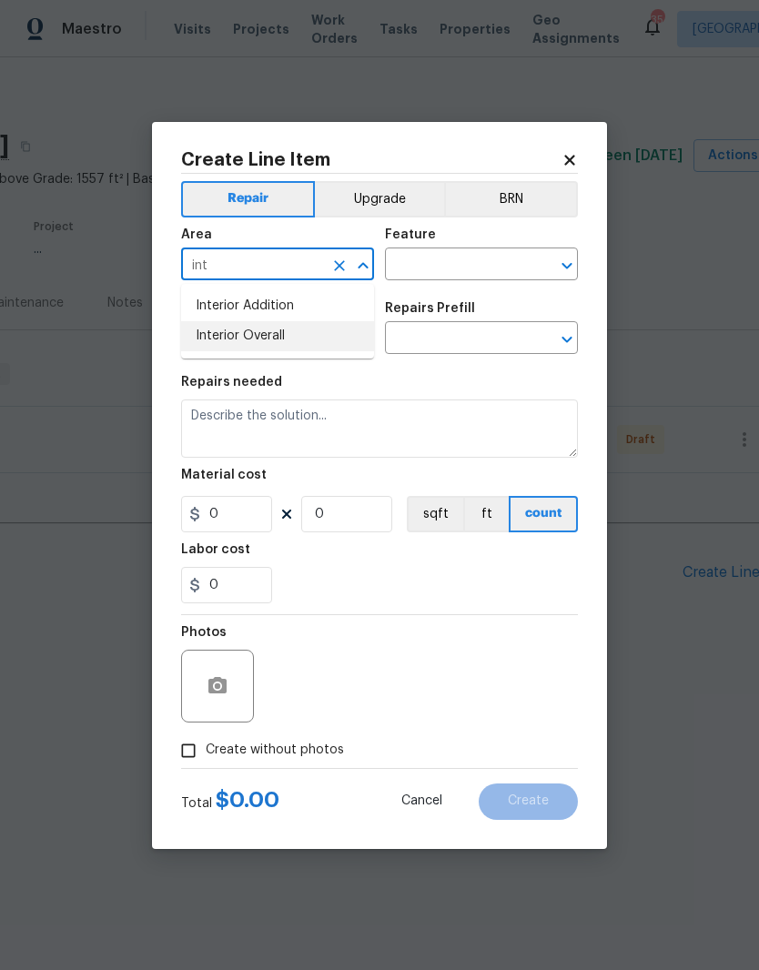
click at [308, 339] on li "Interior Overall" at bounding box center [277, 336] width 193 height 30
type input "Interior Overall"
click at [570, 153] on icon at bounding box center [570, 160] width 16 height 16
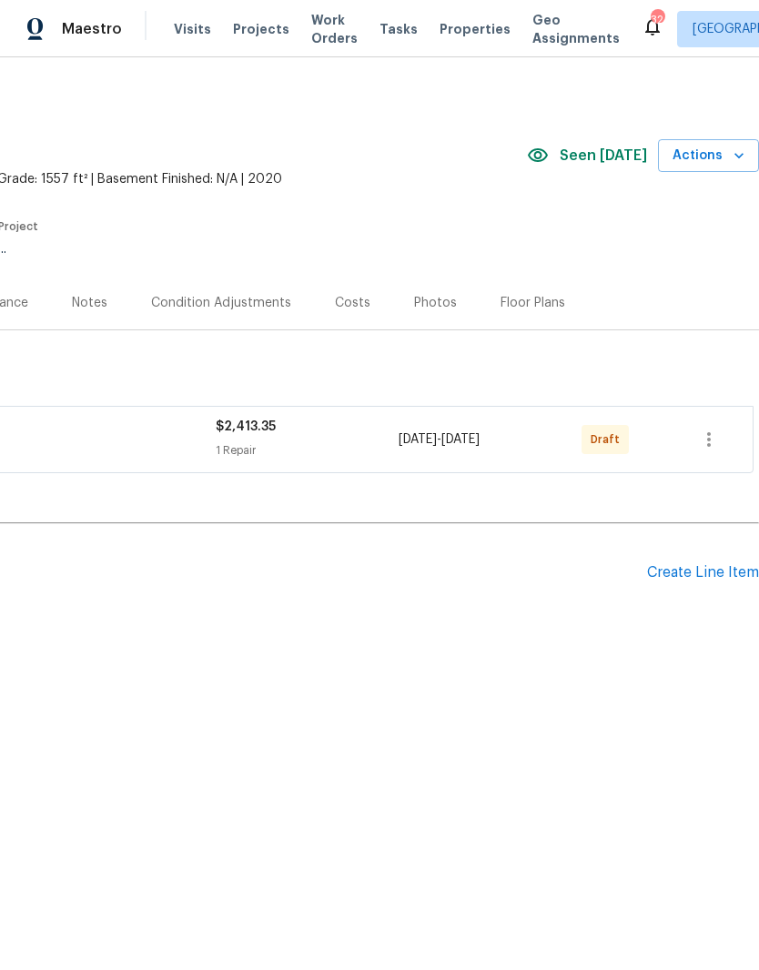
scroll to position [0, 269]
click at [712, 573] on div "Create Line Item" at bounding box center [703, 572] width 112 height 17
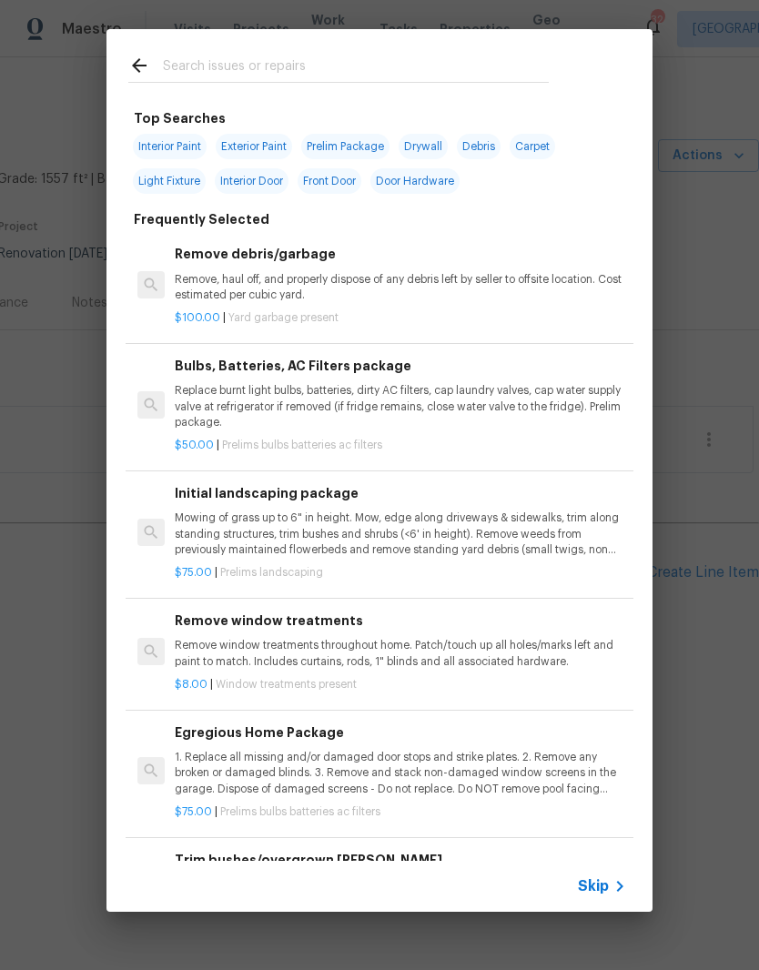
click at [487, 61] on input "text" at bounding box center [356, 68] width 386 height 27
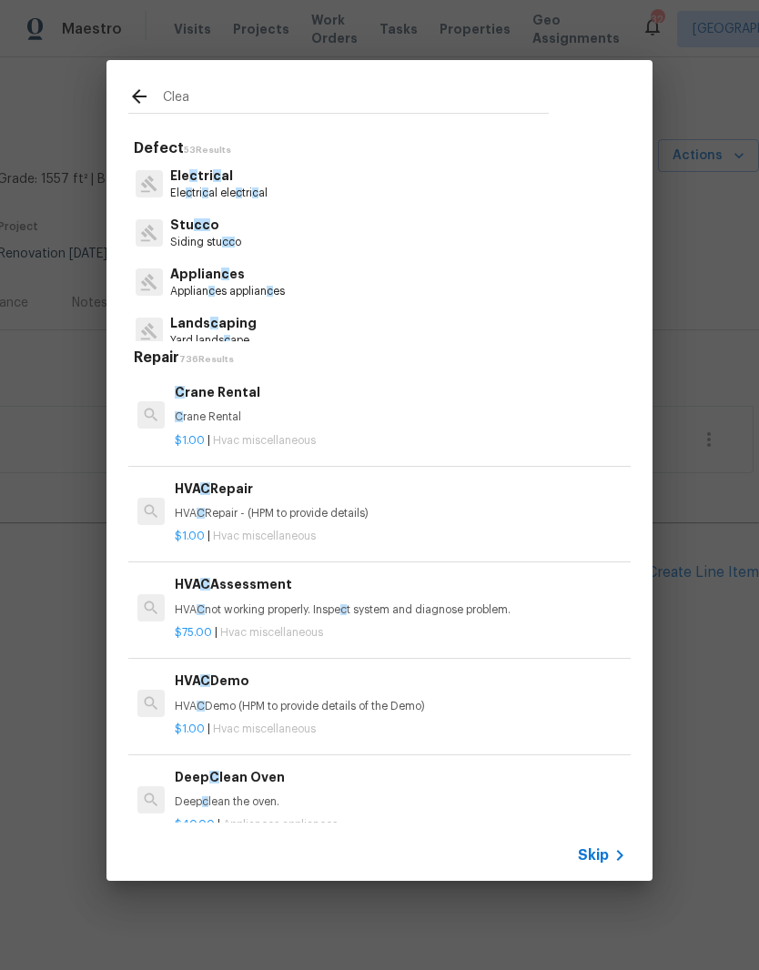
type input "Clean"
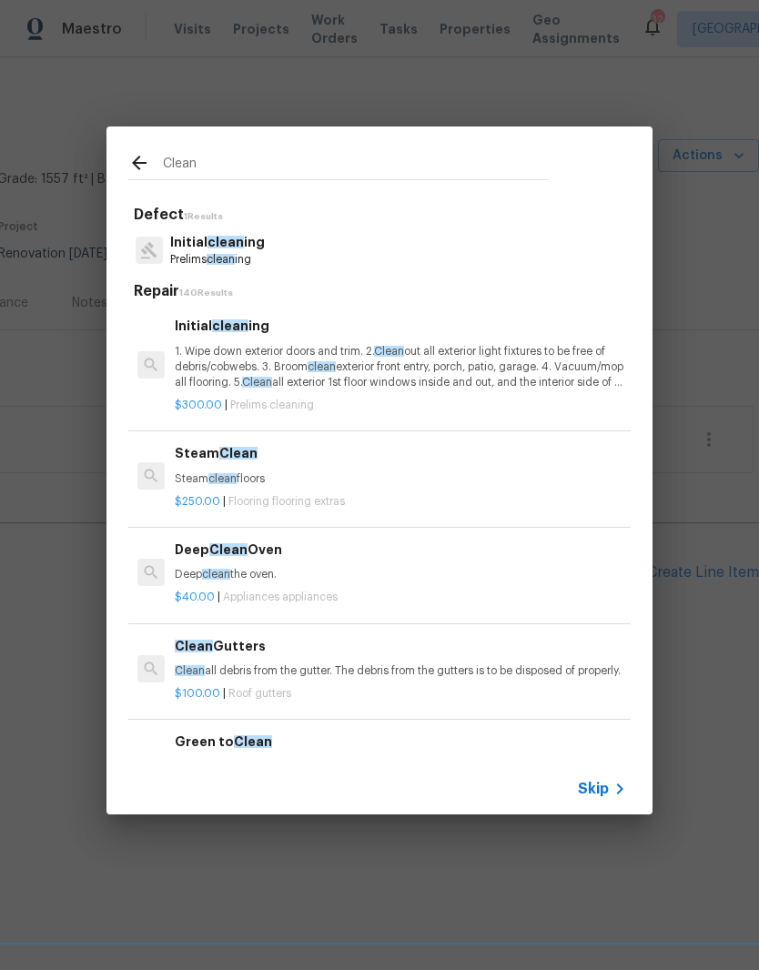
click at [249, 378] on p "1. Wipe down exterior doors and trim. 2. Clean out all exterior light fixtures …" at bounding box center [400, 367] width 451 height 46
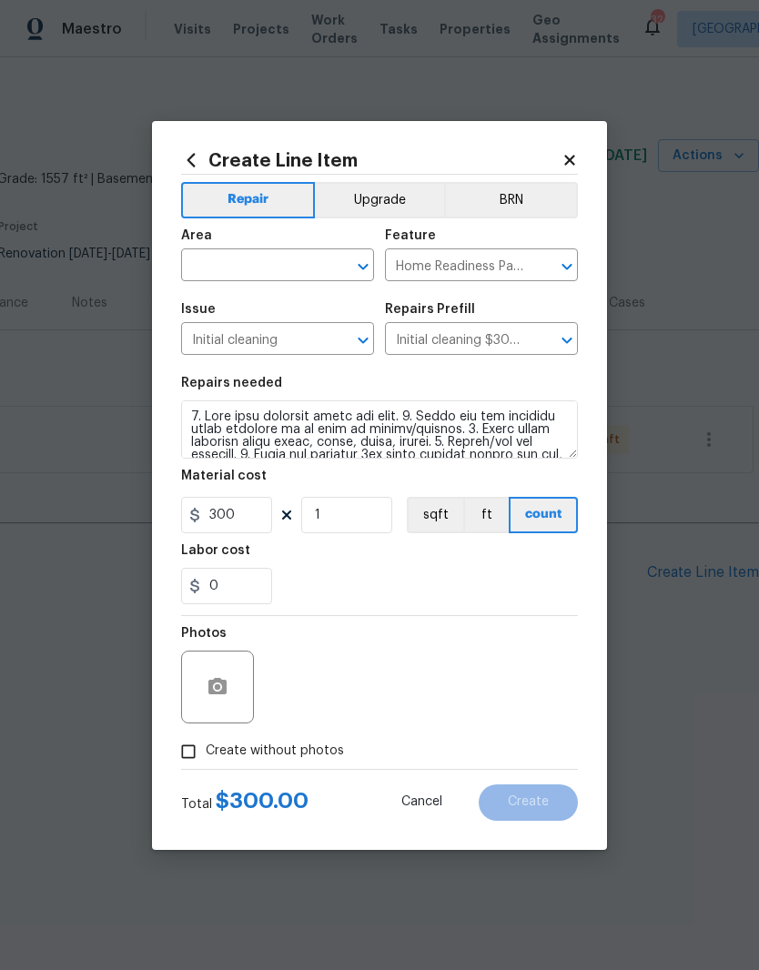
click at [265, 257] on input "text" at bounding box center [252, 267] width 142 height 28
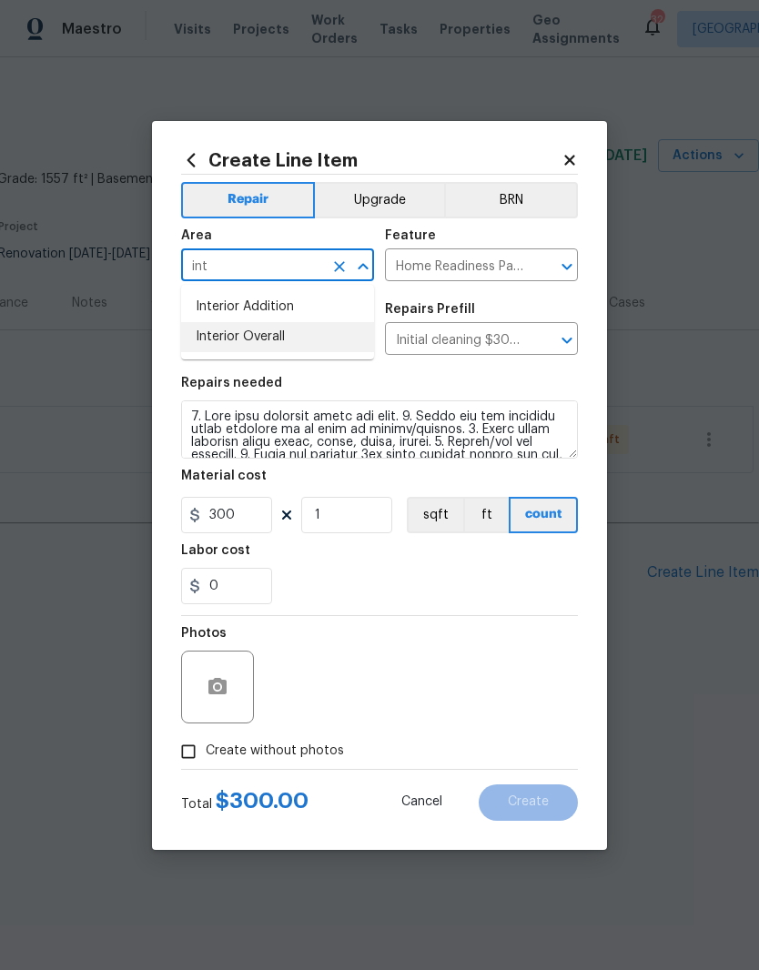
click at [300, 343] on li "Interior Overall" at bounding box center [277, 337] width 193 height 30
type input "Interior Overall"
click at [393, 571] on div "0" at bounding box center [379, 586] width 397 height 36
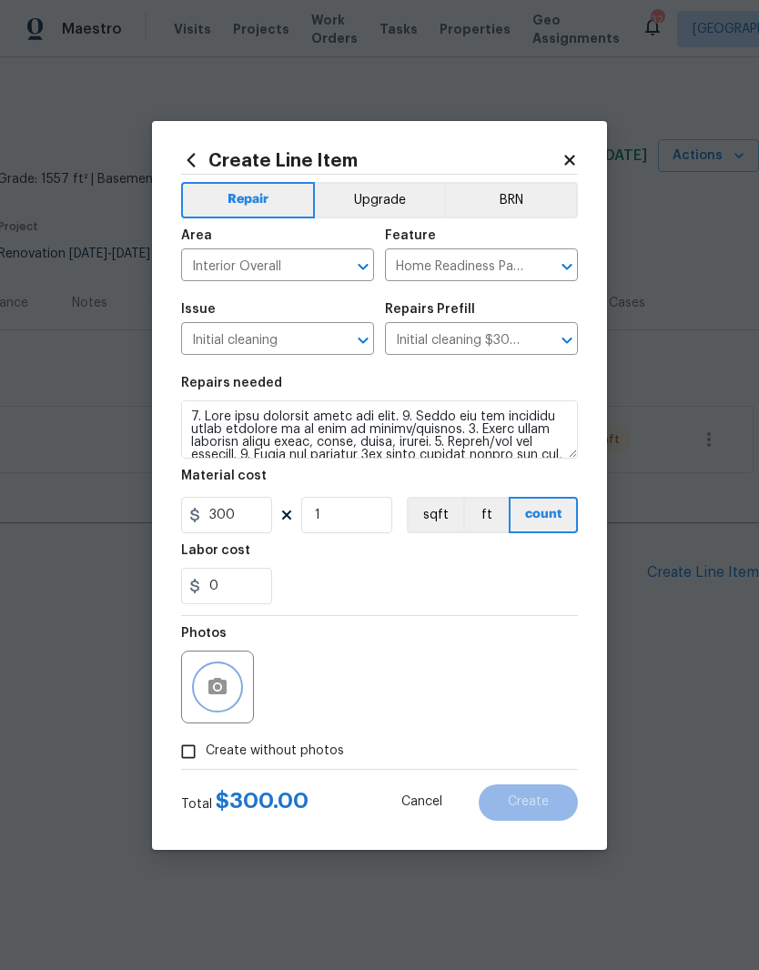
click at [222, 694] on icon "button" at bounding box center [217, 686] width 18 height 16
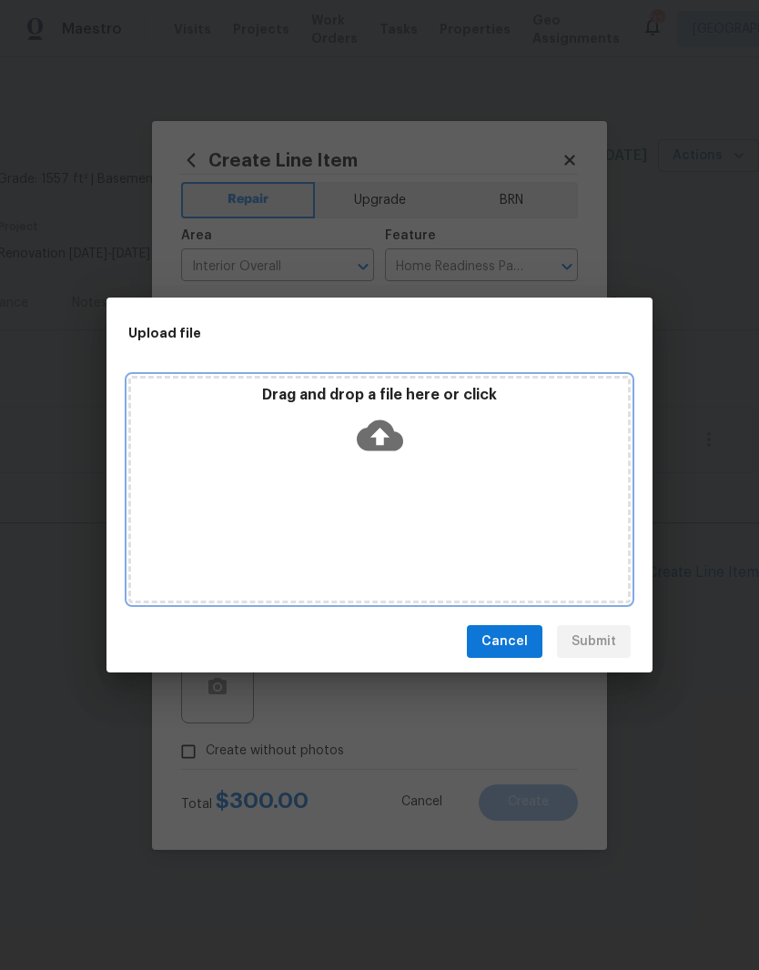
click at [361, 460] on div "Drag and drop a file here or click" at bounding box center [379, 425] width 497 height 78
